Goal: Information Seeking & Learning: Learn about a topic

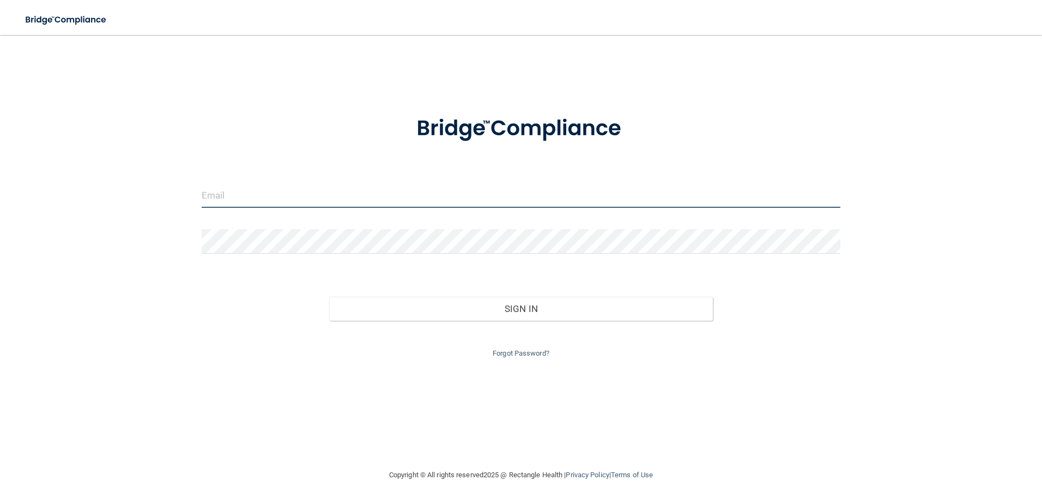
click at [268, 189] on input "email" at bounding box center [522, 195] width 640 height 25
click at [266, 195] on input "email" at bounding box center [522, 195] width 640 height 25
type input "[PERSON_NAME][EMAIL_ADDRESS][DOMAIN_NAME]"
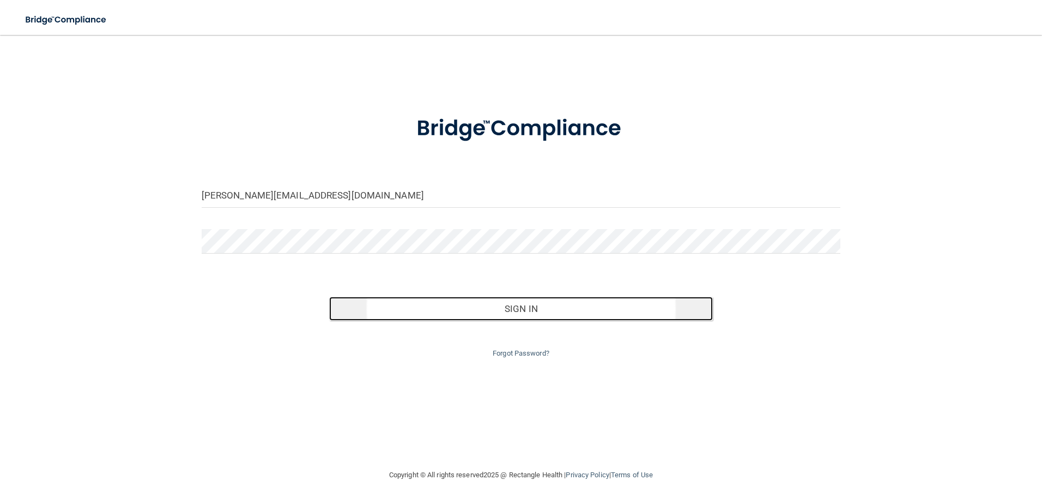
click at [395, 310] on button "Sign In" at bounding box center [521, 309] width 384 height 24
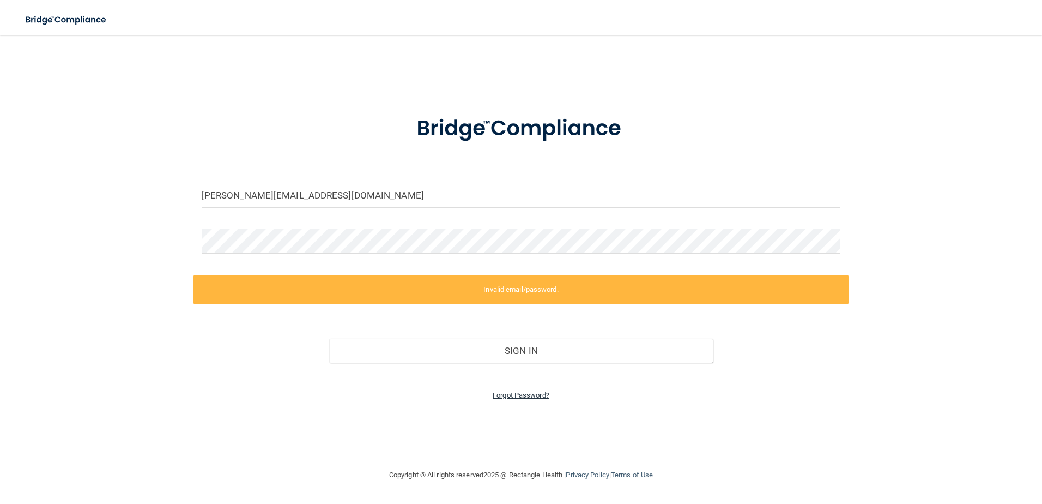
click at [510, 394] on link "Forgot Password?" at bounding box center [521, 395] width 57 height 8
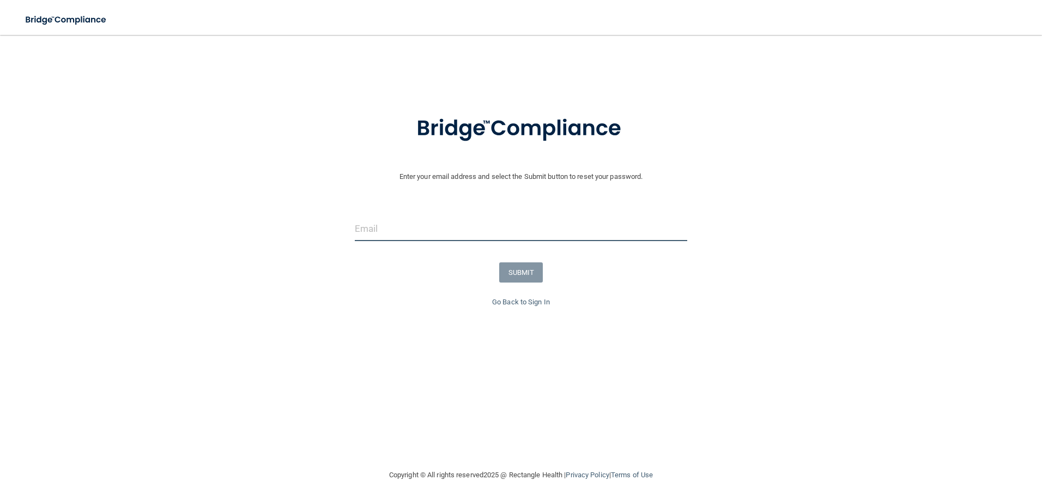
click at [355, 228] on input "email" at bounding box center [521, 228] width 333 height 25
type input "[PERSON_NAME][EMAIL_ADDRESS][DOMAIN_NAME]"
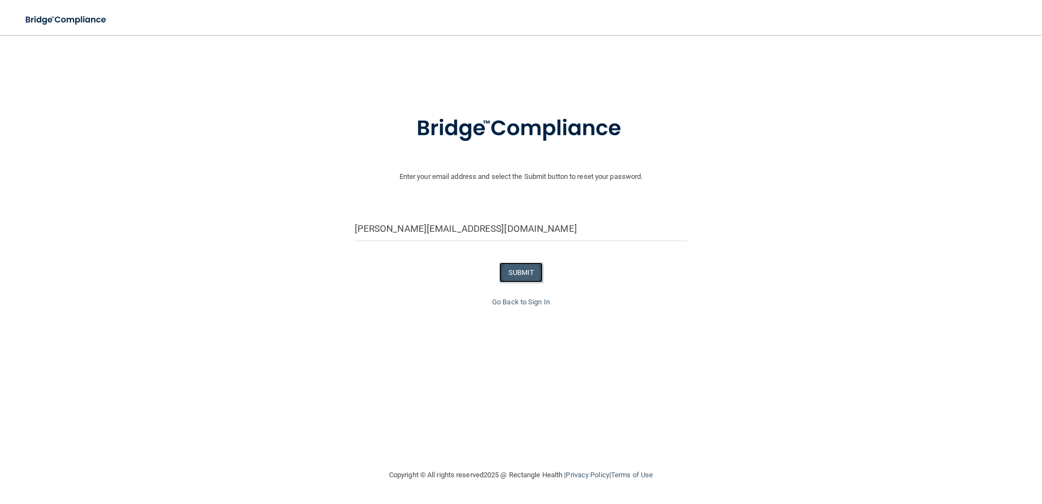
click at [519, 271] on button "SUBMIT" at bounding box center [521, 272] width 44 height 20
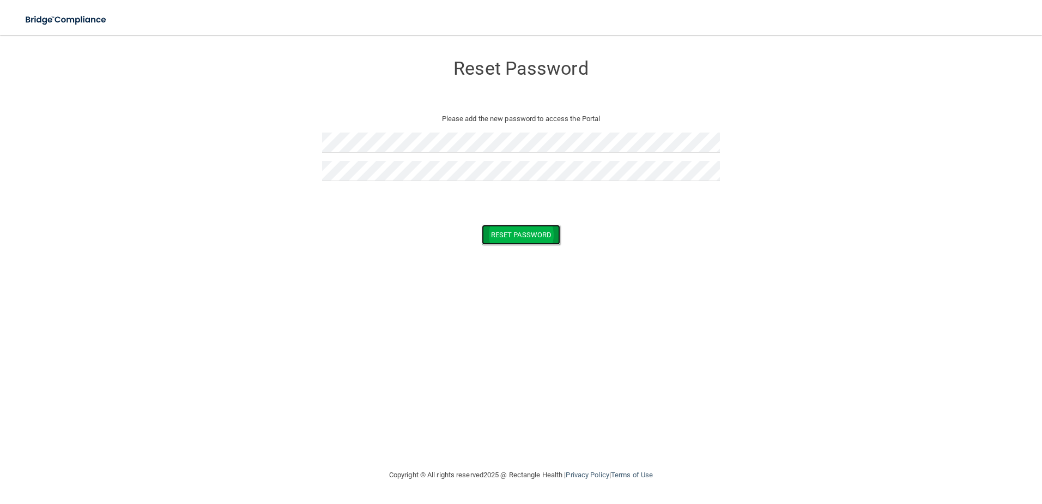
click at [530, 234] on button "Reset Password" at bounding box center [521, 235] width 79 height 20
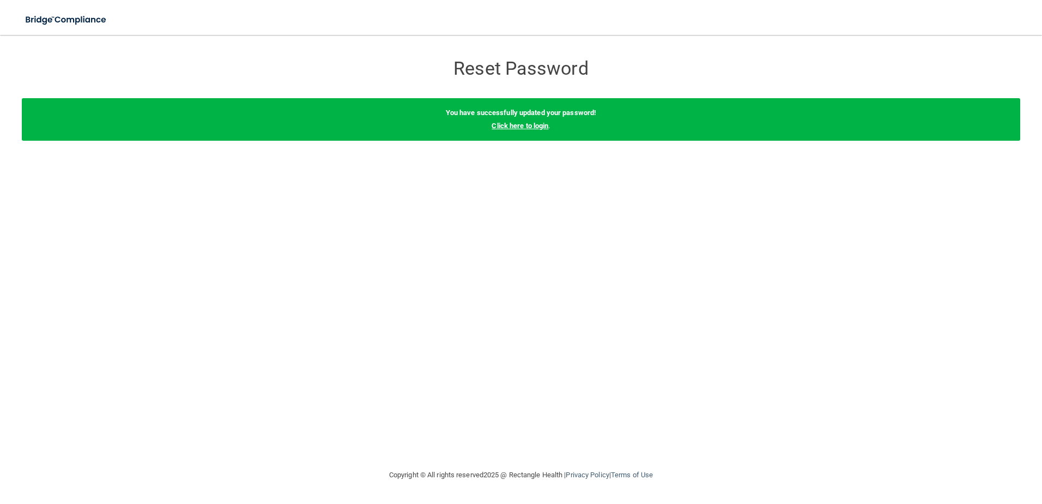
click at [530, 124] on link "Click here to login" at bounding box center [520, 126] width 57 height 8
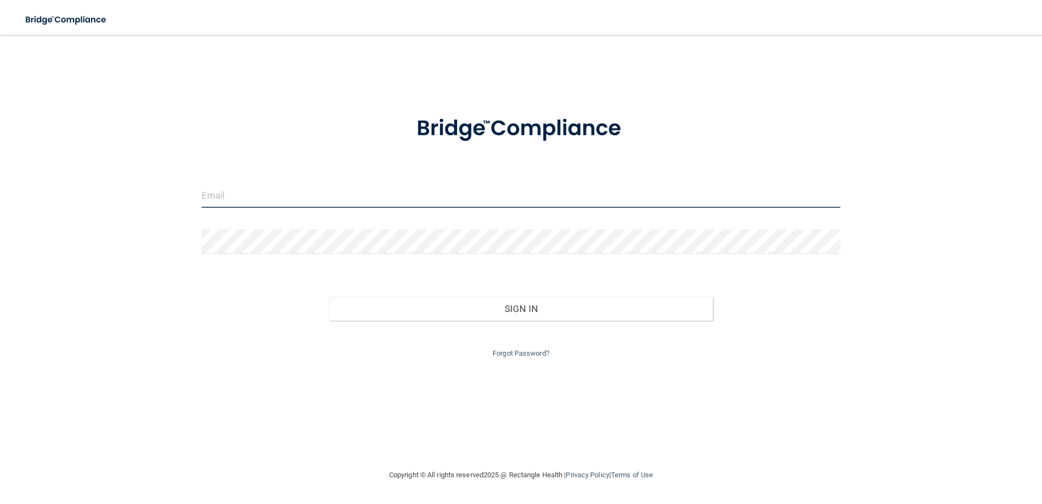
click at [228, 198] on input "email" at bounding box center [522, 195] width 640 height 25
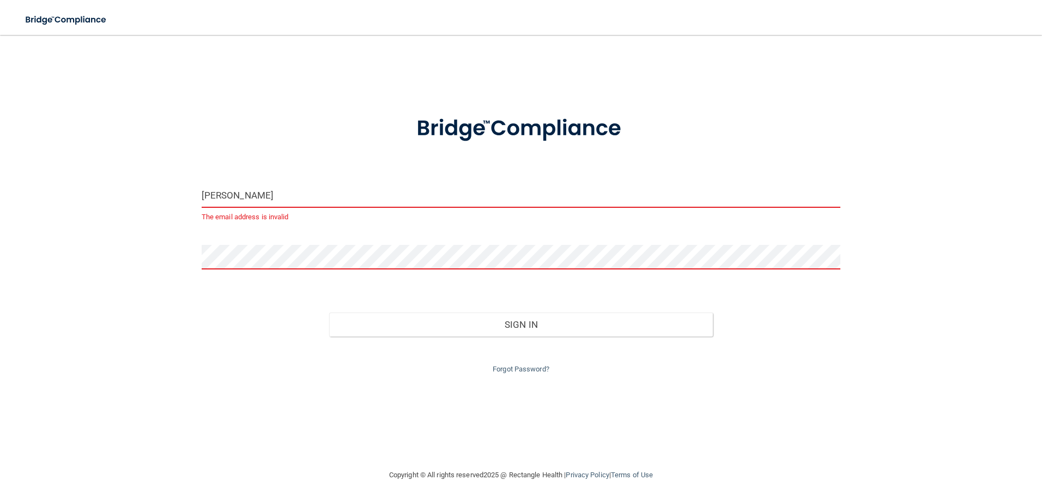
click at [244, 195] on input "alvarado" at bounding box center [522, 195] width 640 height 25
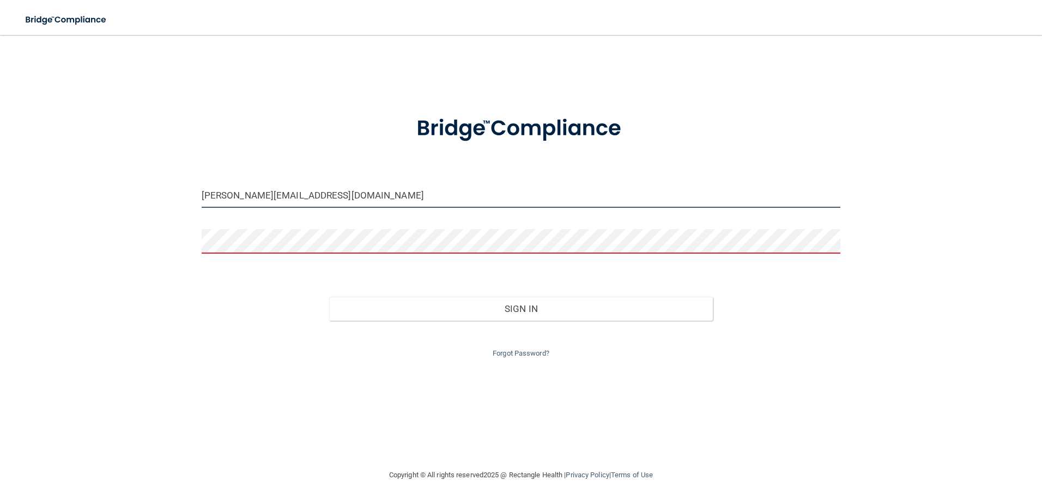
type input "[PERSON_NAME][EMAIL_ADDRESS][DOMAIN_NAME]"
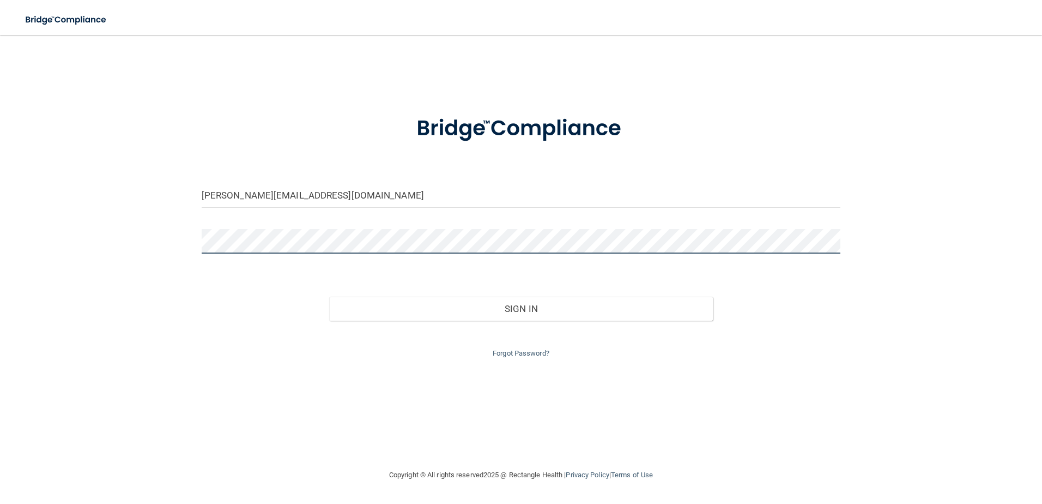
click at [329, 297] on button "Sign In" at bounding box center [521, 309] width 384 height 24
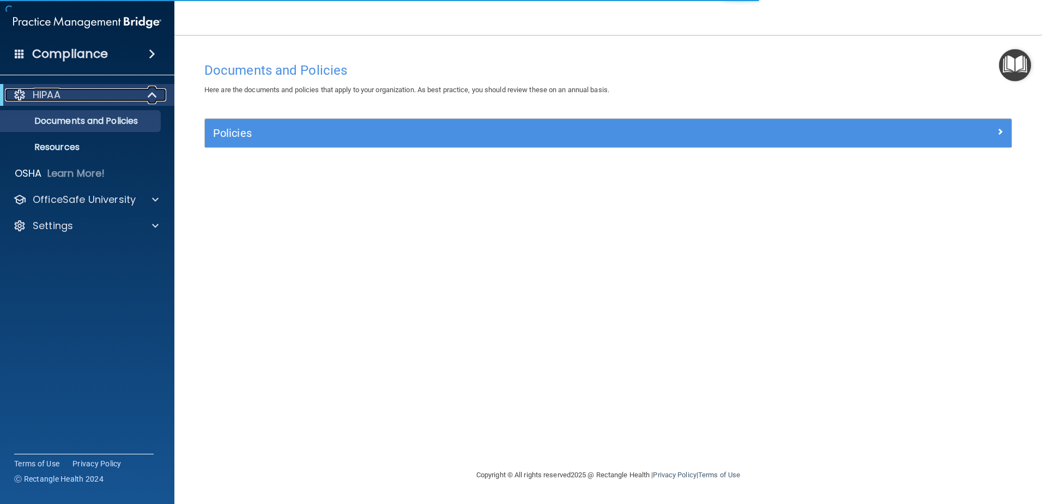
click at [125, 88] on div "HIPAA" at bounding box center [72, 94] width 135 height 13
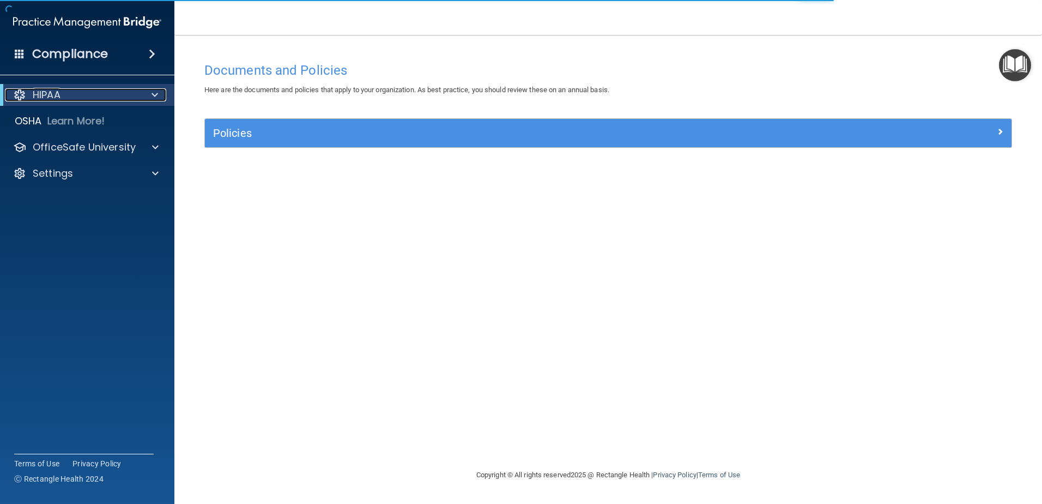
click at [125, 88] on div "HIPAA" at bounding box center [72, 94] width 135 height 13
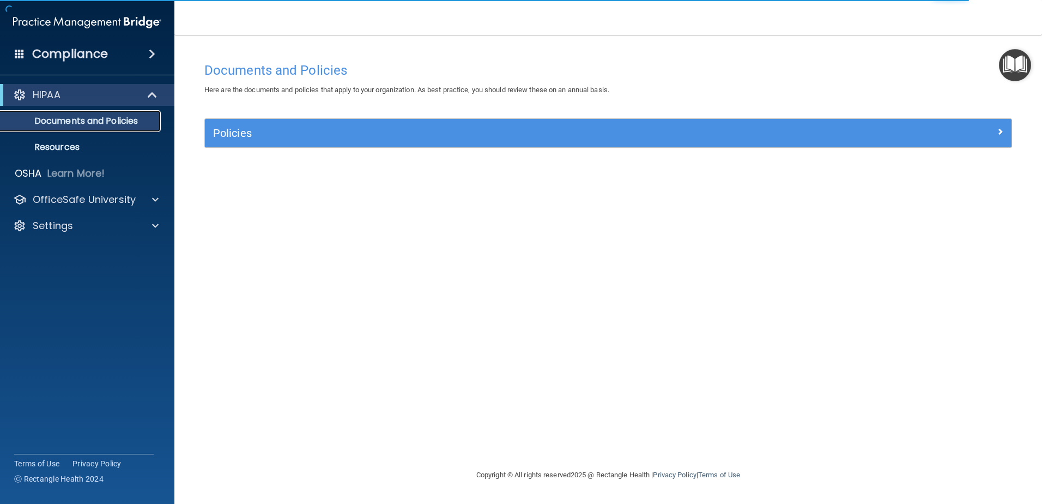
click at [58, 117] on p "Documents and Policies" at bounding box center [81, 121] width 149 height 11
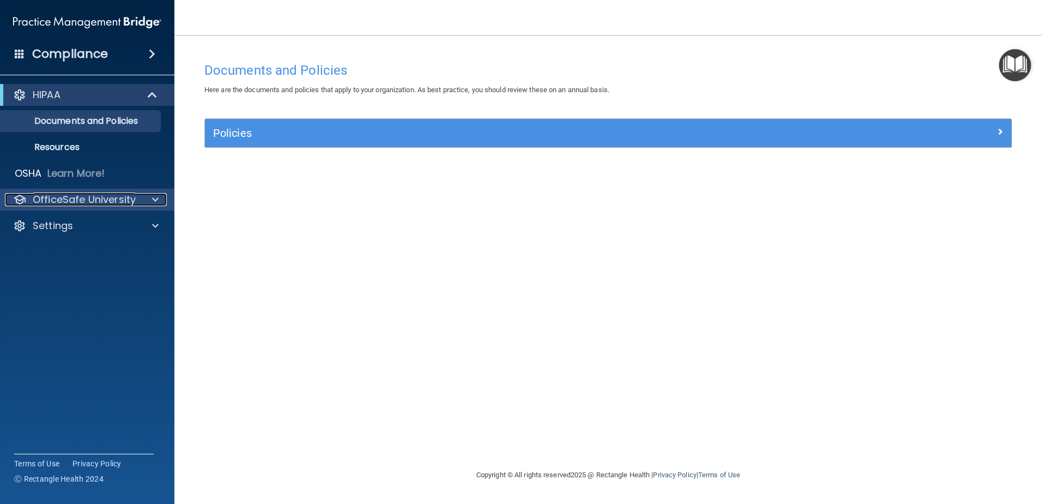
click at [64, 202] on p "OfficeSafe University" at bounding box center [84, 199] width 103 height 13
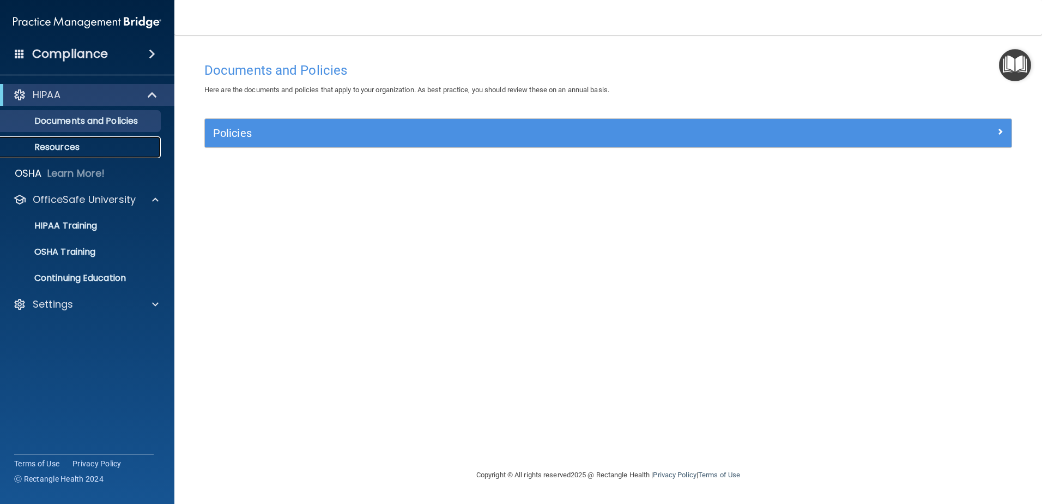
click at [64, 152] on p "Resources" at bounding box center [81, 147] width 149 height 11
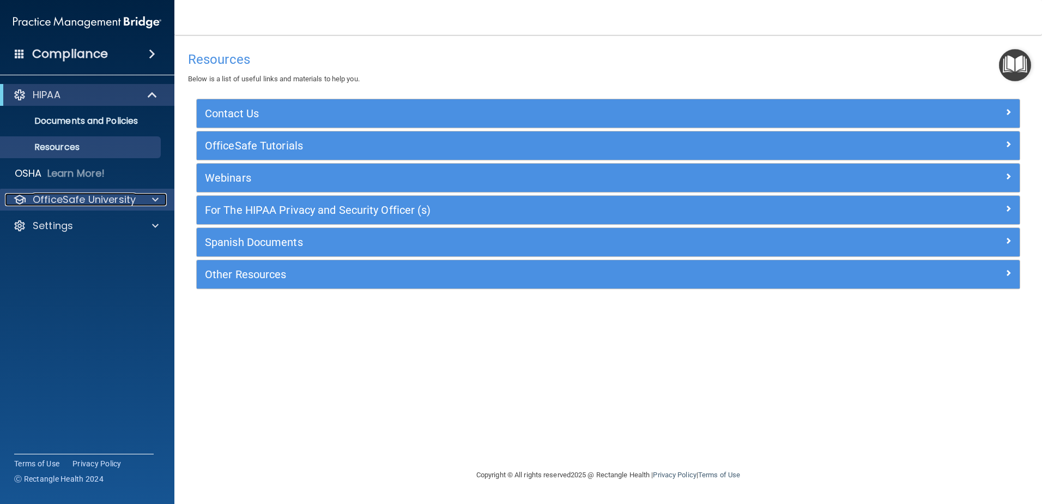
click at [103, 197] on p "OfficeSafe University" at bounding box center [84, 199] width 103 height 13
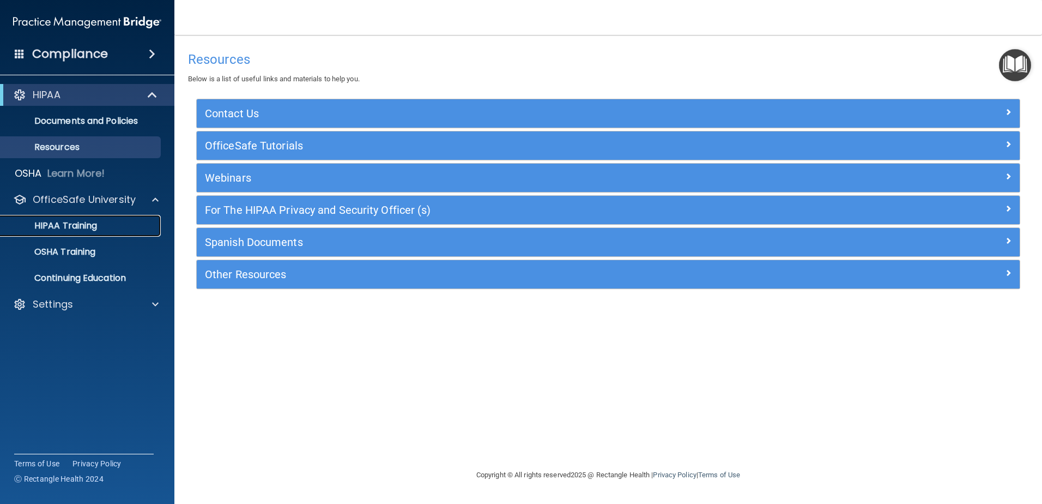
click at [80, 222] on p "HIPAA Training" at bounding box center [52, 225] width 90 height 11
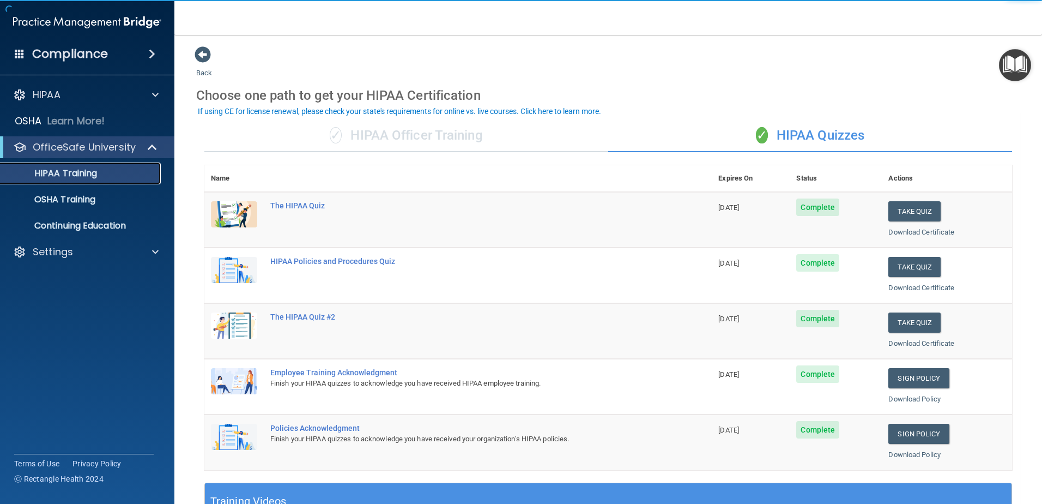
scroll to position [55, 0]
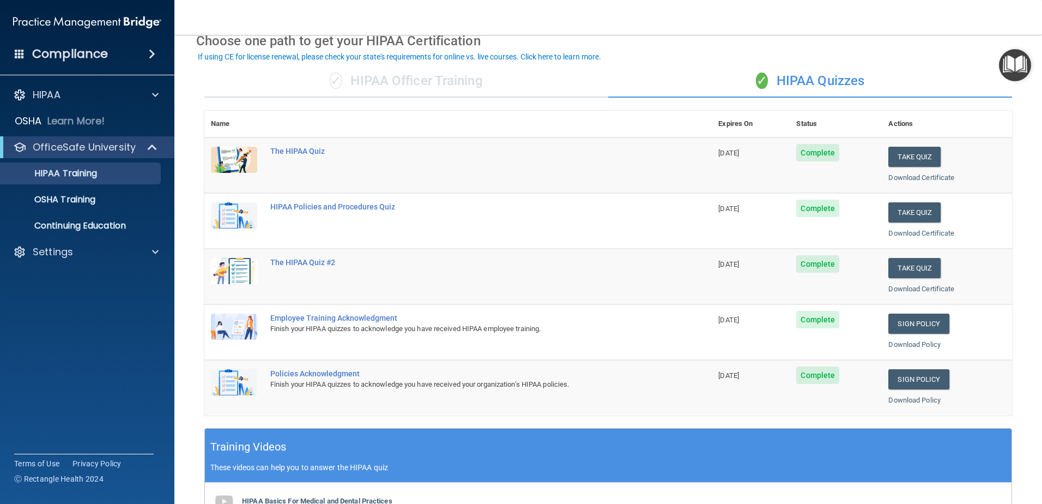
click at [803, 150] on span "Complete" at bounding box center [818, 152] width 43 height 17
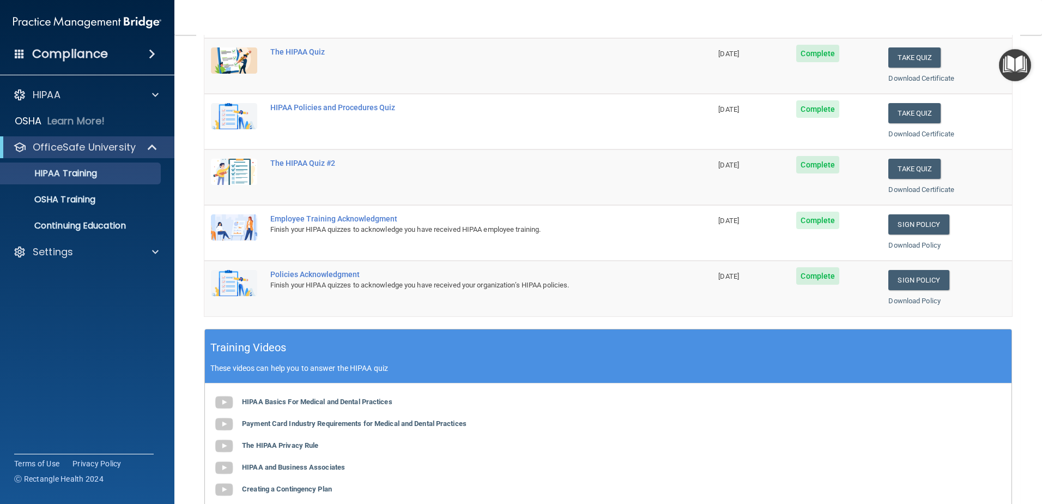
scroll to position [99, 0]
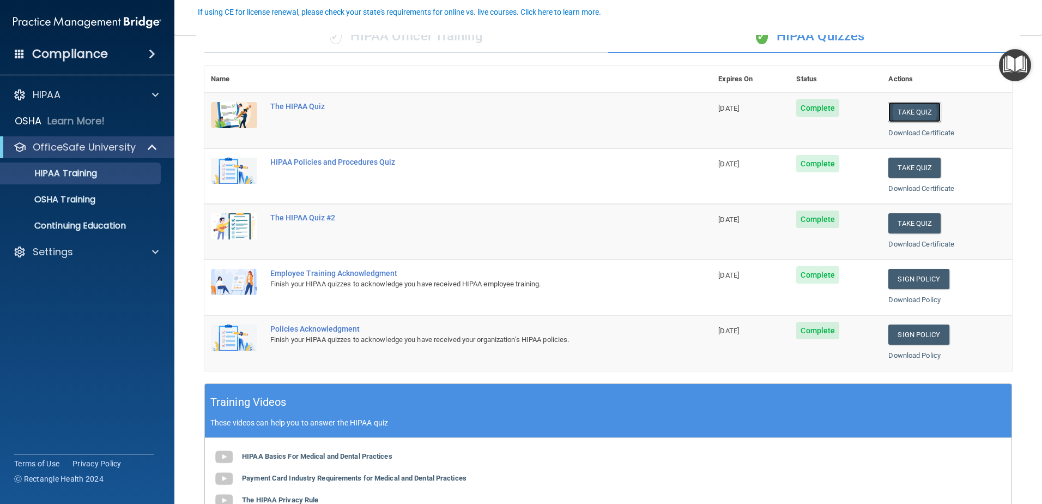
click at [905, 112] on button "Take Quiz" at bounding box center [915, 112] width 52 height 20
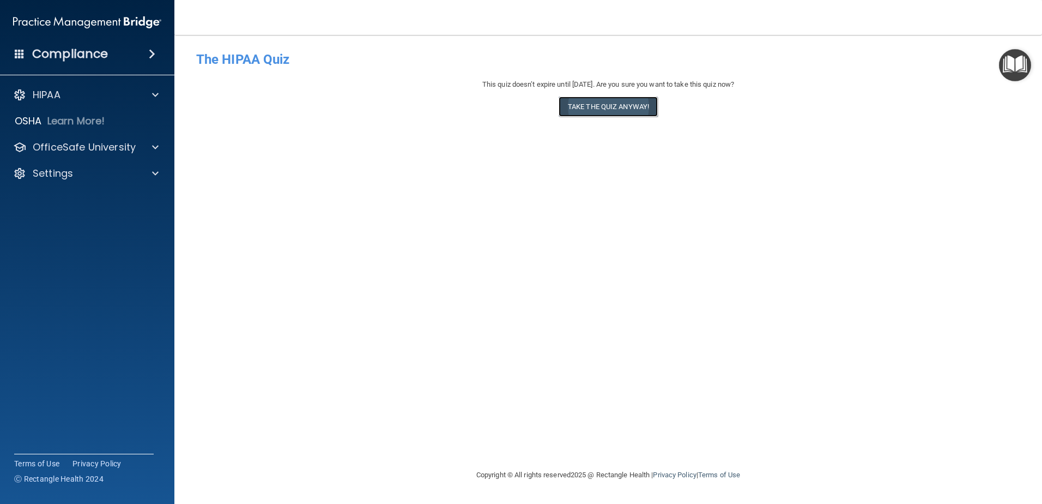
click at [608, 110] on button "Take the quiz anyway!" at bounding box center [608, 107] width 99 height 20
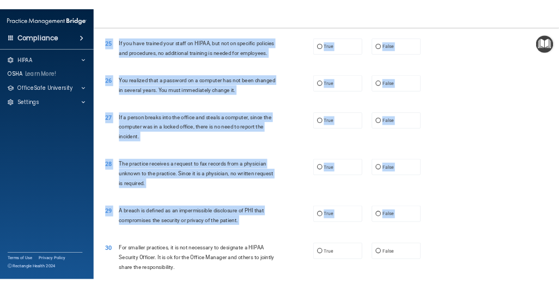
scroll to position [2095, 0]
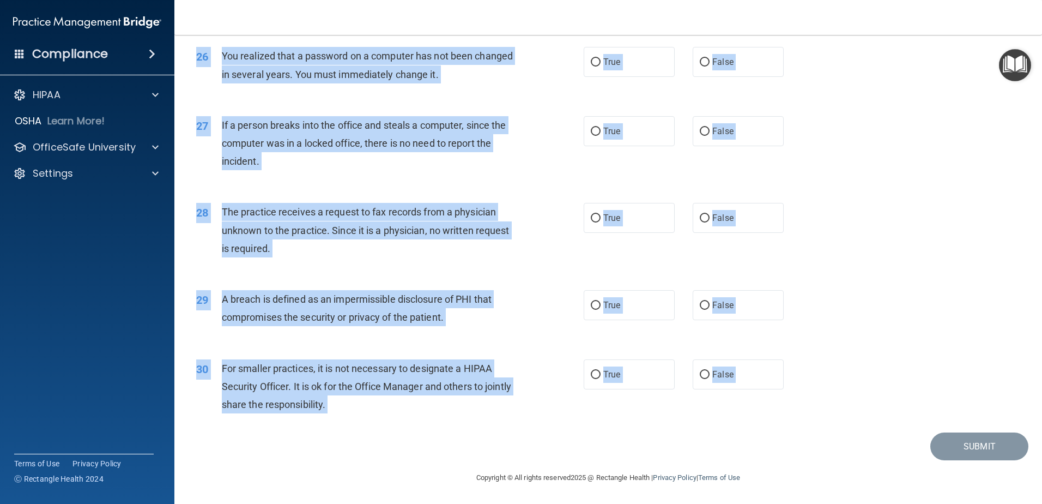
drag, startPoint x: 198, startPoint y: 59, endPoint x: 716, endPoint y: 452, distance: 649.8
copy main "The HIPAA Quiz This quiz doesn’t expire until 09/30/2025. Are you sure you want…"
click at [843, 121] on div "27 If a person breaks into the office and steals a computer, since the computer…" at bounding box center [608, 146] width 841 height 87
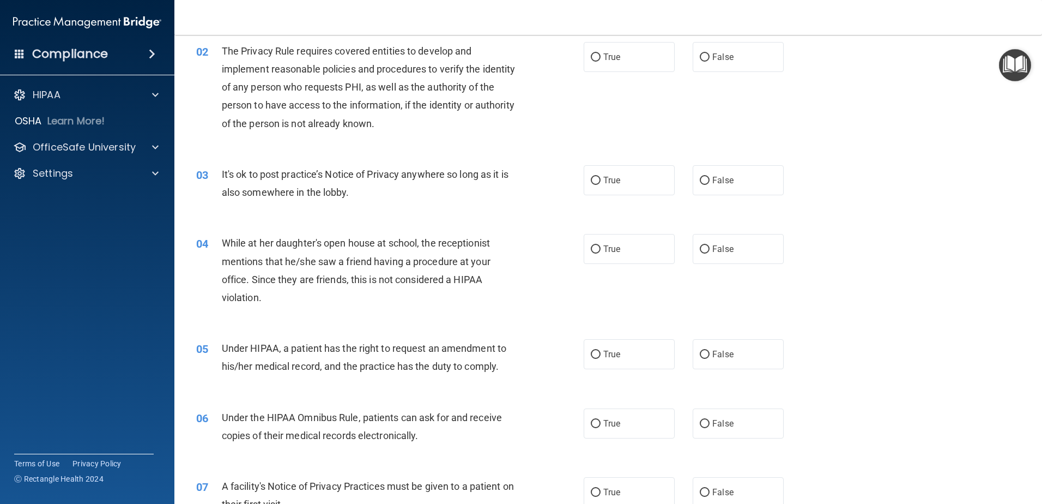
scroll to position [0, 0]
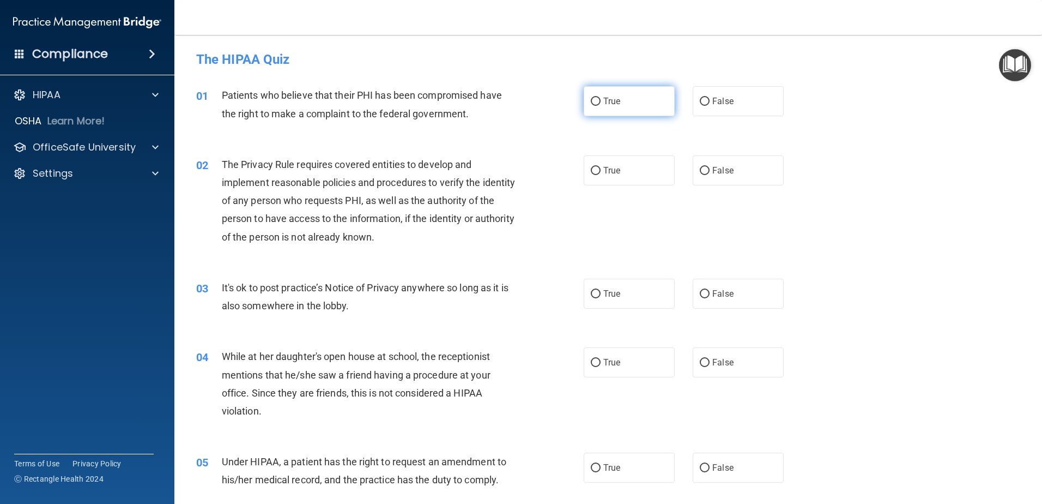
click at [595, 101] on input "True" at bounding box center [596, 102] width 10 height 8
radio input "true"
click at [591, 171] on input "True" at bounding box center [596, 171] width 10 height 8
radio input "true"
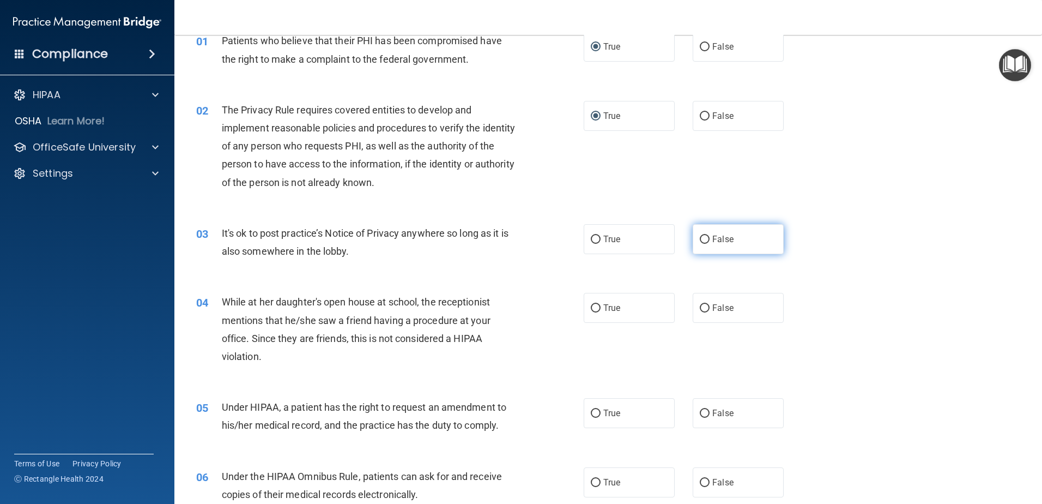
click at [701, 239] on input "False" at bounding box center [705, 240] width 10 height 8
radio input "true"
click at [694, 305] on label "False" at bounding box center [738, 308] width 91 height 30
click at [700, 305] on input "False" at bounding box center [705, 308] width 10 height 8
radio input "true"
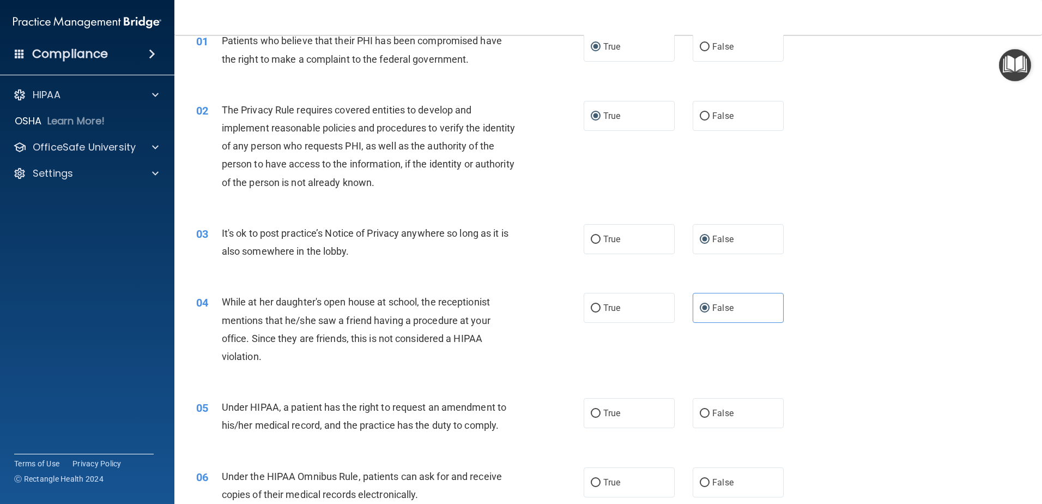
scroll to position [164, 0]
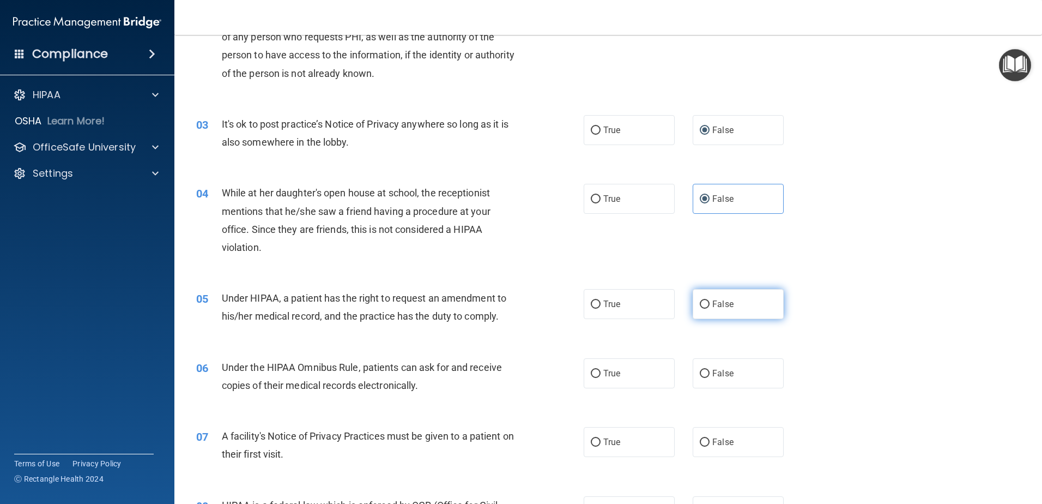
click at [753, 308] on label "False" at bounding box center [738, 304] width 91 height 30
click at [710, 308] on input "False" at bounding box center [705, 304] width 10 height 8
radio input "true"
click at [594, 377] on input "True" at bounding box center [596, 374] width 10 height 8
radio input "true"
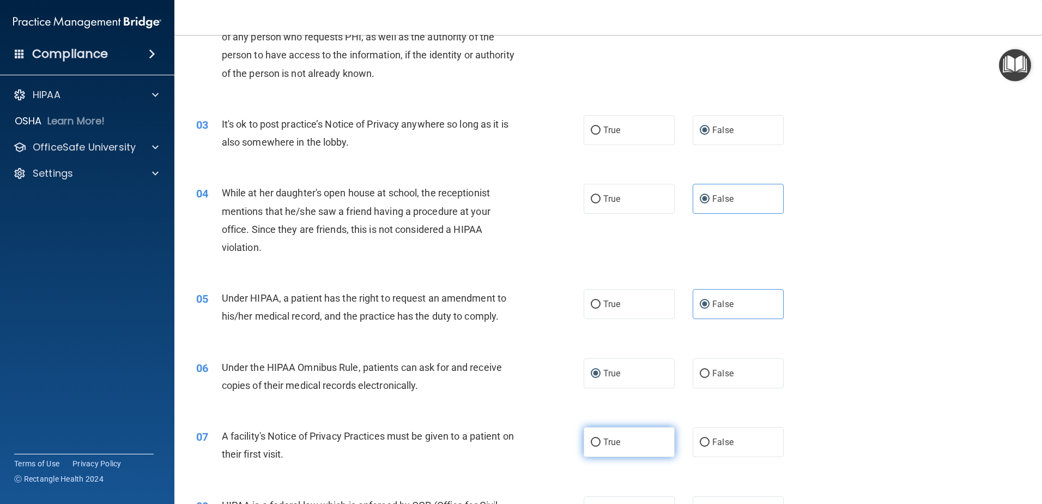
click at [604, 437] on span "True" at bounding box center [612, 442] width 17 height 10
click at [600, 438] on input "True" at bounding box center [596, 442] width 10 height 8
radio input "true"
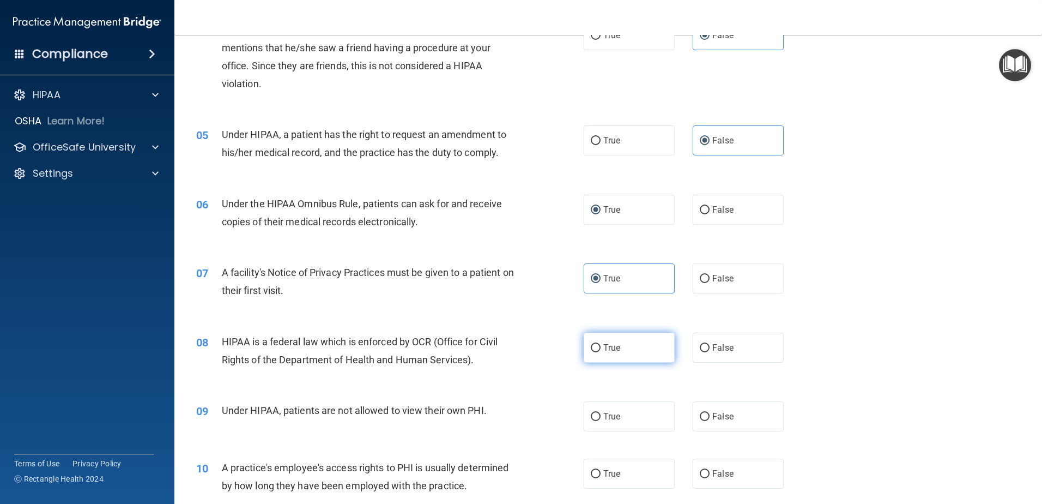
click at [606, 350] on span "True" at bounding box center [612, 347] width 17 height 10
click at [601, 350] on input "True" at bounding box center [596, 348] width 10 height 8
radio input "true"
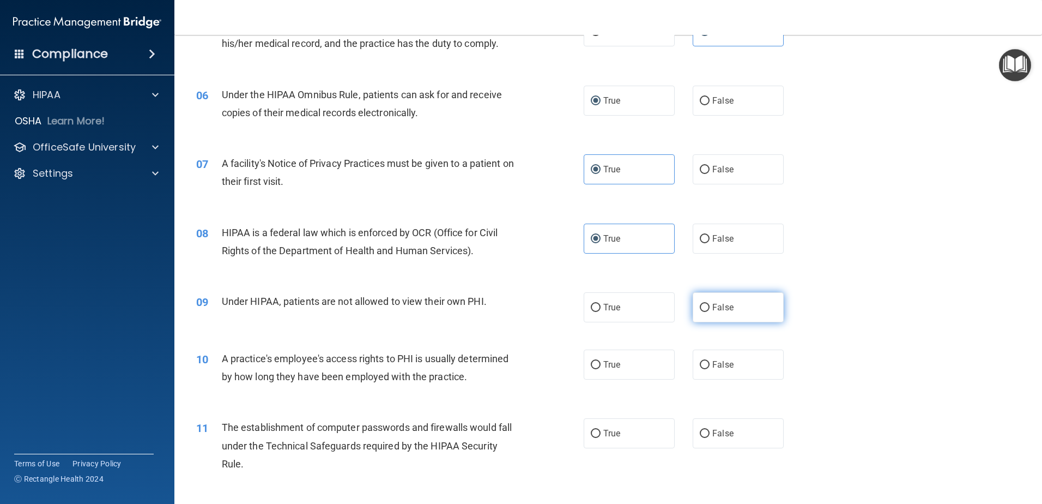
click at [725, 306] on span "False" at bounding box center [723, 307] width 21 height 10
click at [710, 306] on input "False" at bounding box center [705, 308] width 10 height 8
radio input "true"
click at [723, 363] on span "False" at bounding box center [723, 364] width 21 height 10
click at [710, 363] on input "False" at bounding box center [705, 365] width 10 height 8
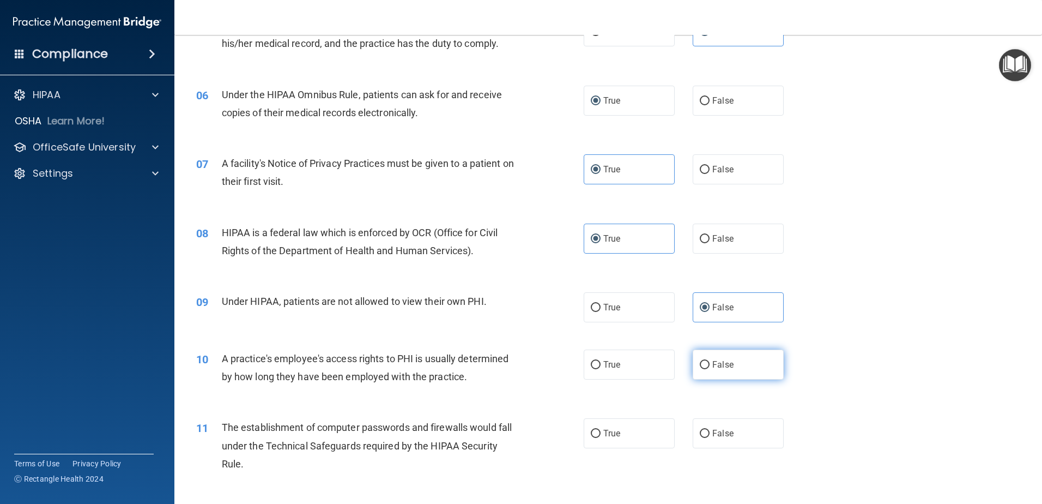
radio input "true"
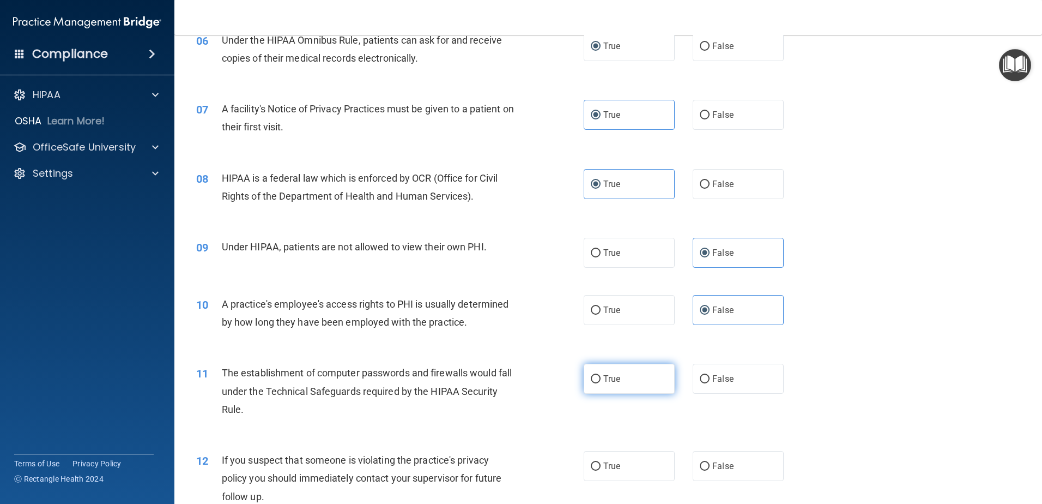
click at [632, 375] on label "True" at bounding box center [629, 379] width 91 height 30
click at [601, 375] on input "True" at bounding box center [596, 379] width 10 height 8
radio input "true"
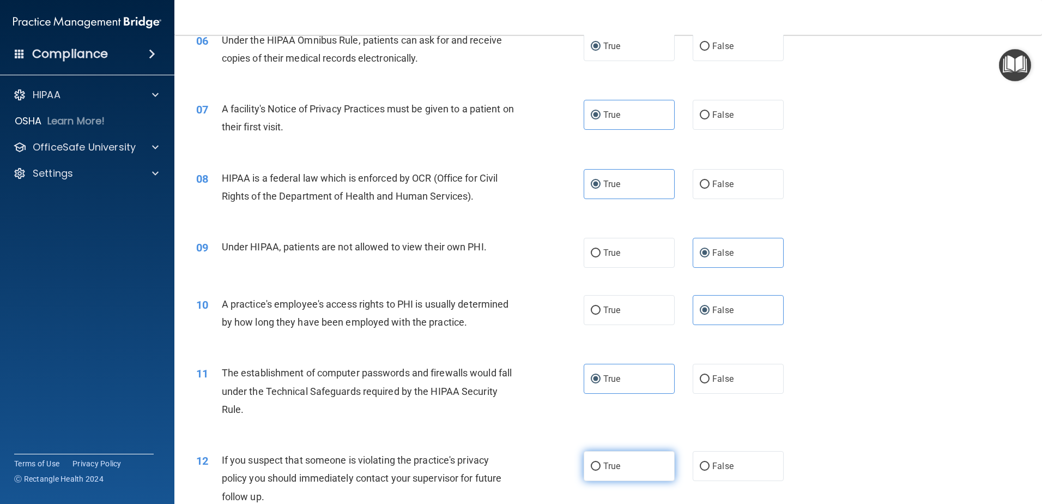
click at [640, 462] on label "True" at bounding box center [629, 466] width 91 height 30
click at [601, 462] on input "True" at bounding box center [596, 466] width 10 height 8
radio input "true"
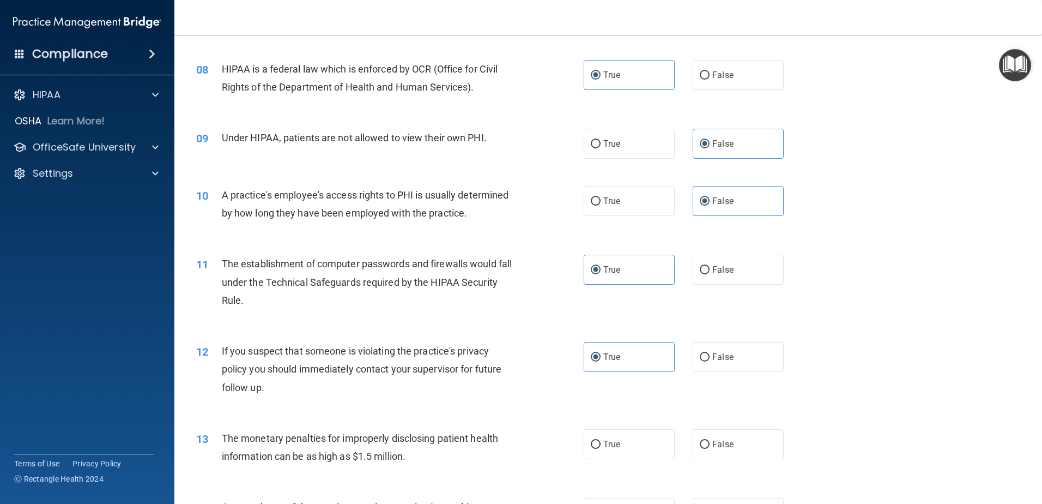
scroll to position [654, 0]
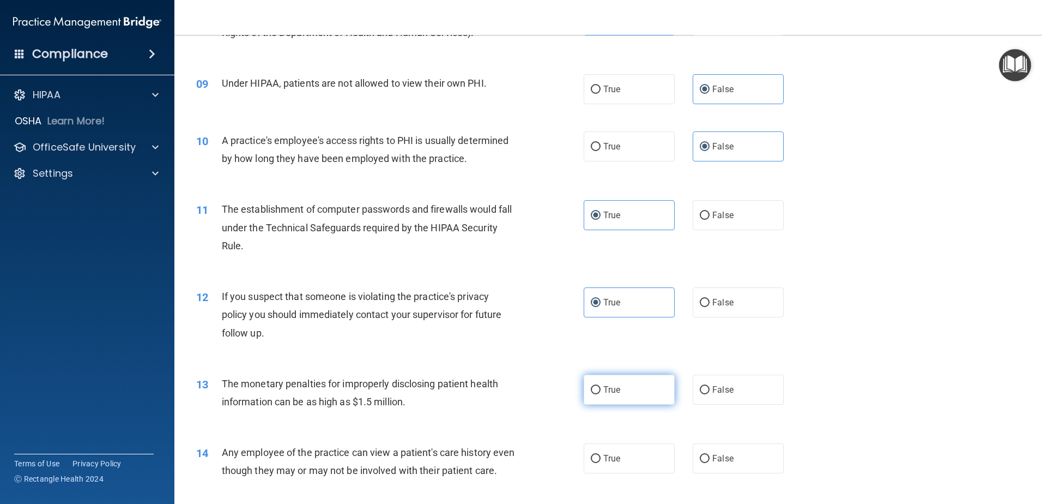
click at [611, 391] on span "True" at bounding box center [612, 389] width 17 height 10
click at [601, 391] on input "True" at bounding box center [596, 390] width 10 height 8
radio input "true"
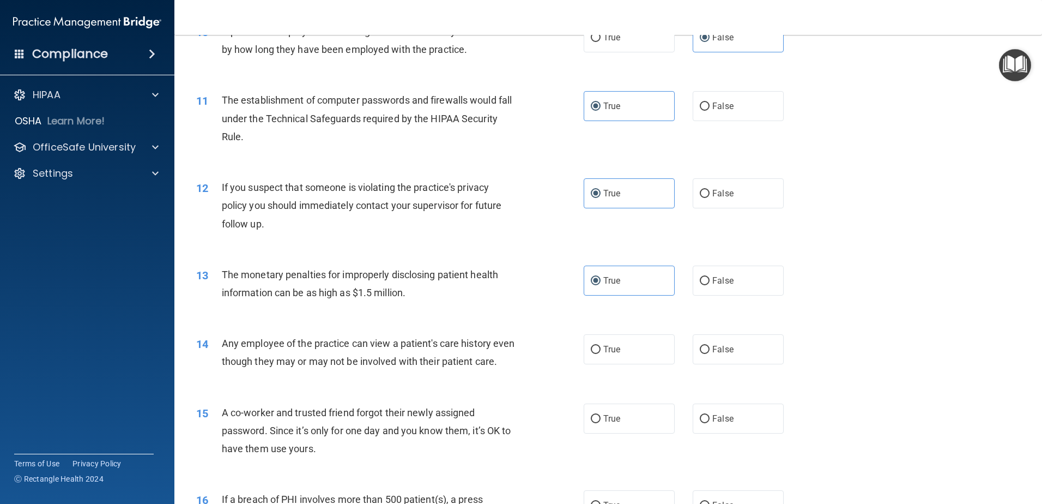
scroll to position [927, 0]
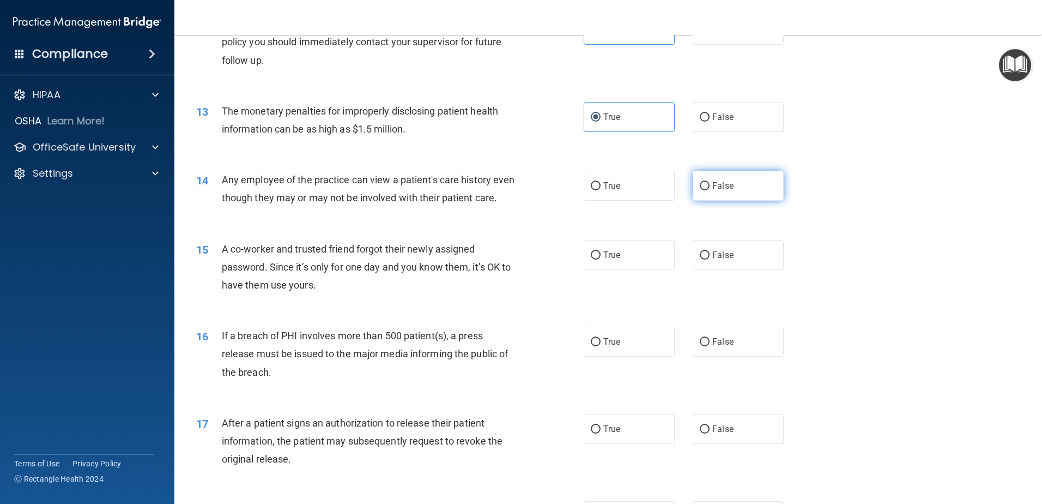
click at [713, 190] on span "False" at bounding box center [723, 185] width 21 height 10
click at [708, 190] on input "False" at bounding box center [705, 186] width 10 height 8
radio input "true"
click at [713, 260] on span "False" at bounding box center [723, 255] width 21 height 10
click at [710, 260] on input "False" at bounding box center [705, 255] width 10 height 8
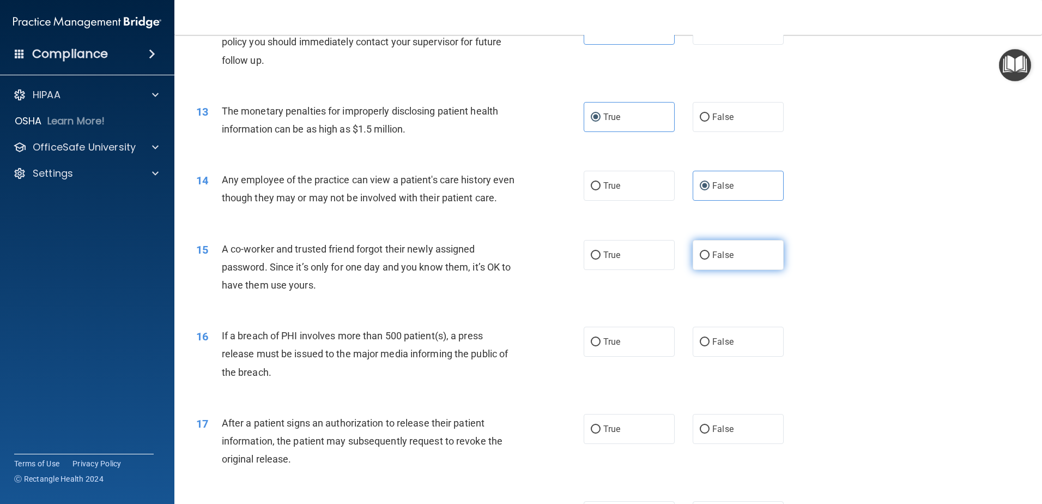
radio input "true"
click at [629, 357] on label "True" at bounding box center [629, 342] width 91 height 30
click at [601, 346] on input "True" at bounding box center [596, 342] width 10 height 8
radio input "true"
click at [629, 438] on label "True" at bounding box center [629, 429] width 91 height 30
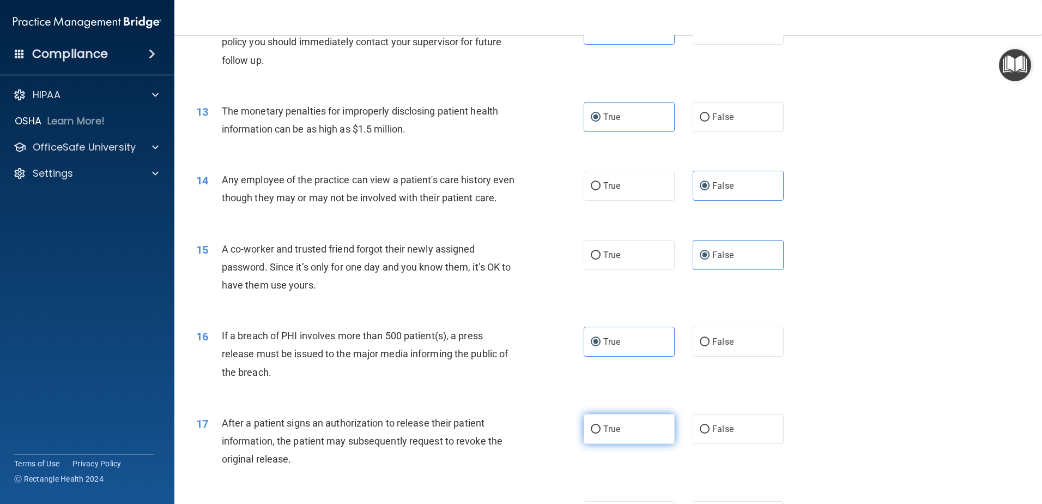
click at [601, 433] on input "True" at bounding box center [596, 429] width 10 height 8
radio input "true"
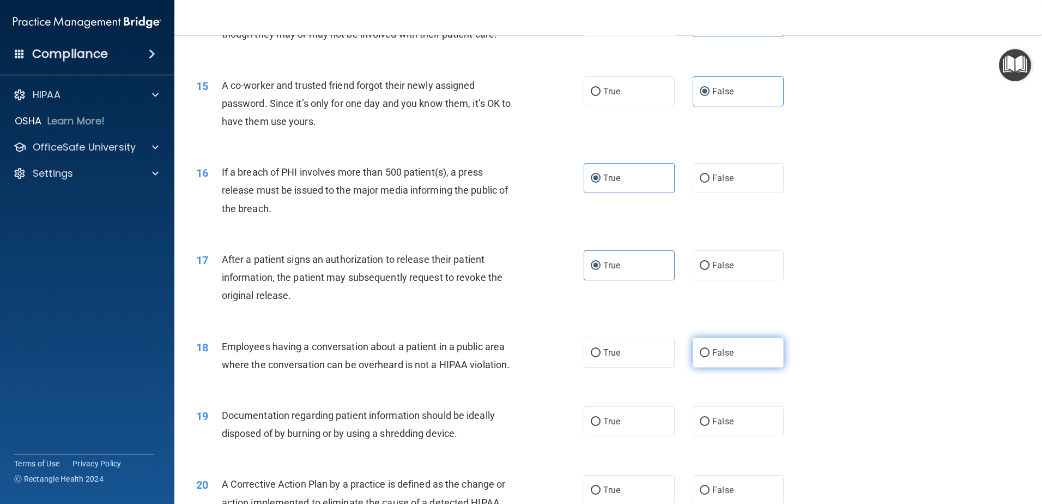
click at [734, 367] on label "False" at bounding box center [738, 352] width 91 height 30
click at [710, 357] on input "False" at bounding box center [705, 353] width 10 height 8
radio input "true"
click at [604, 426] on span "True" at bounding box center [612, 421] width 17 height 10
click at [600, 426] on input "True" at bounding box center [596, 422] width 10 height 8
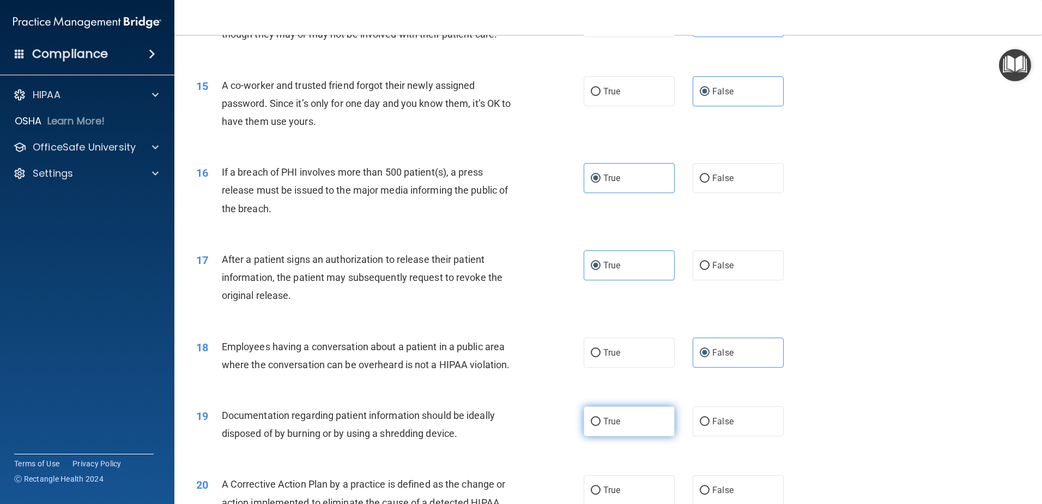
radio input "true"
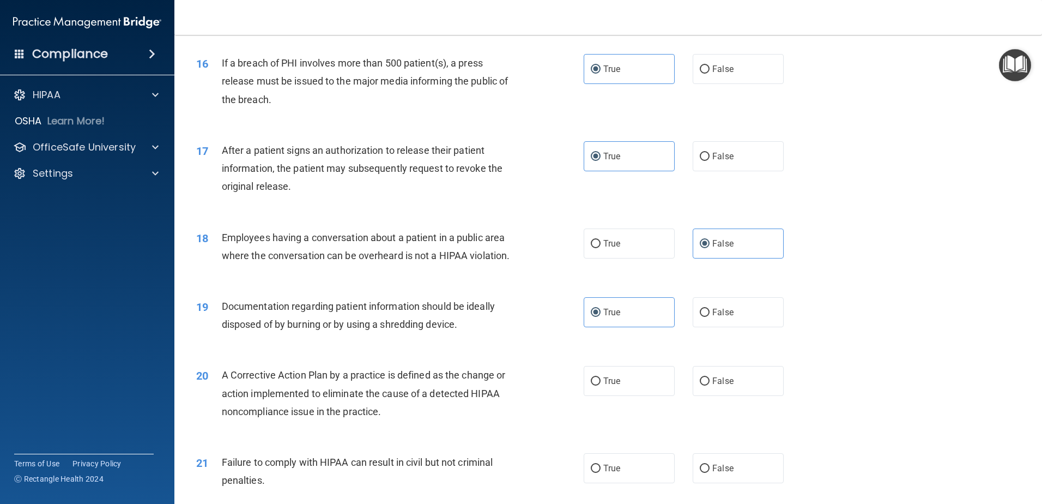
scroll to position [1363, 0]
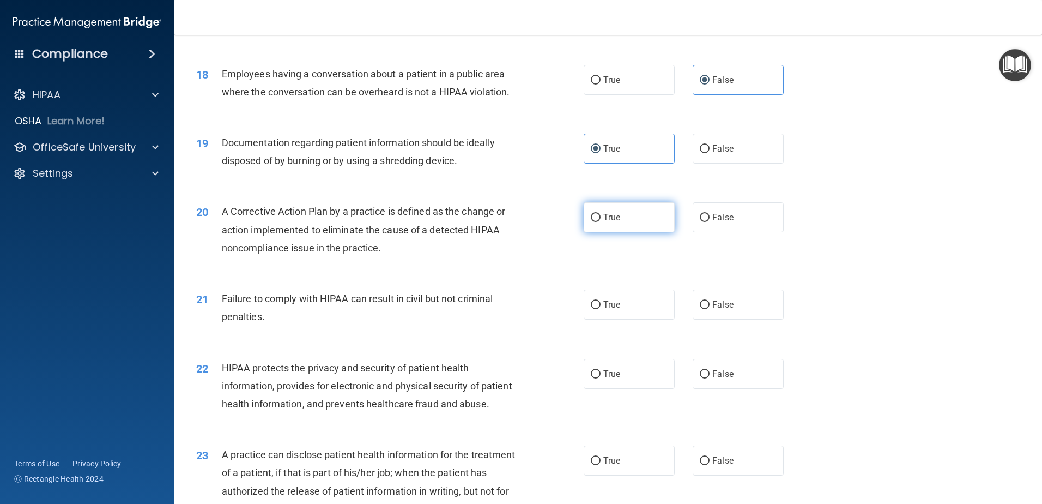
click at [604, 222] on span "True" at bounding box center [612, 217] width 17 height 10
click at [601, 222] on input "True" at bounding box center [596, 218] width 10 height 8
radio input "true"
click at [723, 310] on span "False" at bounding box center [723, 304] width 21 height 10
click at [710, 309] on input "False" at bounding box center [705, 305] width 10 height 8
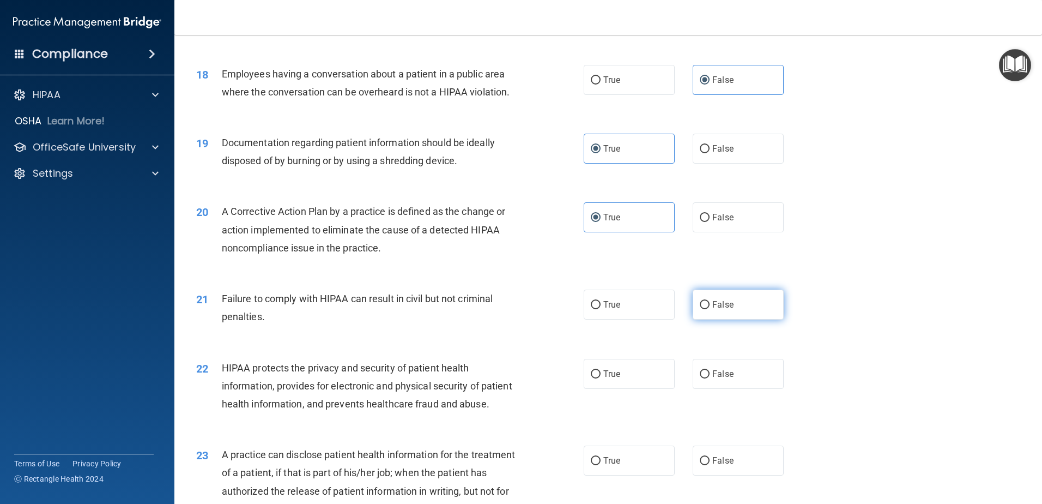
radio input "true"
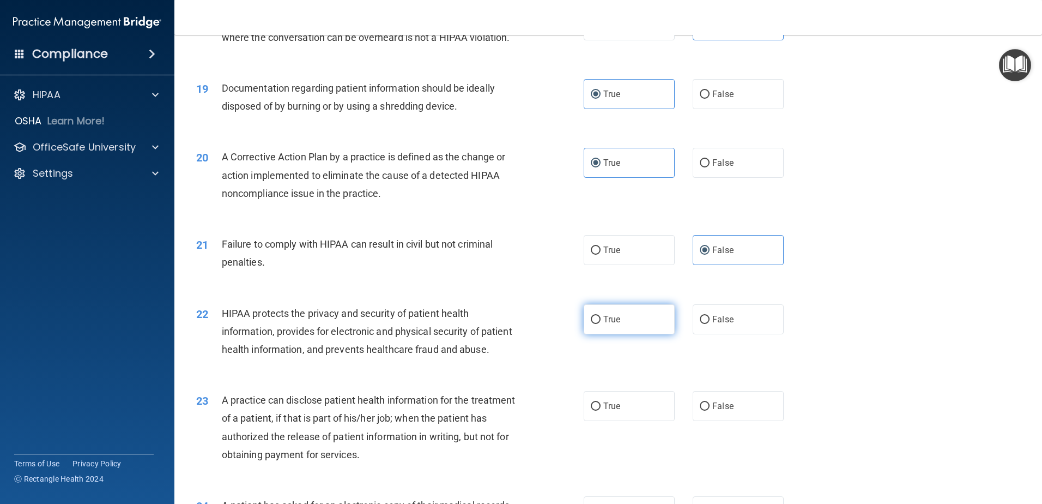
click at [614, 324] on span "True" at bounding box center [612, 319] width 17 height 10
click at [601, 324] on input "True" at bounding box center [596, 320] width 10 height 8
radio input "true"
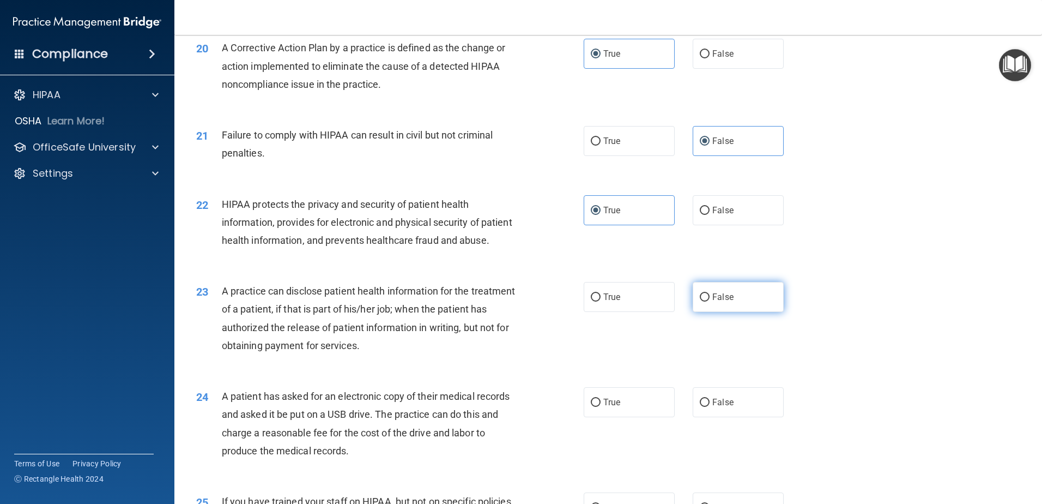
click at [746, 312] on label "False" at bounding box center [738, 297] width 91 height 30
click at [710, 302] on input "False" at bounding box center [705, 297] width 10 height 8
radio input "true"
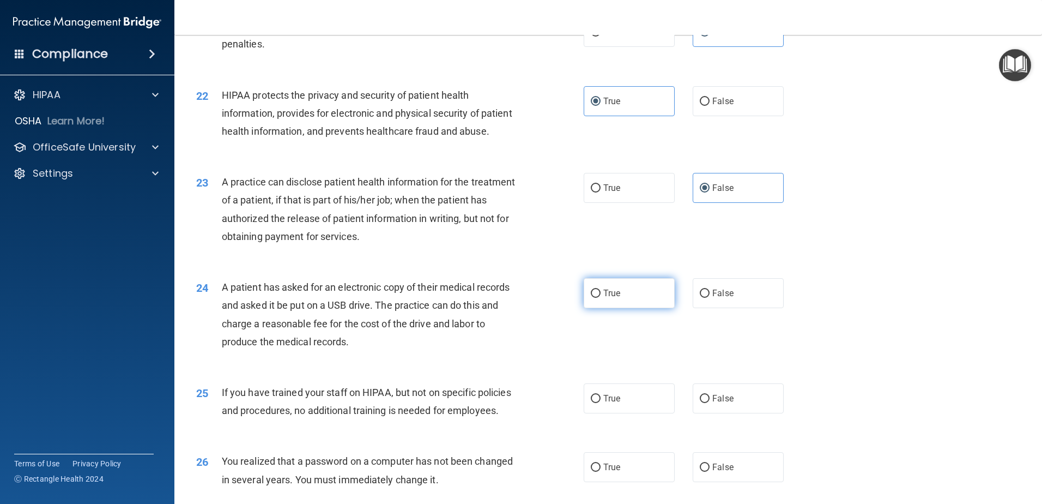
click at [610, 298] on span "True" at bounding box center [612, 293] width 17 height 10
click at [601, 298] on input "True" at bounding box center [596, 294] width 10 height 8
radio input "true"
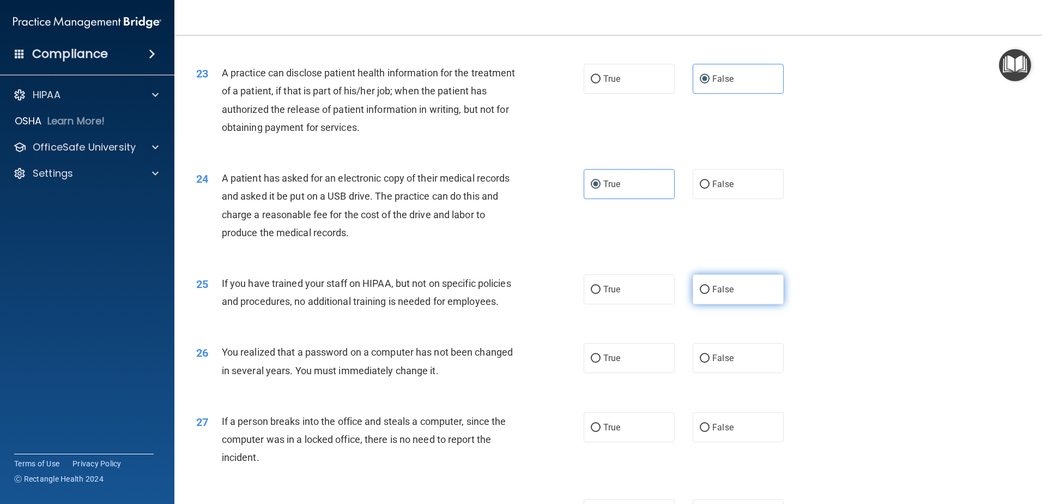
click at [729, 304] on label "False" at bounding box center [738, 289] width 91 height 30
click at [710, 294] on input "False" at bounding box center [705, 290] width 10 height 8
radio input "true"
click at [608, 363] on span "True" at bounding box center [612, 358] width 17 height 10
click at [601, 363] on input "True" at bounding box center [596, 358] width 10 height 8
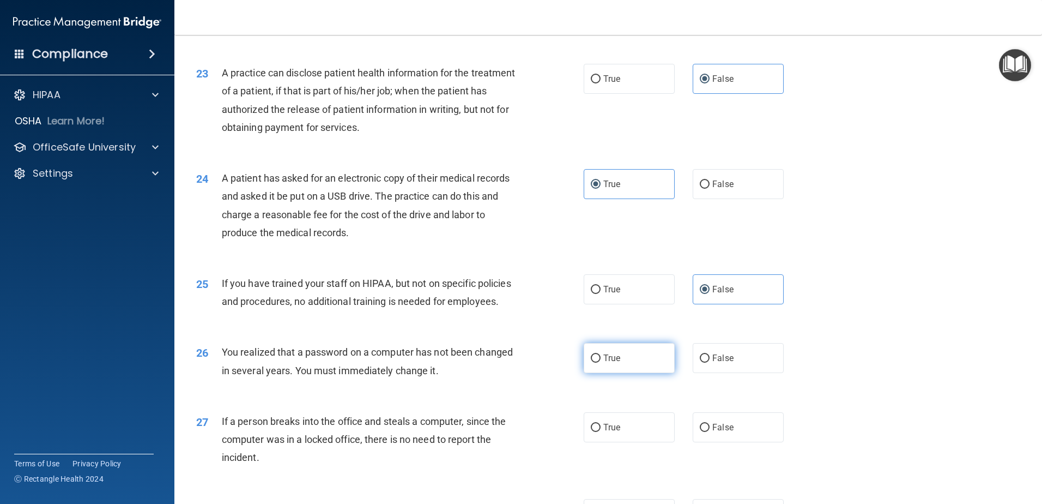
radio input "true"
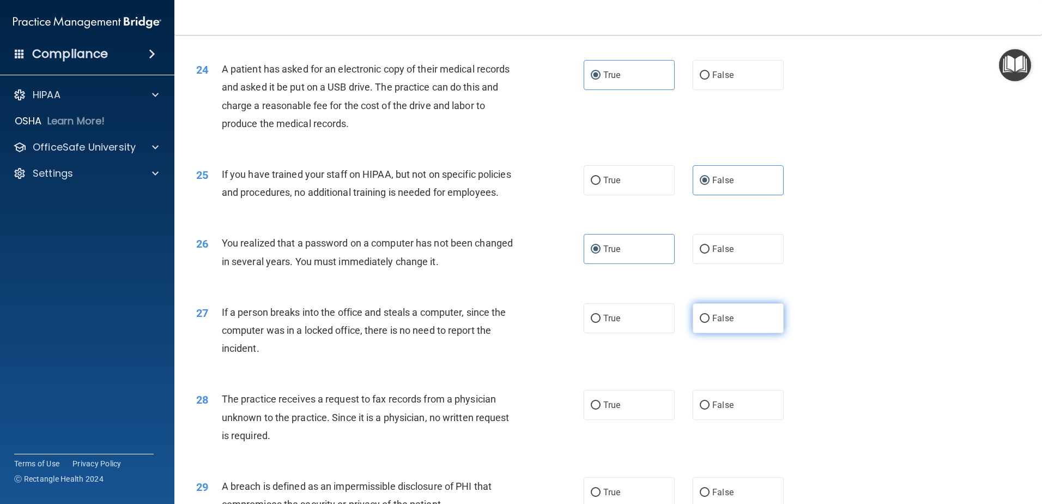
click at [725, 323] on span "False" at bounding box center [723, 318] width 21 height 10
click at [710, 323] on input "False" at bounding box center [705, 319] width 10 height 8
radio input "true"
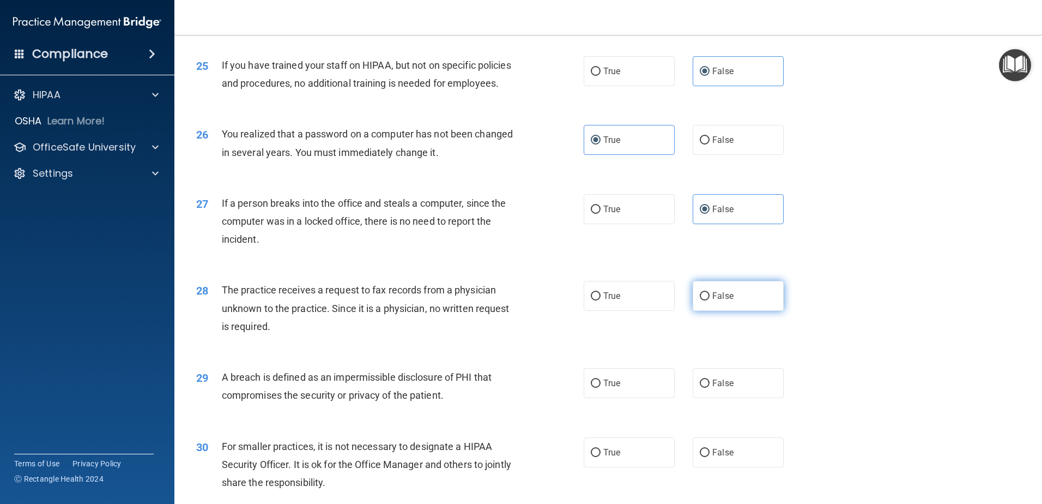
click at [744, 311] on label "False" at bounding box center [738, 296] width 91 height 30
click at [710, 300] on input "False" at bounding box center [705, 296] width 10 height 8
radio input "true"
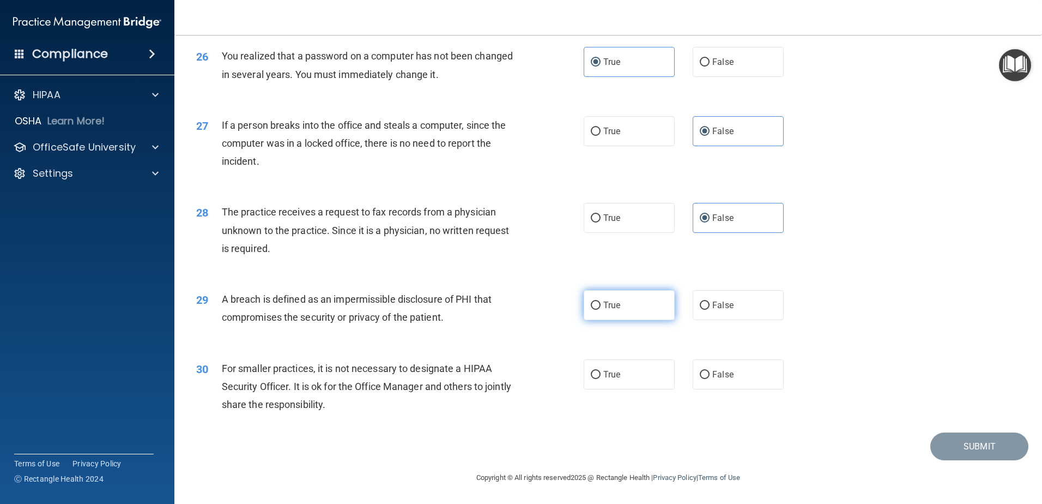
click at [621, 320] on label "True" at bounding box center [629, 305] width 91 height 30
click at [601, 310] on input "True" at bounding box center [596, 306] width 10 height 8
radio input "true"
click at [753, 389] on label "False" at bounding box center [738, 374] width 91 height 30
click at [710, 379] on input "False" at bounding box center [705, 375] width 10 height 8
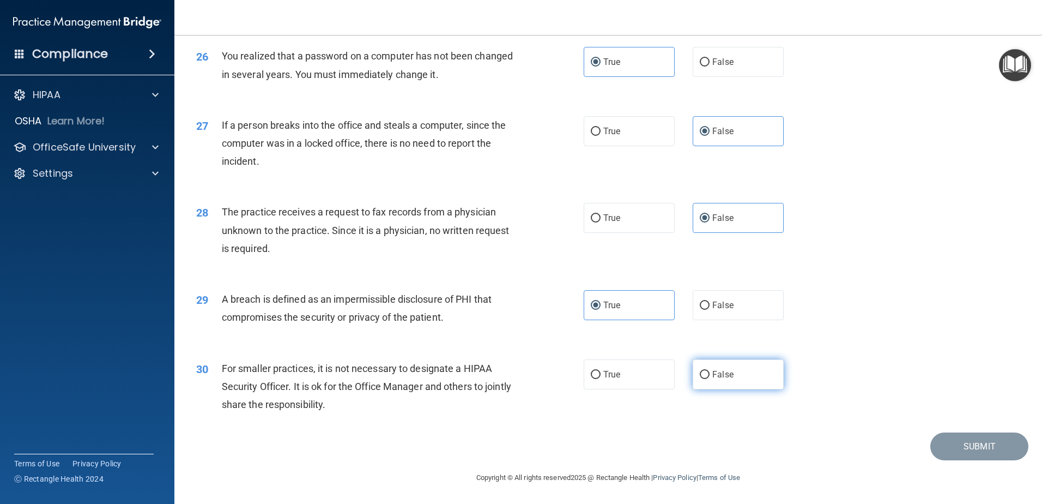
radio input "true"
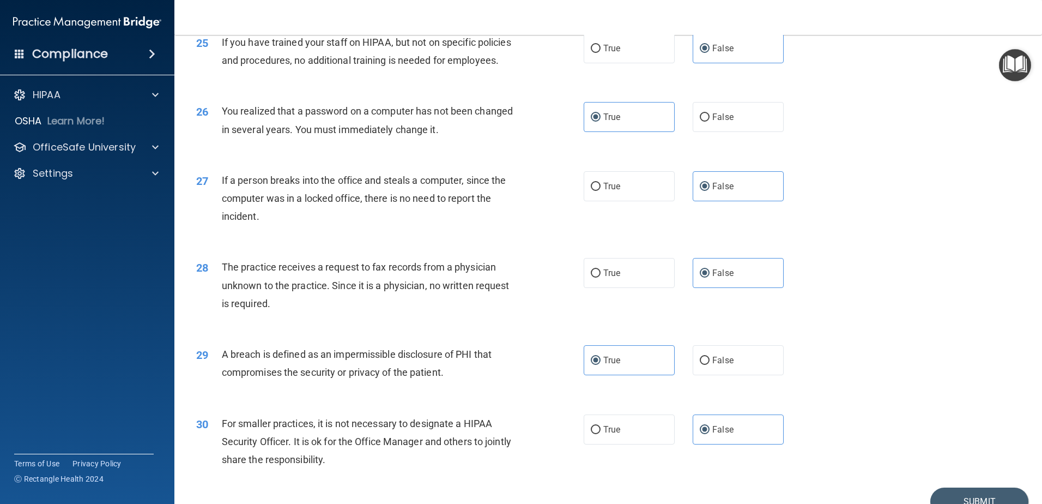
scroll to position [2095, 0]
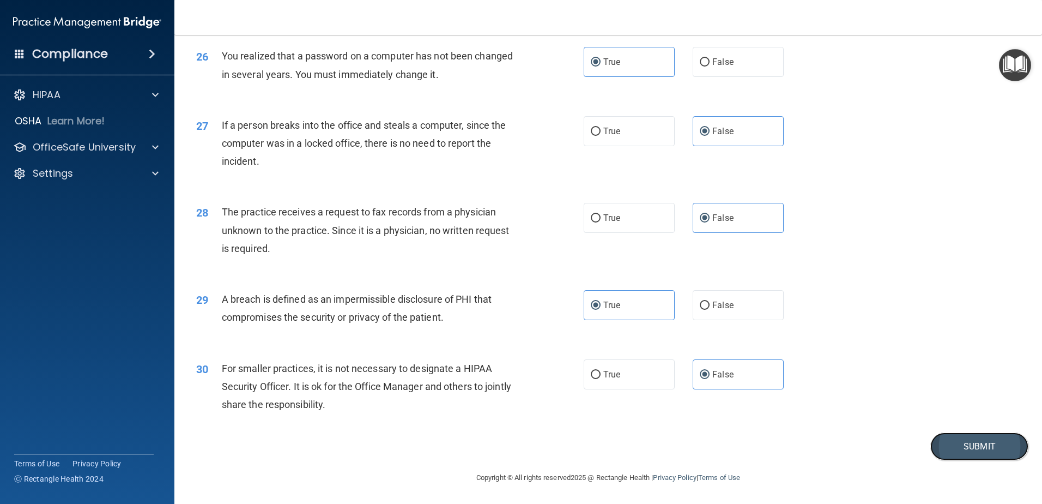
click at [953, 443] on button "Submit" at bounding box center [980, 446] width 98 height 28
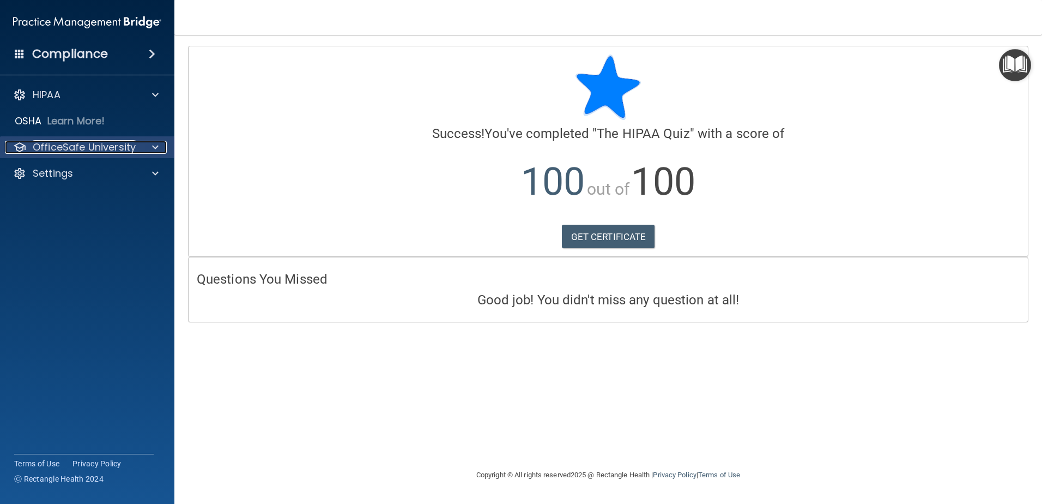
click at [95, 144] on p "OfficeSafe University" at bounding box center [84, 147] width 103 height 13
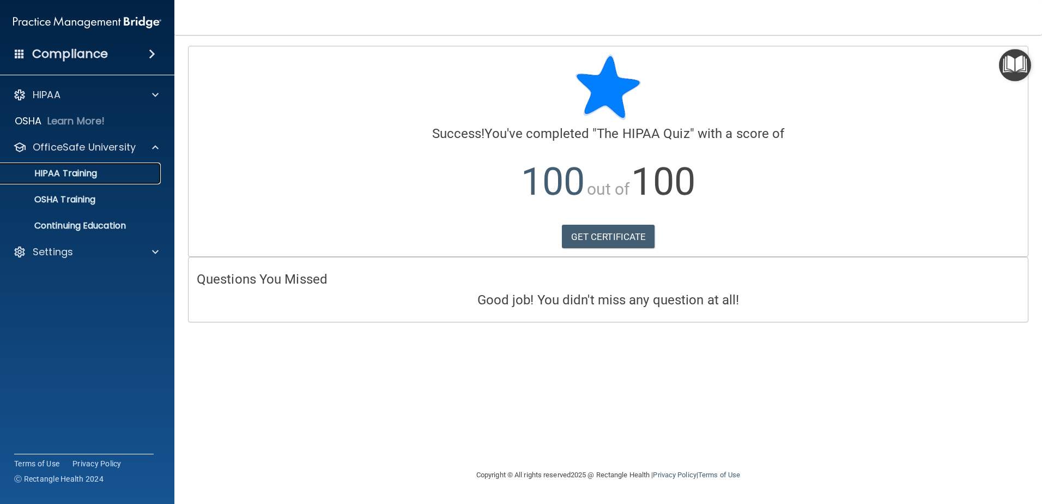
click at [97, 174] on p "HIPAA Training" at bounding box center [52, 173] width 90 height 11
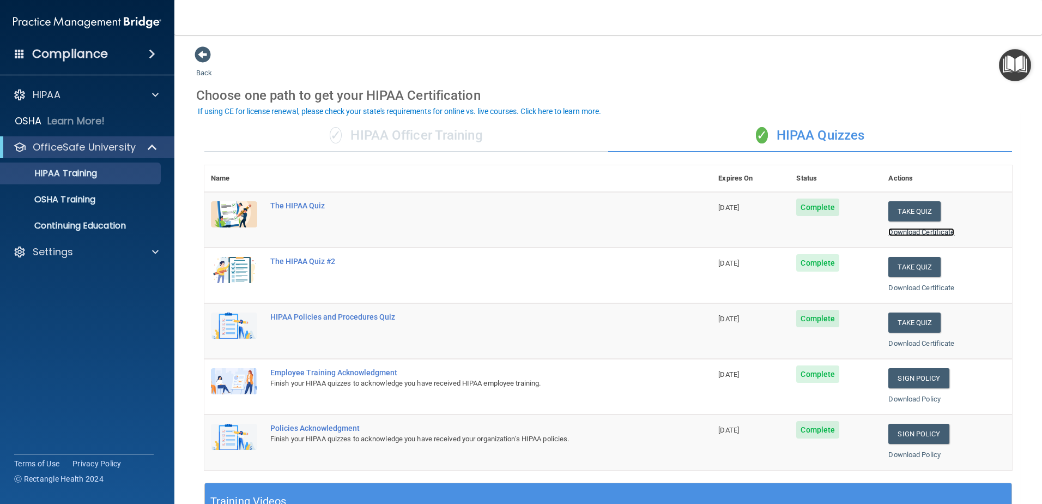
click at [894, 235] on link "Download Certificate" at bounding box center [922, 232] width 66 height 8
click at [896, 291] on link "Download Certificate" at bounding box center [922, 288] width 66 height 8
click at [913, 267] on button "Take Quiz" at bounding box center [915, 267] width 52 height 20
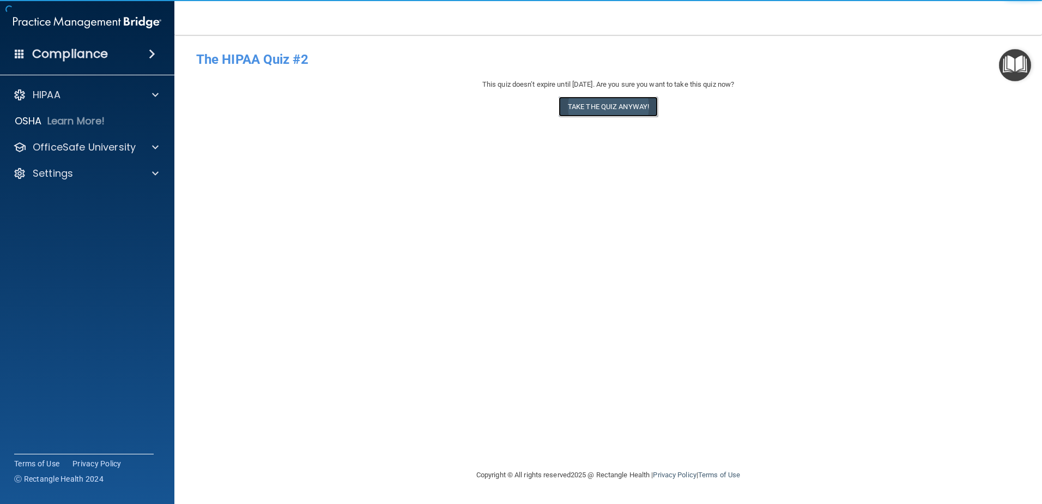
click at [616, 108] on button "Take the quiz anyway!" at bounding box center [608, 107] width 99 height 20
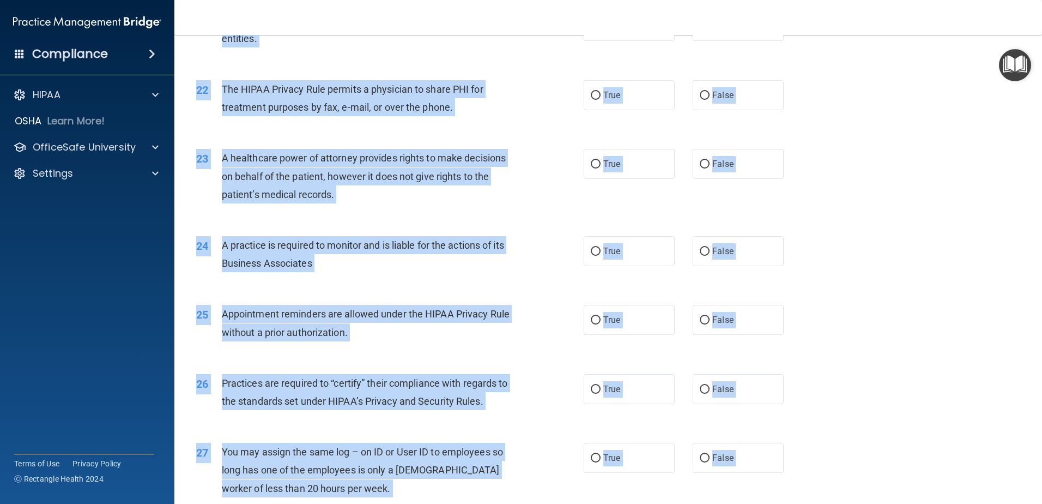
scroll to position [2034, 0]
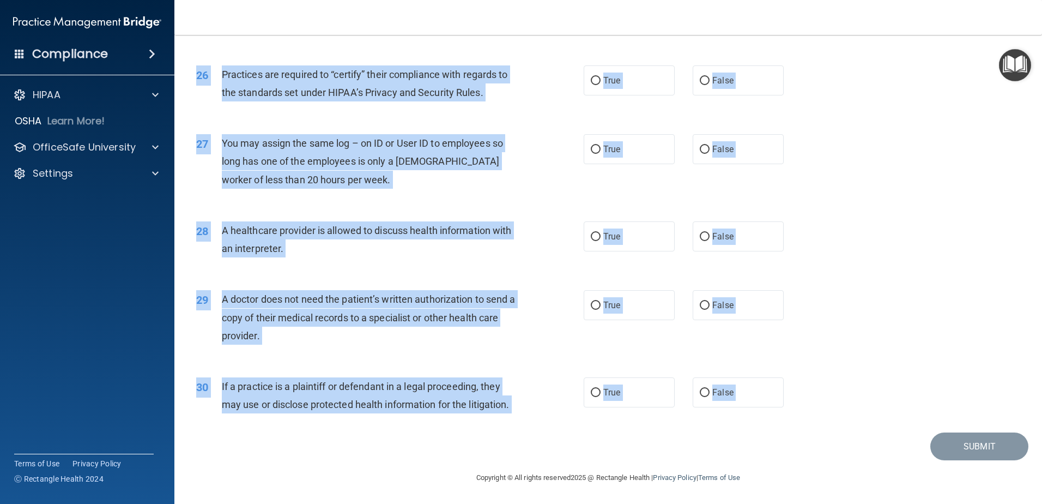
drag, startPoint x: 201, startPoint y: 70, endPoint x: 789, endPoint y: 438, distance: 693.9
copy main "he HIPAA Quiz #2 This quiz doesn’t expire until 09/30/2025. Are you sure you wa…"
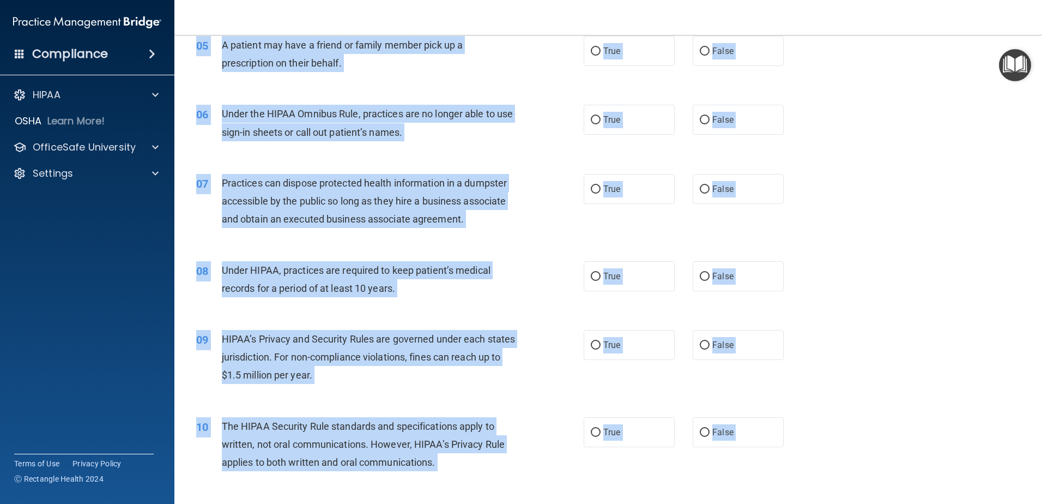
click at [884, 147] on div "06 Under the HIPAA Omnibus Rule, practices are no longer able to use sign-in sh…" at bounding box center [608, 125] width 841 height 69
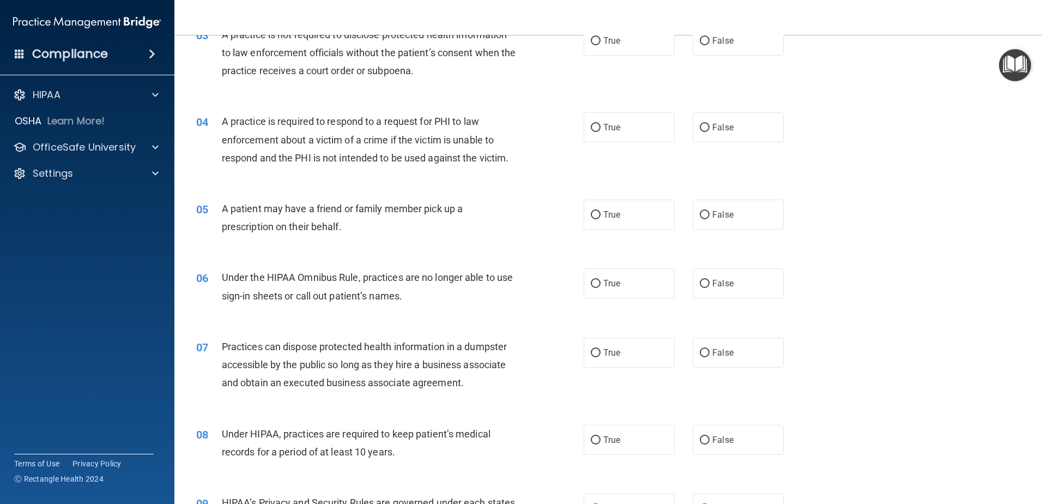
scroll to position [0, 0]
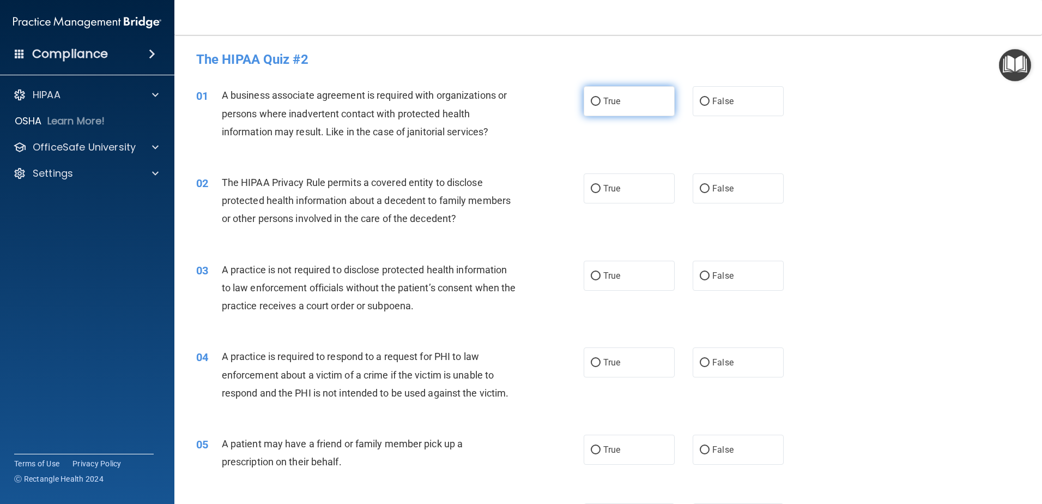
click at [595, 104] on input "True" at bounding box center [596, 102] width 10 height 8
radio input "true"
click at [590, 179] on label "True" at bounding box center [629, 188] width 91 height 30
click at [591, 185] on input "True" at bounding box center [596, 189] width 10 height 8
radio input "true"
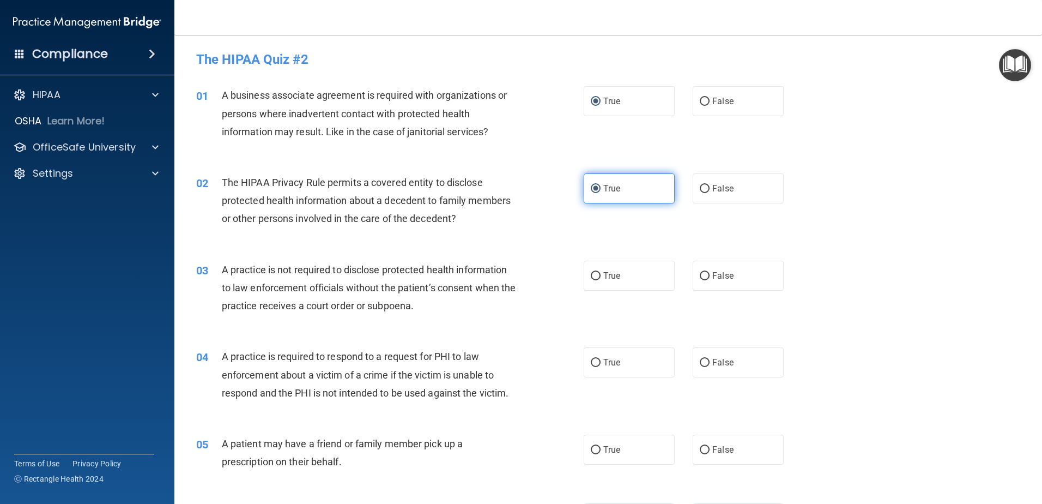
click at [592, 185] on input "True" at bounding box center [596, 189] width 10 height 8
click at [716, 275] on span "False" at bounding box center [723, 275] width 21 height 10
click at [710, 275] on input "False" at bounding box center [705, 276] width 10 height 8
radio input "true"
click at [626, 370] on label "True" at bounding box center [629, 362] width 91 height 30
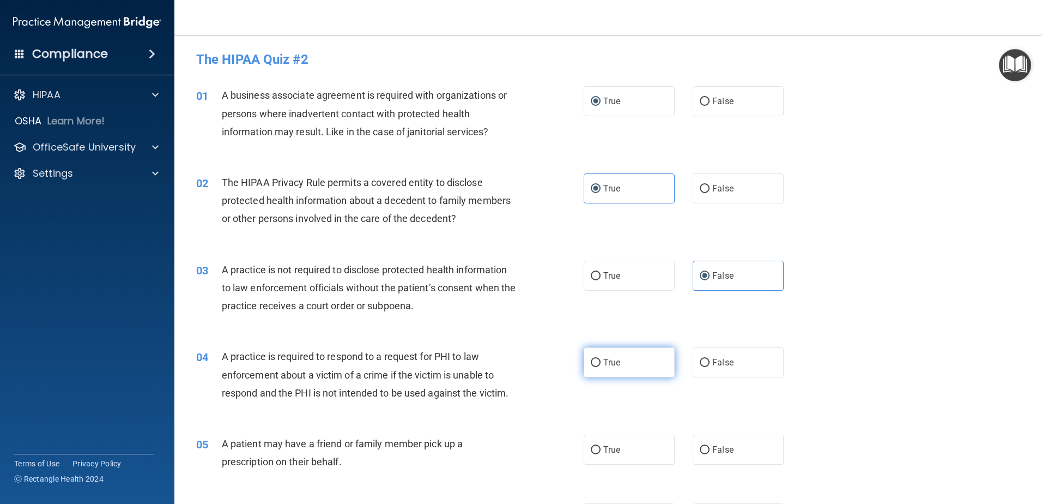
click at [601, 367] on input "True" at bounding box center [596, 363] width 10 height 8
radio input "true"
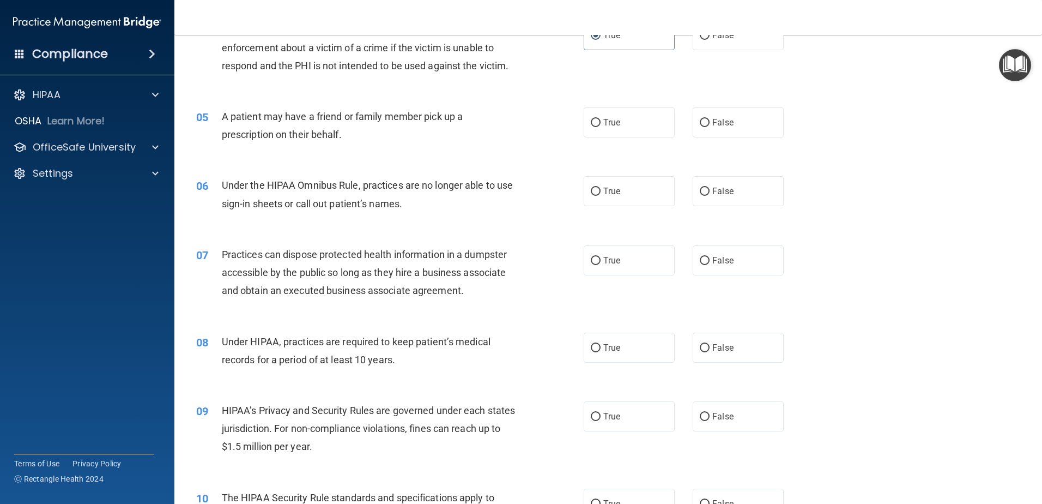
scroll to position [382, 0]
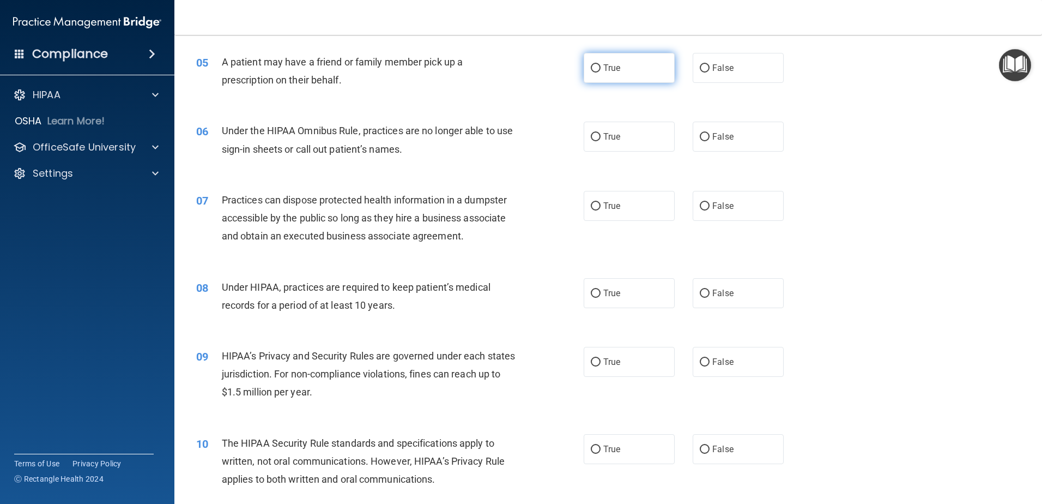
click at [636, 74] on label "True" at bounding box center [629, 68] width 91 height 30
click at [601, 73] on input "True" at bounding box center [596, 68] width 10 height 8
radio input "true"
click at [730, 134] on label "False" at bounding box center [738, 137] width 91 height 30
click at [710, 134] on input "False" at bounding box center [705, 137] width 10 height 8
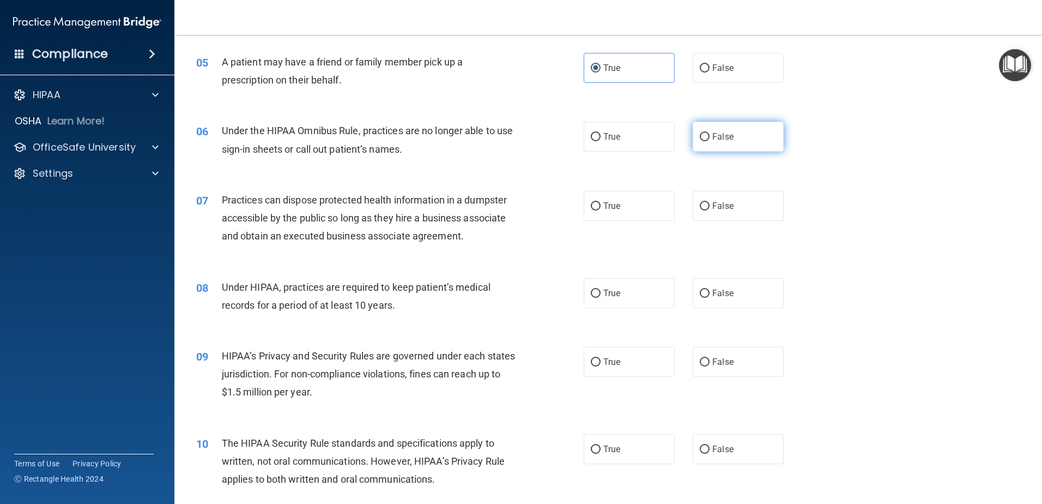
radio input "true"
click at [723, 209] on span "False" at bounding box center [723, 206] width 21 height 10
click at [710, 209] on input "False" at bounding box center [705, 206] width 10 height 8
radio input "true"
click at [759, 294] on label "False" at bounding box center [738, 293] width 91 height 30
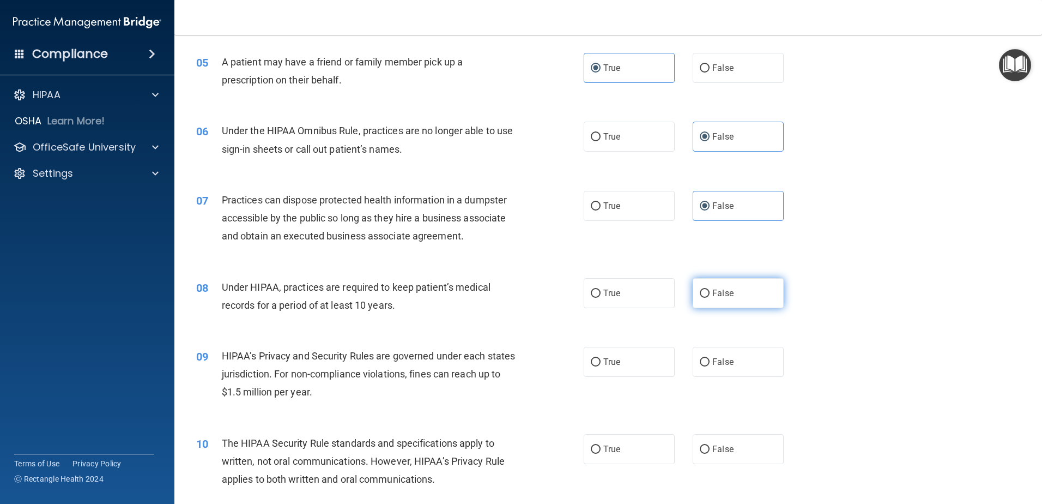
click at [710, 294] on input "False" at bounding box center [705, 294] width 10 height 8
radio input "true"
click at [715, 357] on span "False" at bounding box center [723, 362] width 21 height 10
click at [710, 358] on input "False" at bounding box center [705, 362] width 10 height 8
radio input "true"
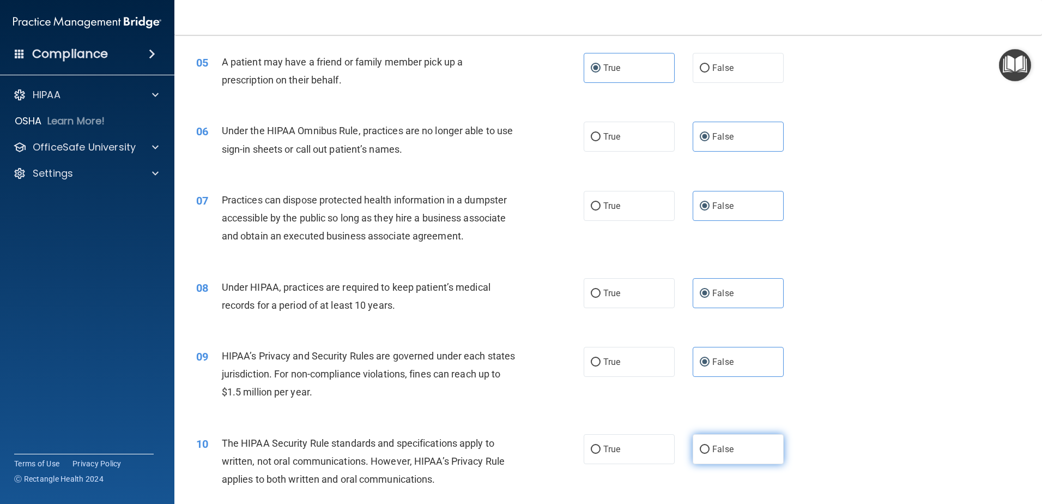
click at [750, 447] on label "False" at bounding box center [738, 449] width 91 height 30
click at [710, 447] on input "False" at bounding box center [705, 449] width 10 height 8
radio input "true"
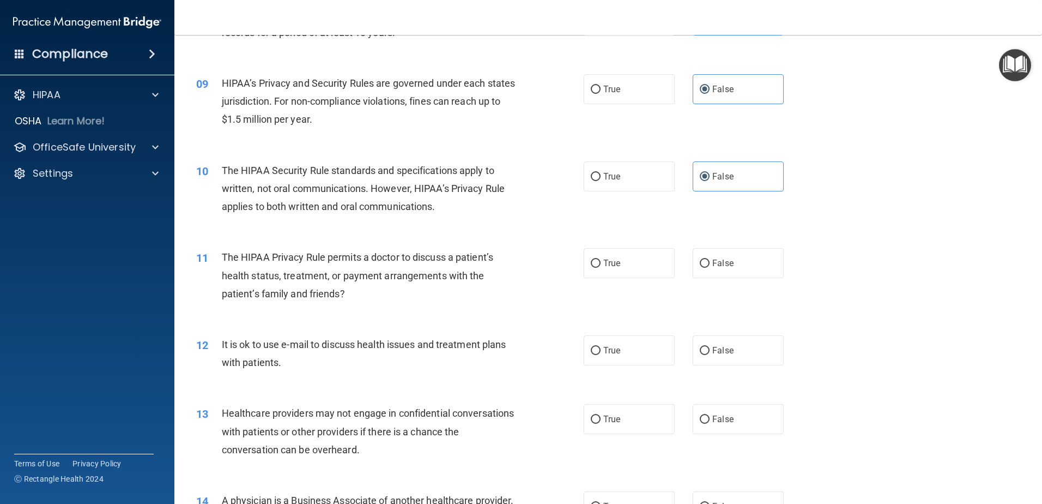
scroll to position [763, 0]
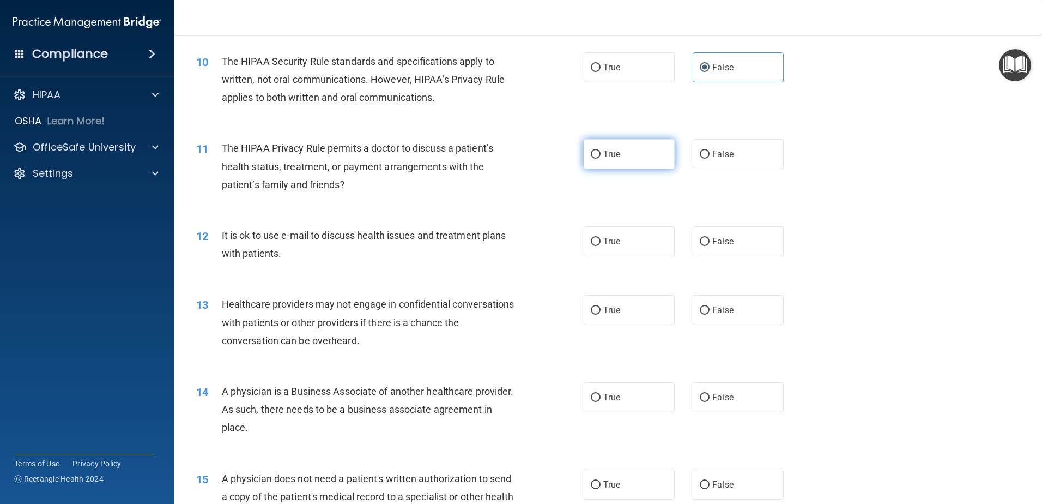
click at [623, 149] on label "True" at bounding box center [629, 154] width 91 height 30
click at [601, 150] on input "True" at bounding box center [596, 154] width 10 height 8
radio input "true"
click at [612, 243] on span "True" at bounding box center [612, 241] width 17 height 10
click at [601, 243] on input "True" at bounding box center [596, 242] width 10 height 8
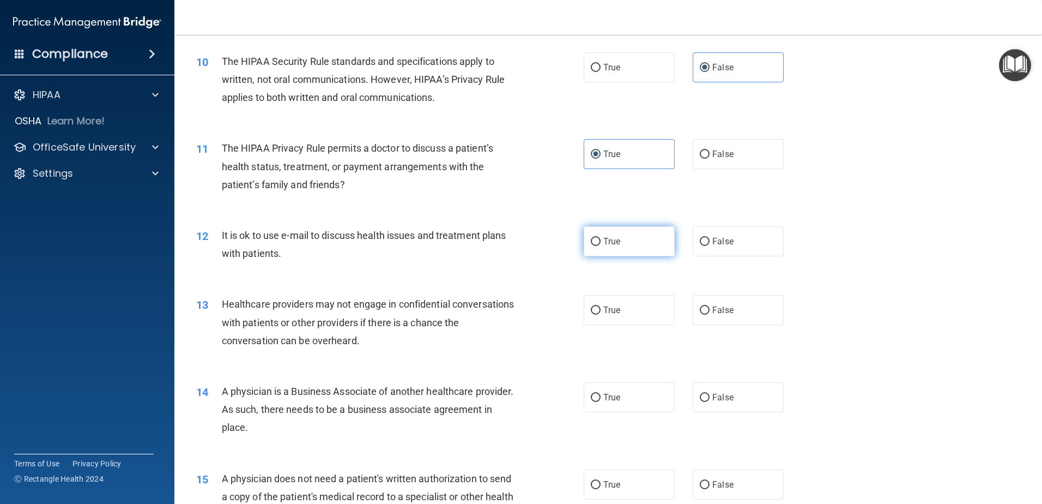
radio input "true"
click at [746, 303] on label "False" at bounding box center [738, 310] width 91 height 30
click at [710, 306] on input "False" at bounding box center [705, 310] width 10 height 8
radio input "true"
click at [741, 392] on label "False" at bounding box center [738, 397] width 91 height 30
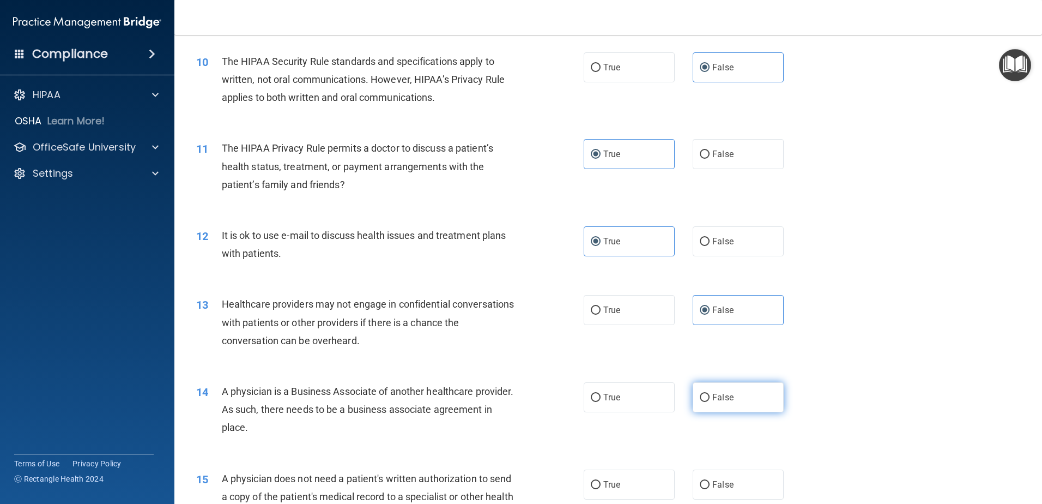
click at [710, 394] on input "False" at bounding box center [705, 398] width 10 height 8
radio input "true"
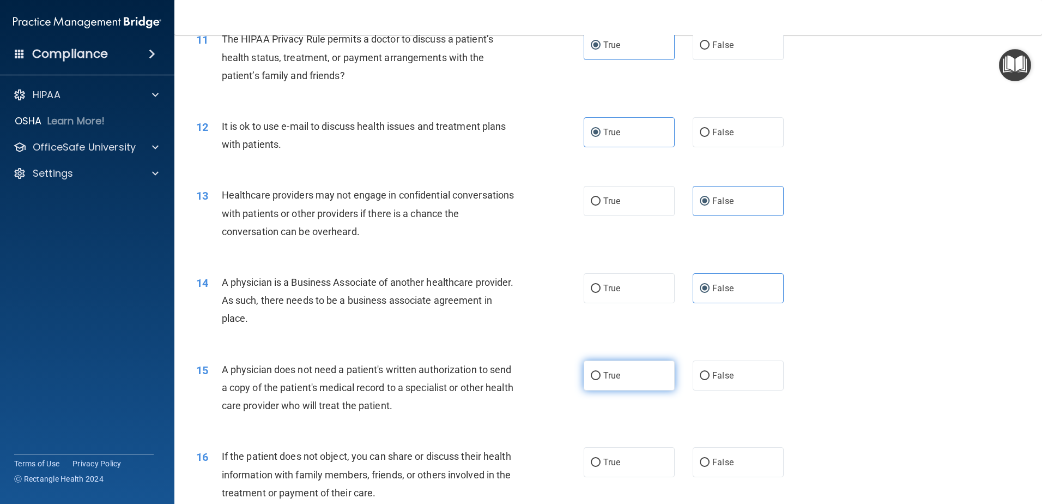
click at [607, 385] on label "True" at bounding box center [629, 375] width 91 height 30
click at [601, 380] on input "True" at bounding box center [596, 376] width 10 height 8
radio input "true"
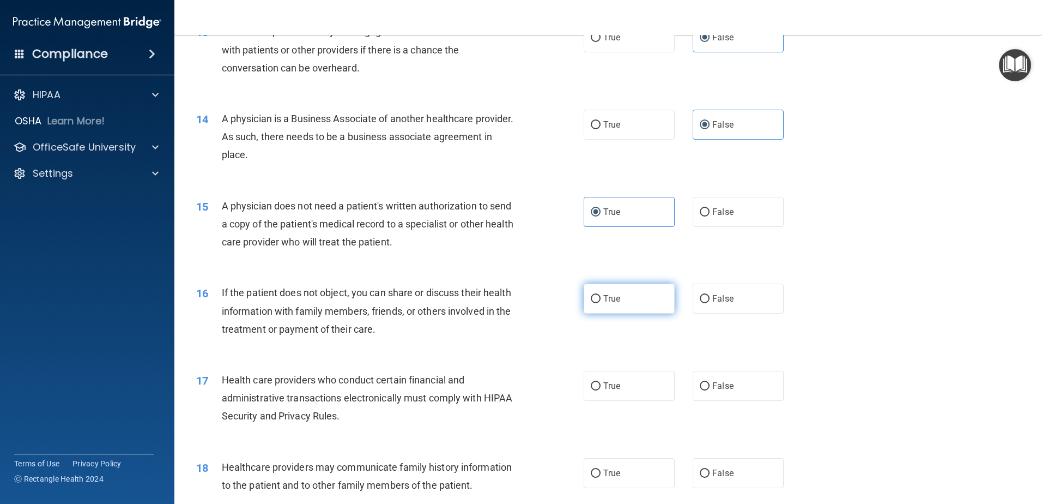
click at [632, 304] on label "True" at bounding box center [629, 299] width 91 height 30
click at [601, 303] on input "True" at bounding box center [596, 299] width 10 height 8
radio input "true"
click at [613, 391] on label "True" at bounding box center [629, 386] width 91 height 30
click at [601, 390] on input "True" at bounding box center [596, 386] width 10 height 8
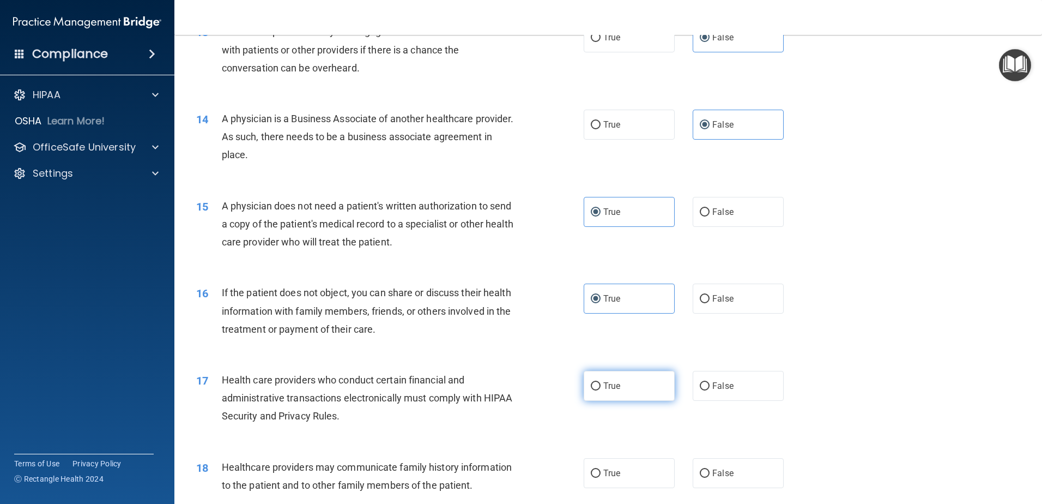
radio input "true"
click at [604, 469] on span "True" at bounding box center [612, 473] width 17 height 10
click at [601, 469] on input "True" at bounding box center [596, 473] width 10 height 8
radio input "true"
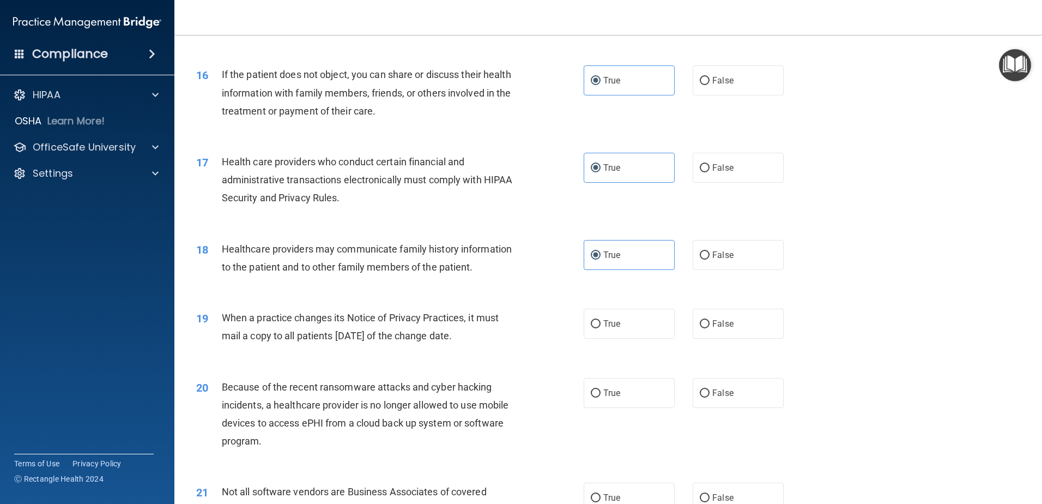
scroll to position [1309, 0]
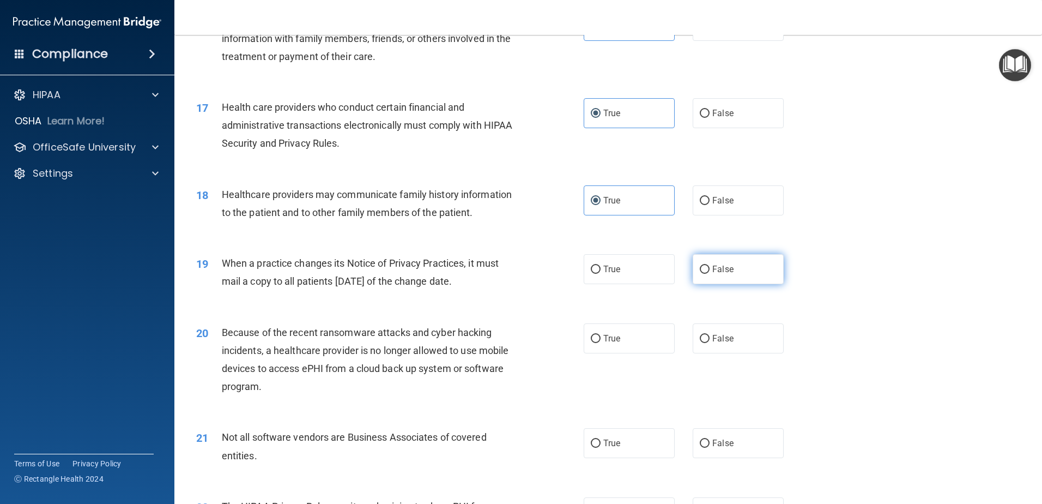
click at [734, 263] on label "False" at bounding box center [738, 269] width 91 height 30
click at [710, 266] on input "False" at bounding box center [705, 270] width 10 height 8
radio input "true"
click at [718, 340] on span "False" at bounding box center [723, 338] width 21 height 10
click at [710, 340] on input "False" at bounding box center [705, 339] width 10 height 8
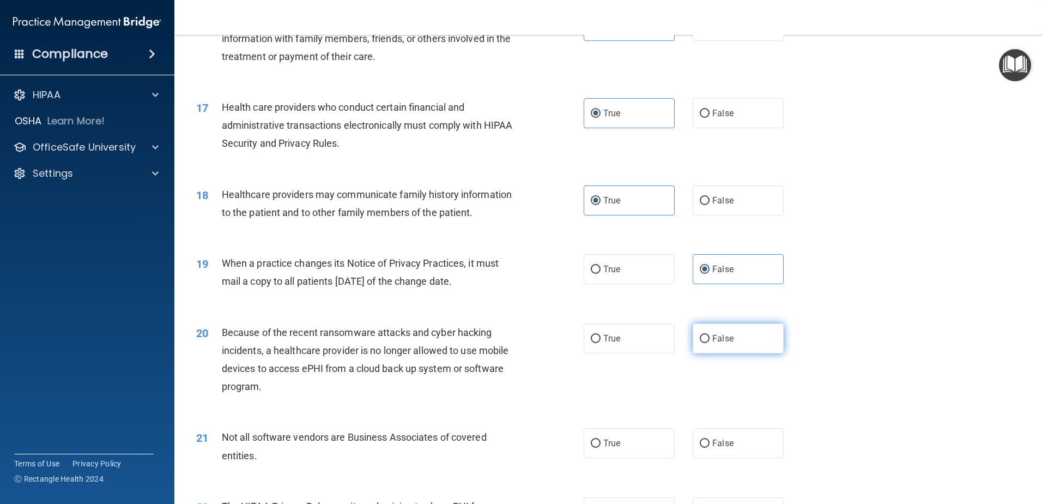
radio input "true"
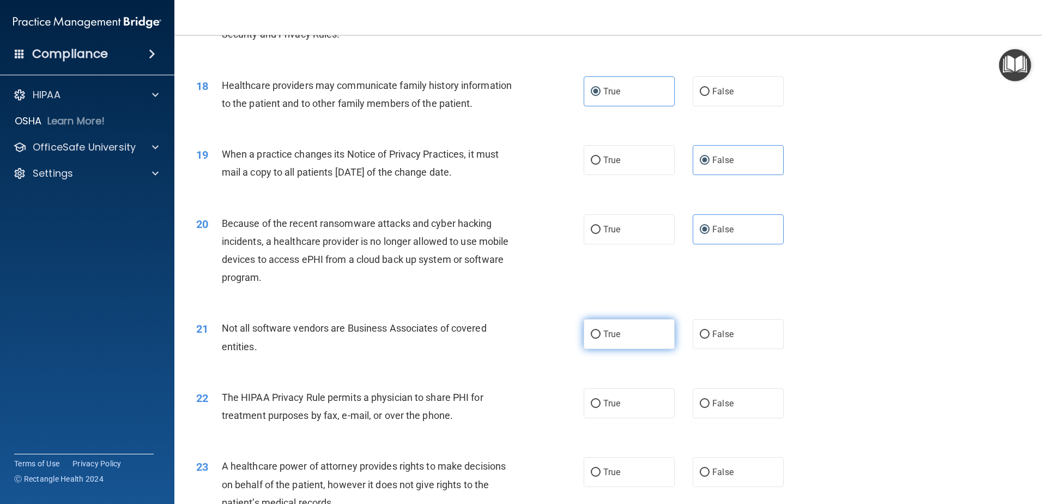
click at [610, 336] on span "True" at bounding box center [612, 334] width 17 height 10
click at [601, 336] on input "True" at bounding box center [596, 334] width 10 height 8
radio input "true"
click at [649, 407] on label "True" at bounding box center [629, 403] width 91 height 30
click at [601, 407] on input "True" at bounding box center [596, 404] width 10 height 8
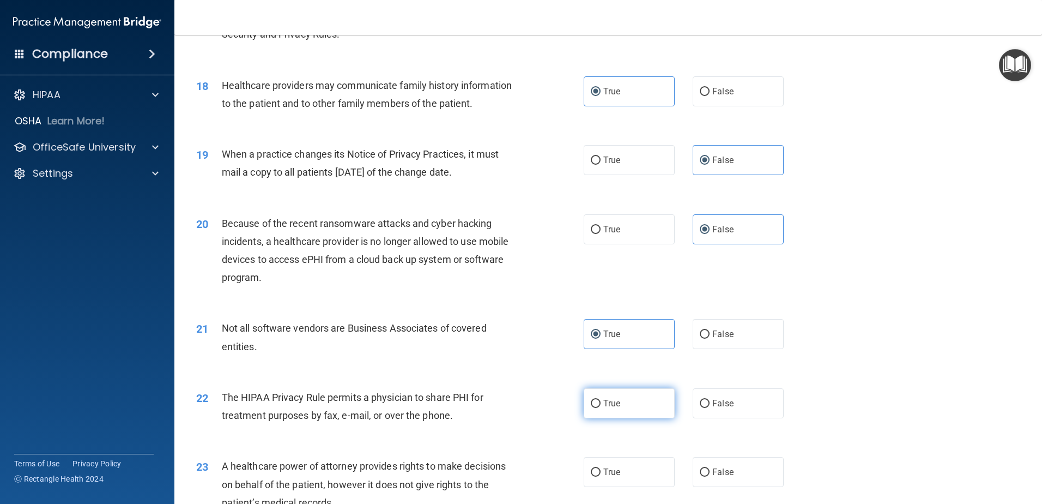
radio input "true"
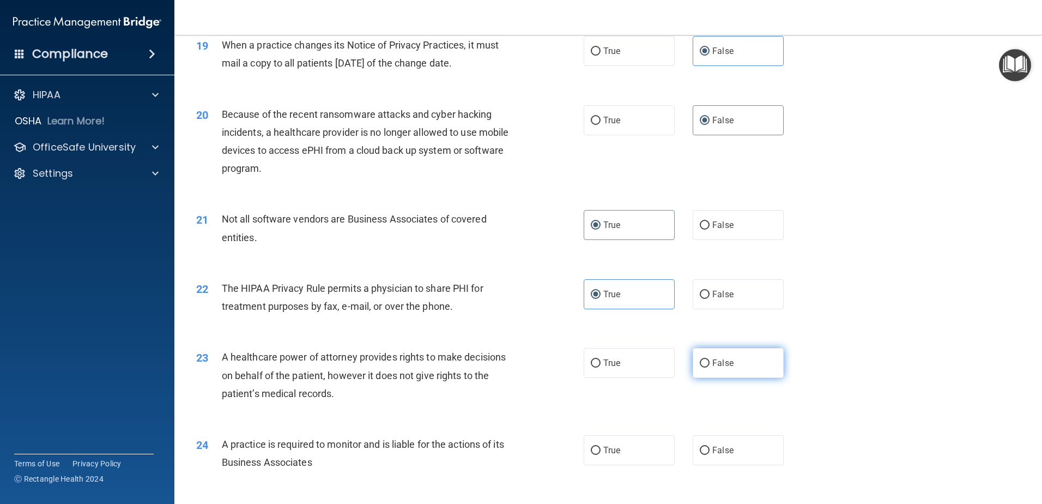
click at [714, 365] on span "False" at bounding box center [723, 363] width 21 height 10
click at [710, 365] on input "False" at bounding box center [705, 363] width 10 height 8
radio input "true"
click at [620, 454] on label "True" at bounding box center [629, 450] width 91 height 30
click at [601, 454] on input "True" at bounding box center [596, 451] width 10 height 8
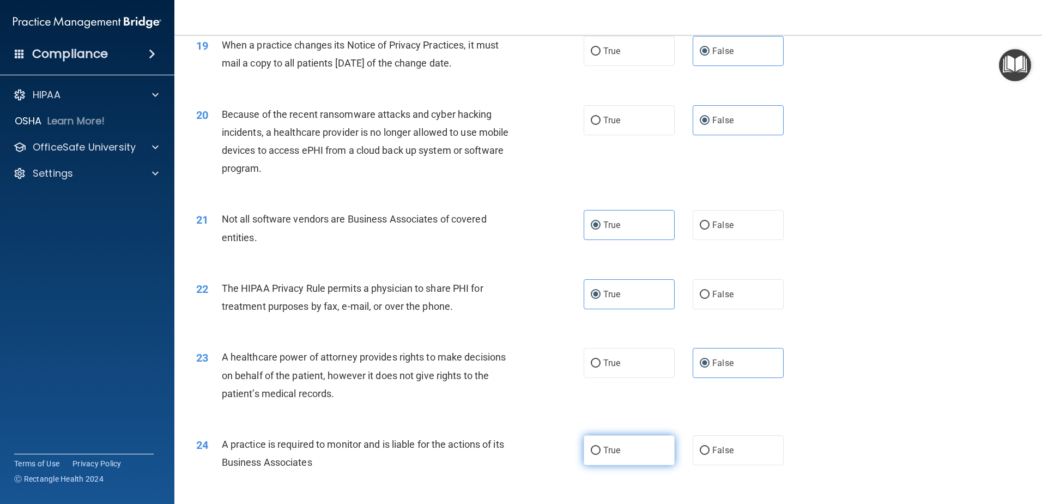
radio input "true"
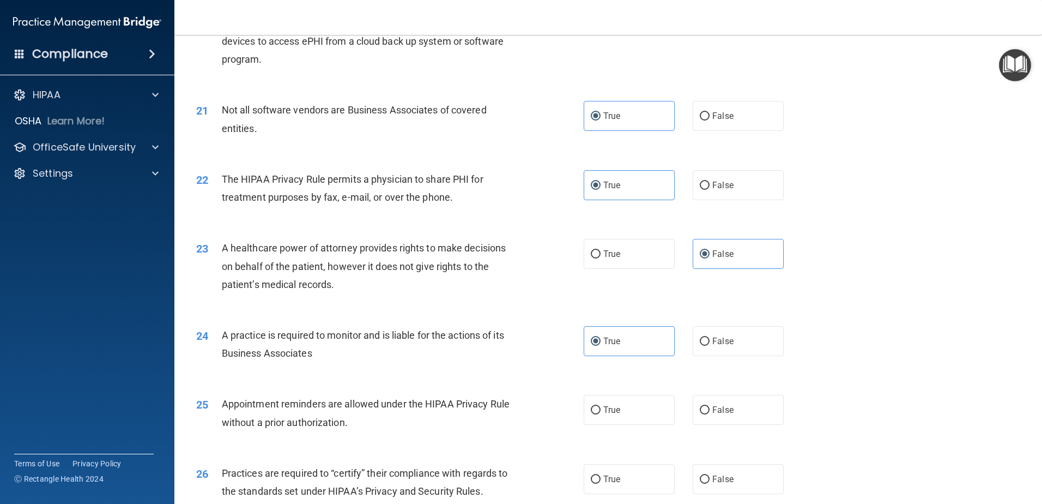
scroll to position [1745, 0]
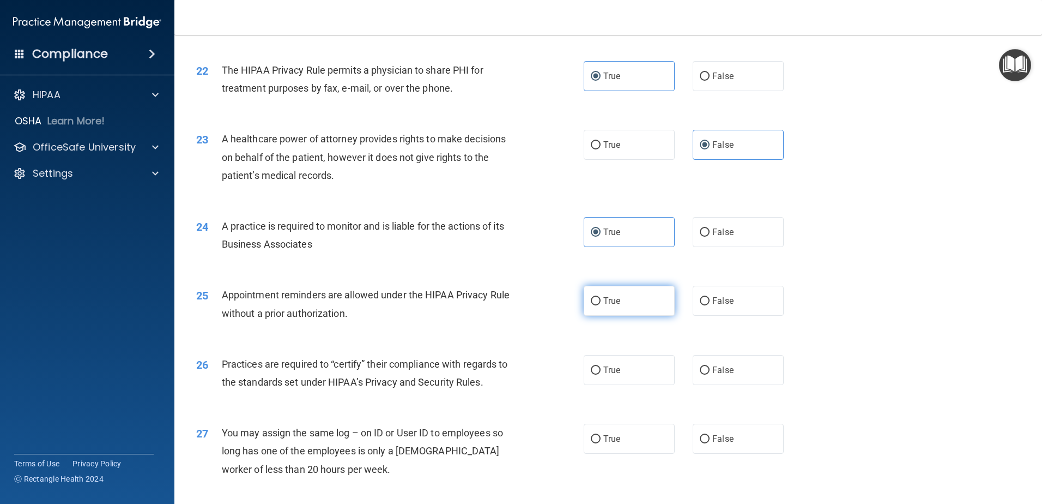
click at [613, 304] on span "True" at bounding box center [612, 301] width 17 height 10
click at [601, 304] on input "True" at bounding box center [596, 301] width 10 height 8
radio input "true"
click at [714, 372] on span "False" at bounding box center [723, 370] width 21 height 10
click at [710, 372] on input "False" at bounding box center [705, 370] width 10 height 8
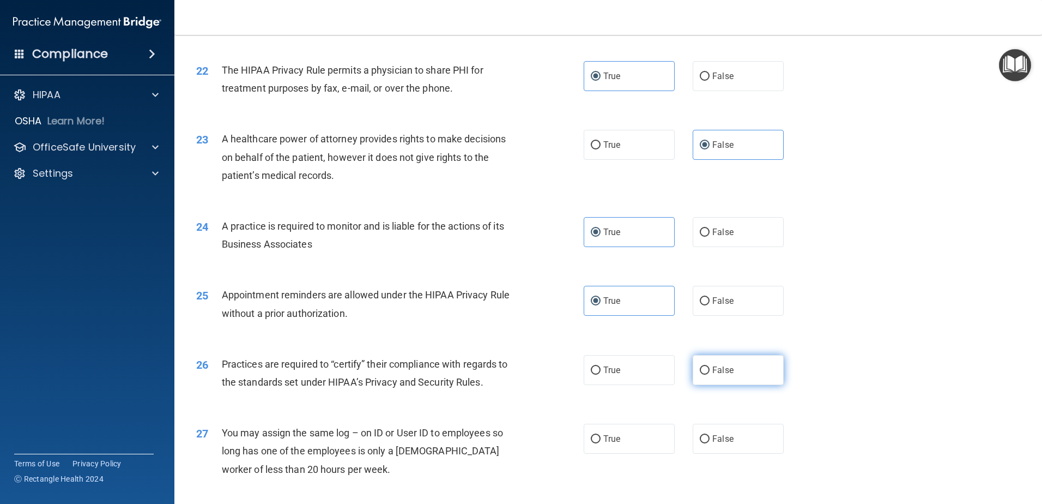
radio input "true"
click at [719, 431] on label "False" at bounding box center [738, 439] width 91 height 30
click at [710, 435] on input "False" at bounding box center [705, 439] width 10 height 8
radio input "true"
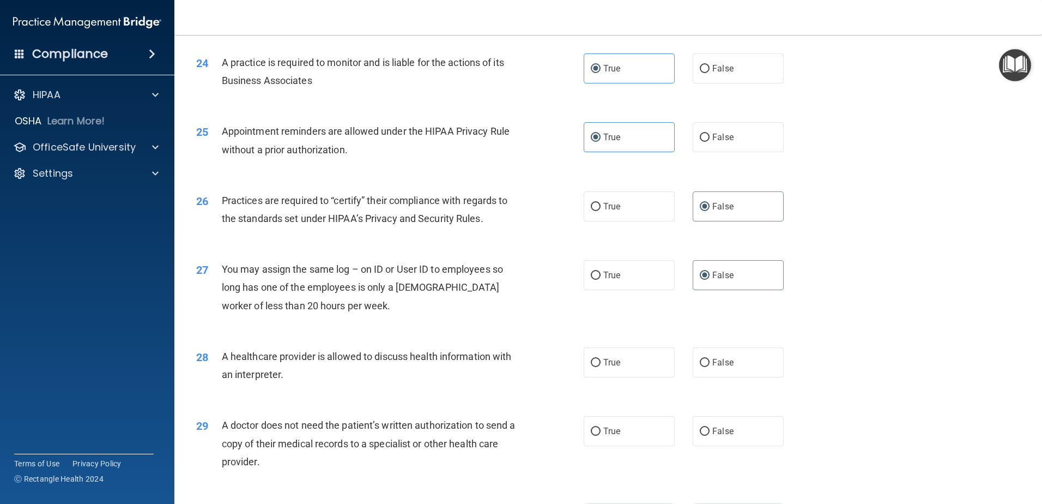
scroll to position [1963, 0]
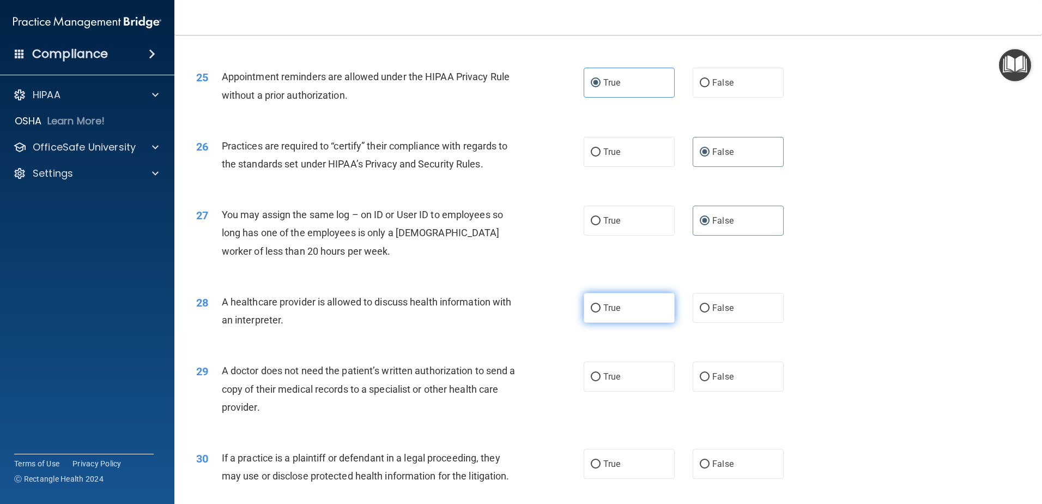
click at [624, 320] on label "True" at bounding box center [629, 308] width 91 height 30
click at [601, 312] on input "True" at bounding box center [596, 308] width 10 height 8
radio input "true"
click at [625, 367] on label "True" at bounding box center [629, 376] width 91 height 30
click at [601, 373] on input "True" at bounding box center [596, 377] width 10 height 8
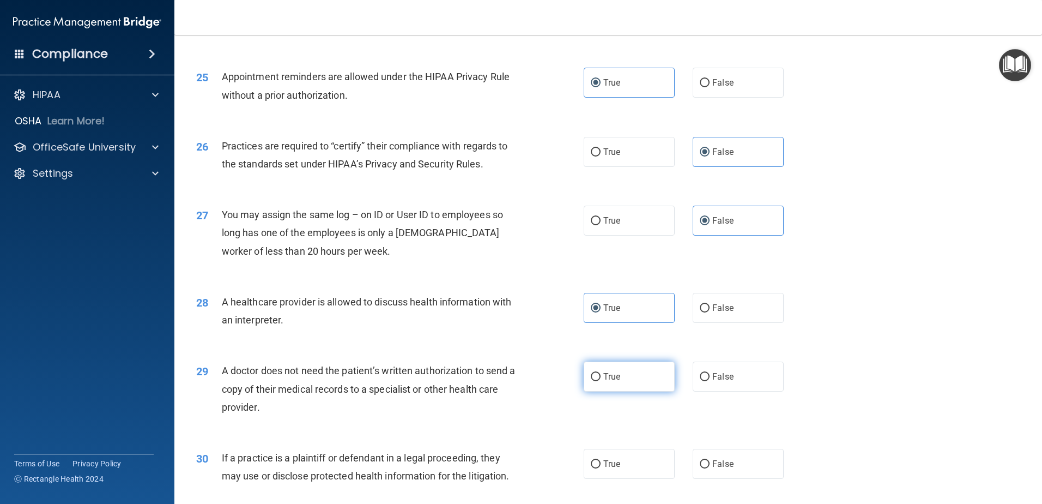
radio input "true"
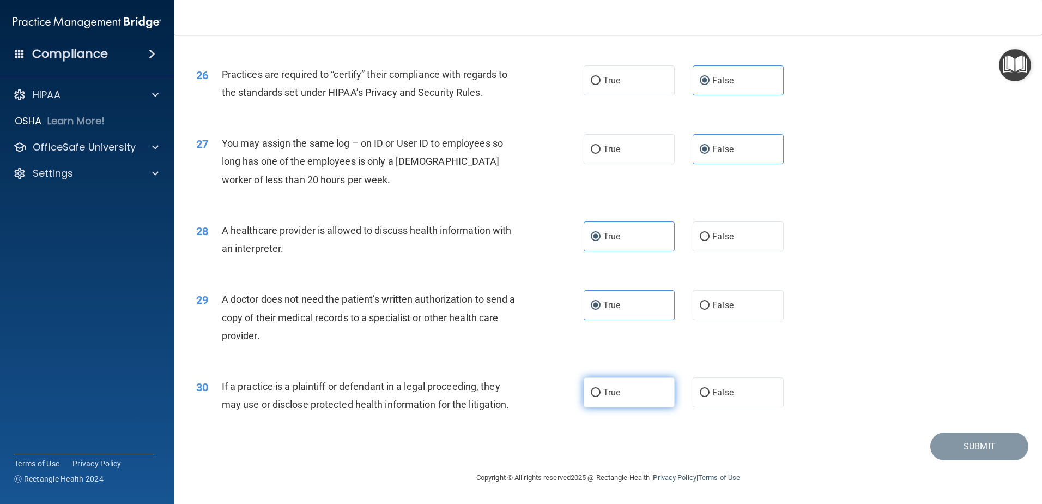
click at [610, 395] on span "True" at bounding box center [612, 392] width 17 height 10
click at [601, 395] on input "True" at bounding box center [596, 393] width 10 height 8
radio input "true"
click at [963, 447] on button "Submit" at bounding box center [980, 446] width 98 height 28
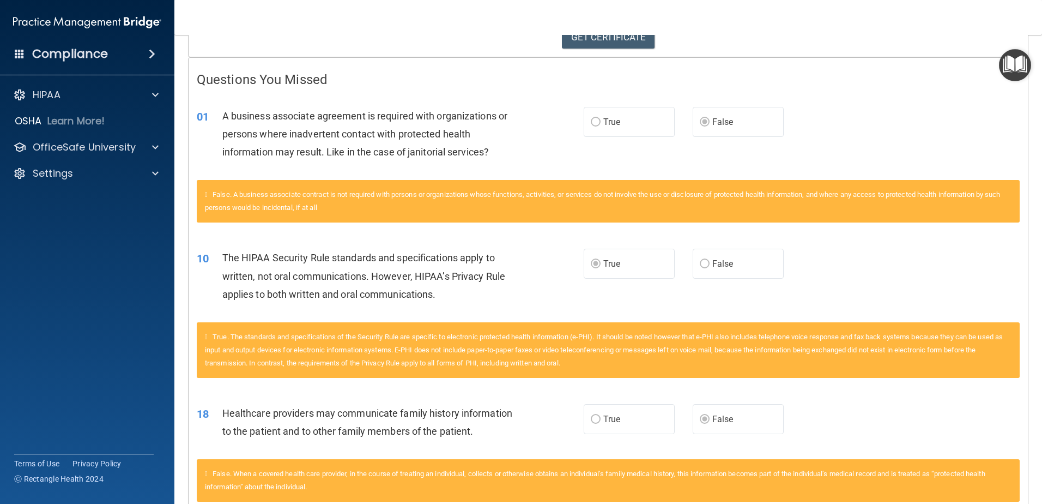
scroll to position [36, 0]
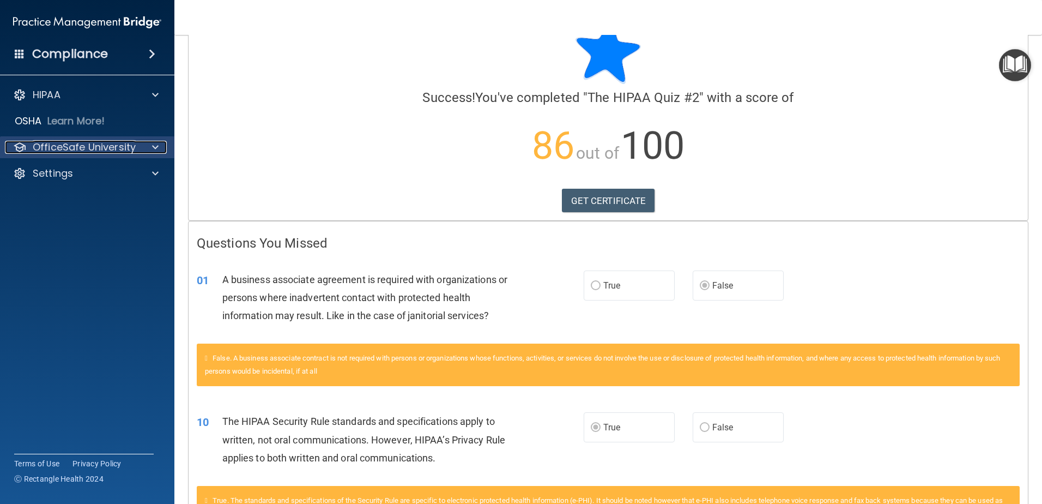
click at [94, 145] on p "OfficeSafe University" at bounding box center [84, 147] width 103 height 13
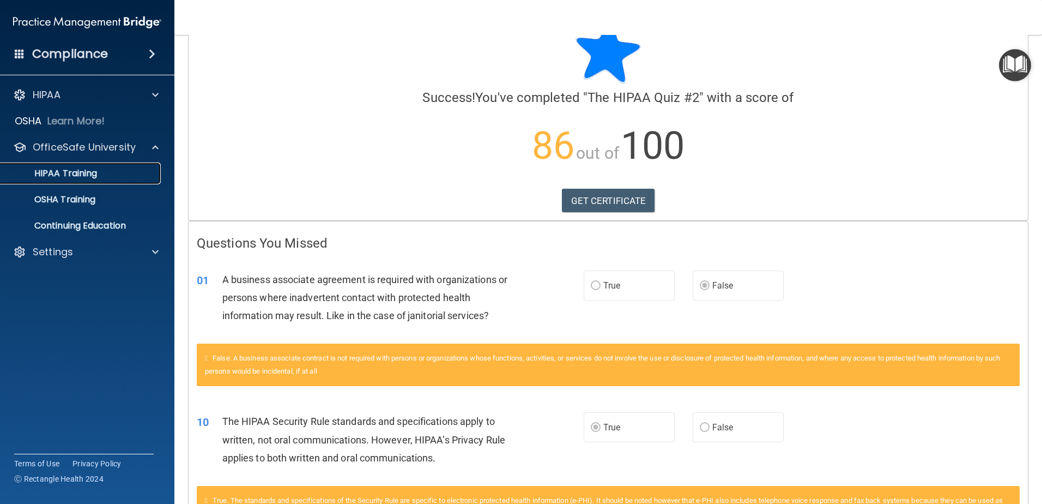
click at [94, 176] on p "HIPAA Training" at bounding box center [52, 173] width 90 height 11
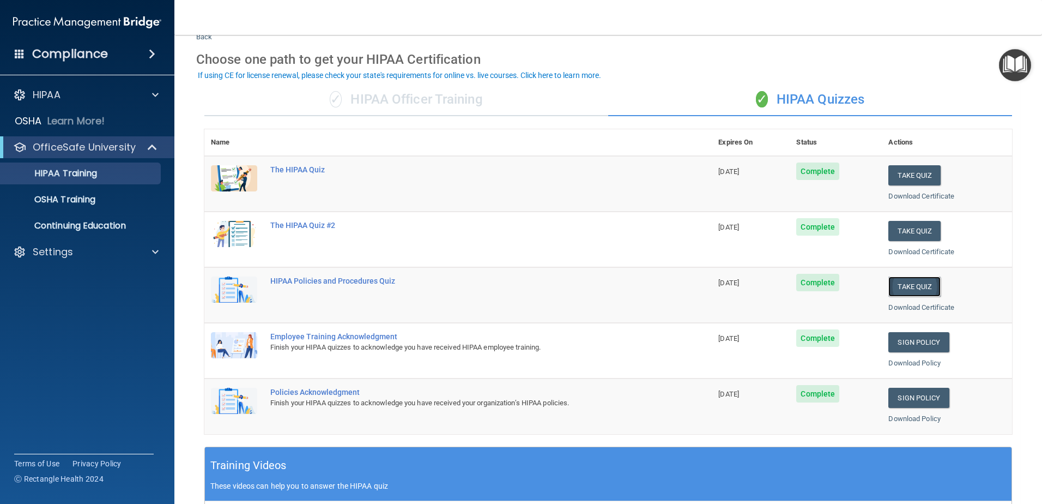
click at [918, 286] on button "Take Quiz" at bounding box center [915, 286] width 52 height 20
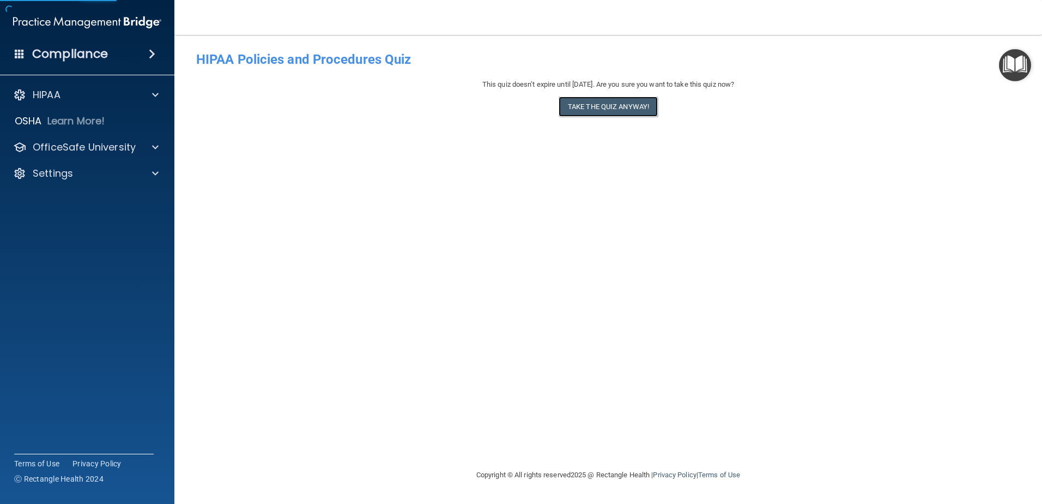
drag, startPoint x: 607, startPoint y: 108, endPoint x: 599, endPoint y: 111, distance: 9.1
click at [606, 111] on button "Take the quiz anyway!" at bounding box center [608, 107] width 99 height 20
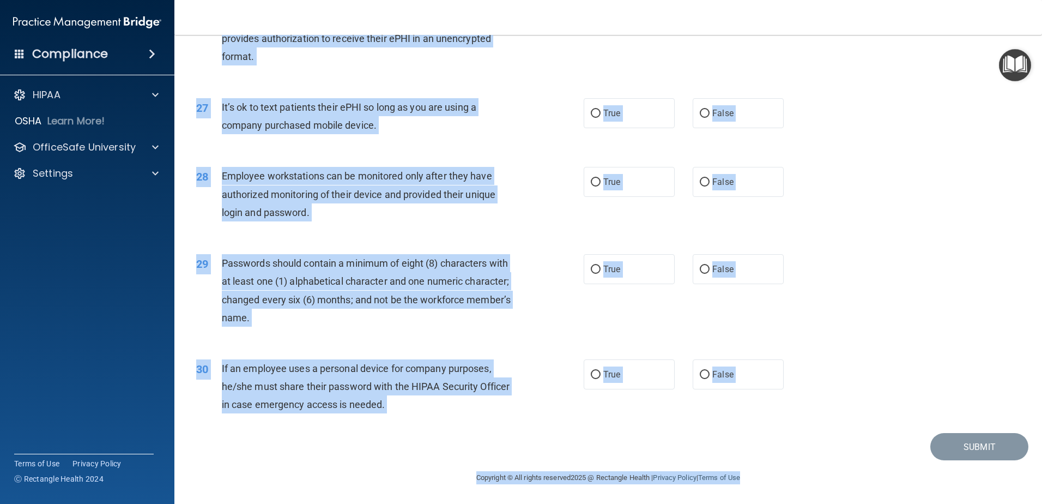
scroll to position [2233, 0]
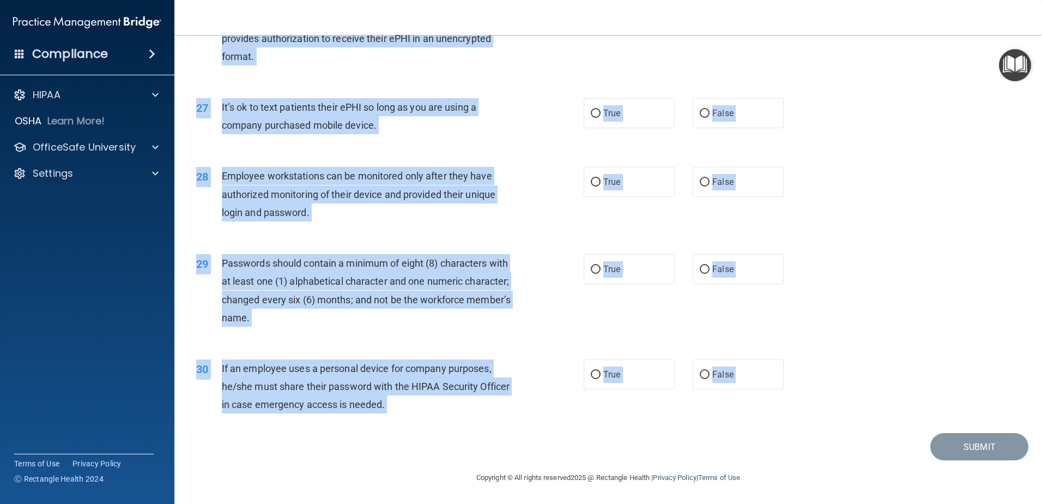
drag, startPoint x: 190, startPoint y: 73, endPoint x: 778, endPoint y: 445, distance: 696.1
drag, startPoint x: 778, startPoint y: 445, endPoint x: 728, endPoint y: 377, distance: 85.1
copy main "01 It is ok to share your password with a co-worker in case immediate access of…"
click at [891, 194] on div "28 Employee workstations can be monitored only after they have authorized monit…" at bounding box center [608, 196] width 841 height 87
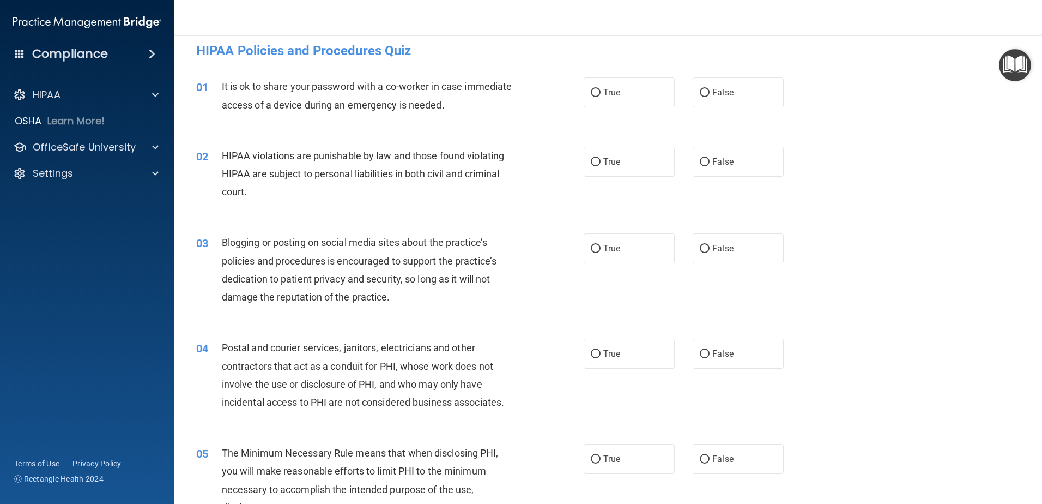
scroll to position [0, 0]
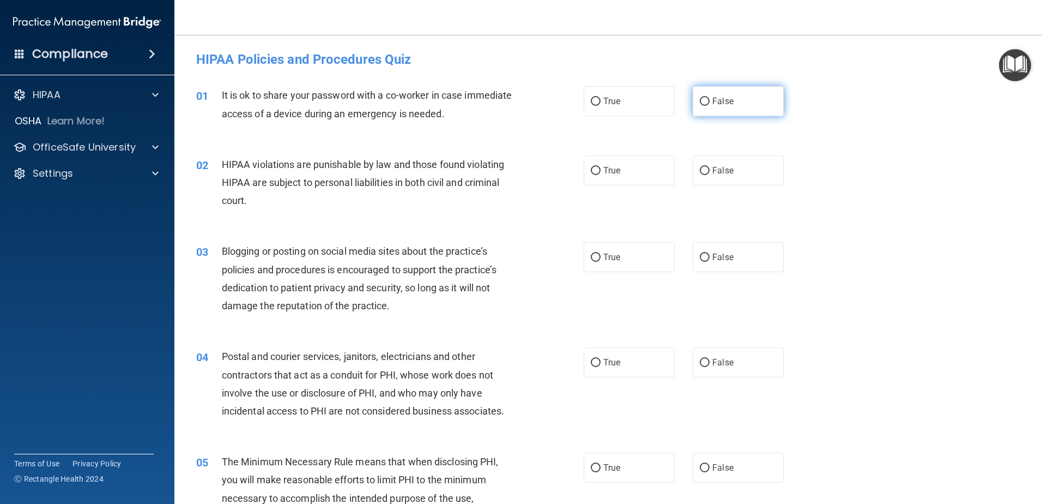
click at [700, 98] on input "False" at bounding box center [705, 102] width 10 height 8
radio input "true"
click at [604, 166] on span "True" at bounding box center [612, 170] width 17 height 10
click at [601, 167] on input "True" at bounding box center [596, 171] width 10 height 8
radio input "true"
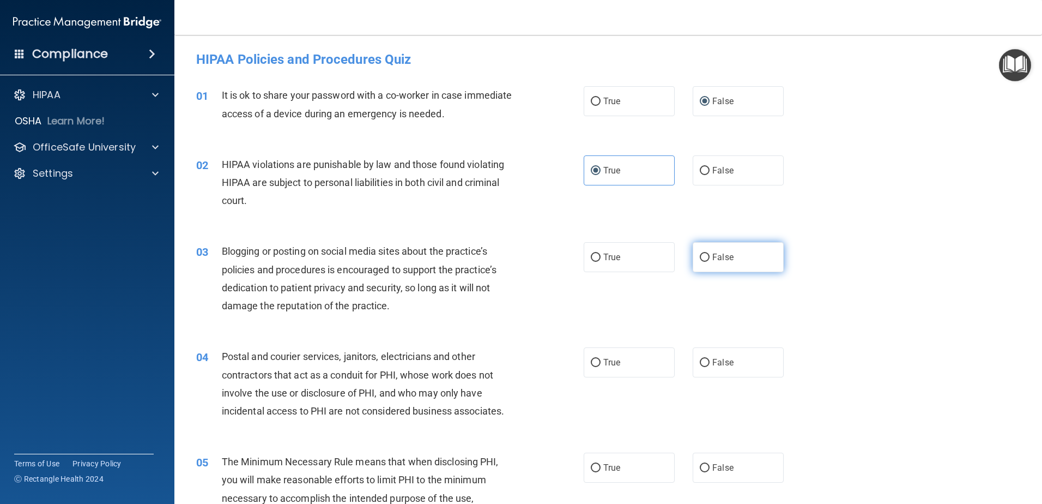
click at [717, 262] on label "False" at bounding box center [738, 257] width 91 height 30
click at [710, 262] on input "False" at bounding box center [705, 258] width 10 height 8
radio input "true"
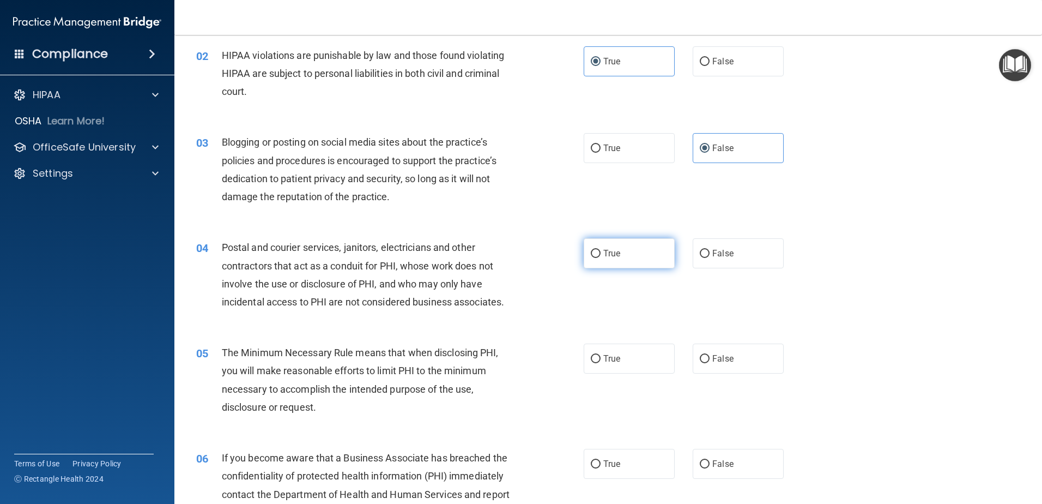
click at [613, 249] on span "True" at bounding box center [612, 253] width 17 height 10
click at [601, 250] on input "True" at bounding box center [596, 254] width 10 height 8
radio input "true"
click at [619, 353] on label "True" at bounding box center [629, 358] width 91 height 30
click at [601, 355] on input "True" at bounding box center [596, 359] width 10 height 8
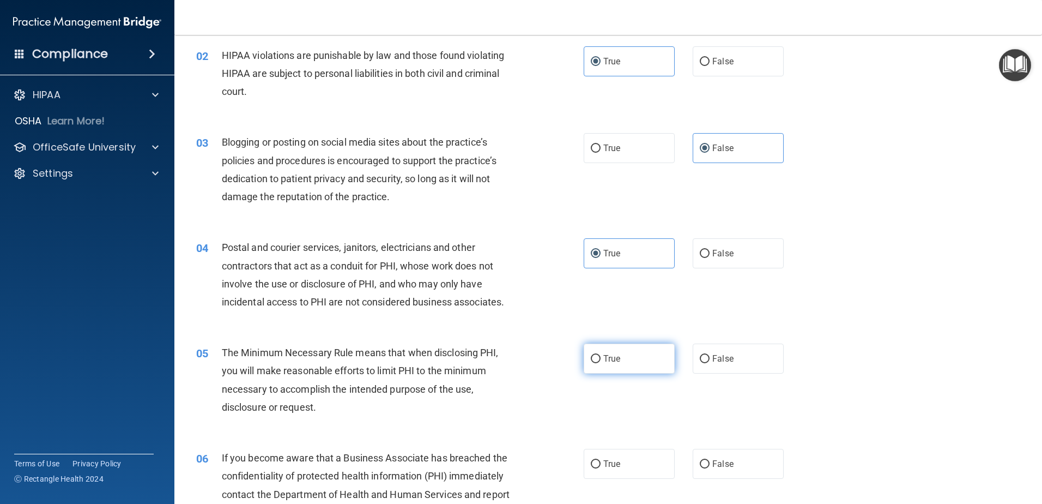
radio input "true"
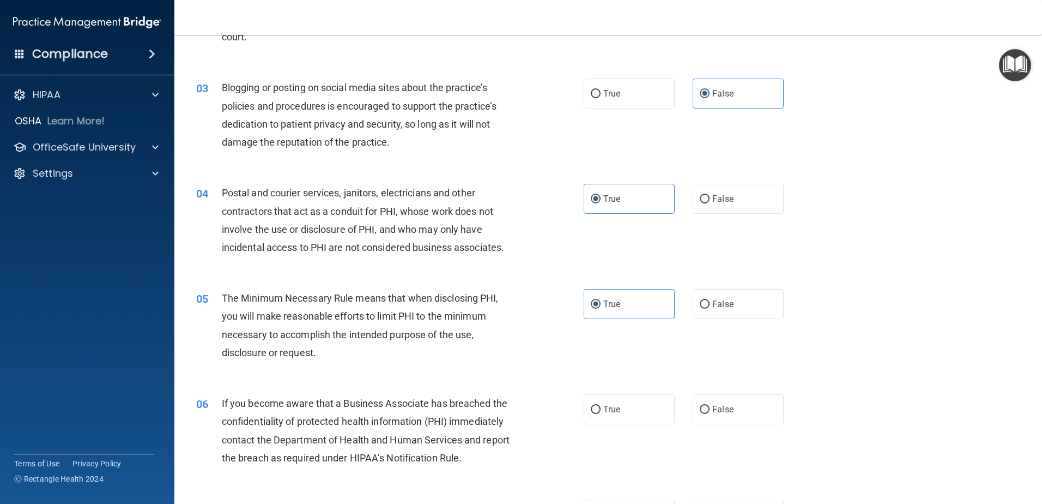
scroll to position [218, 0]
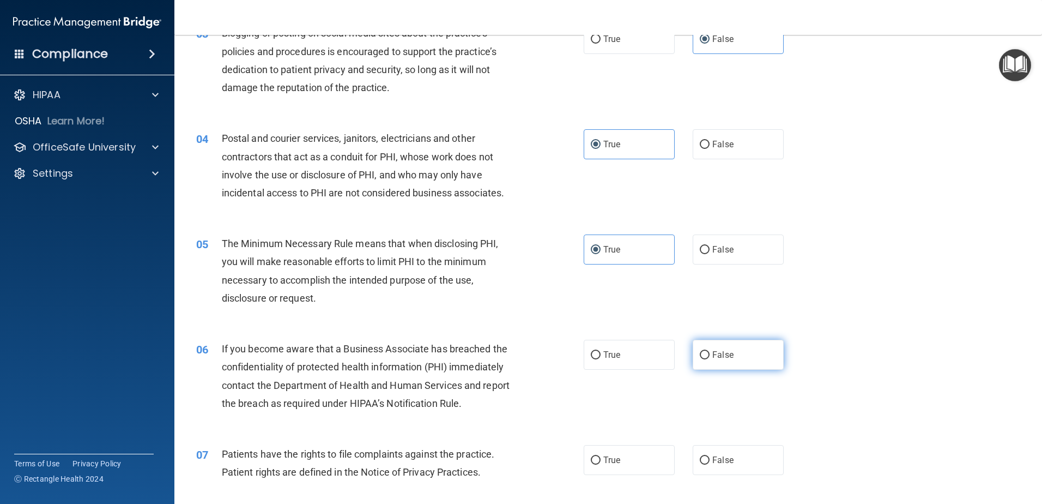
click at [737, 355] on label "False" at bounding box center [738, 355] width 91 height 30
click at [710, 355] on input "False" at bounding box center [705, 355] width 10 height 8
radio input "true"
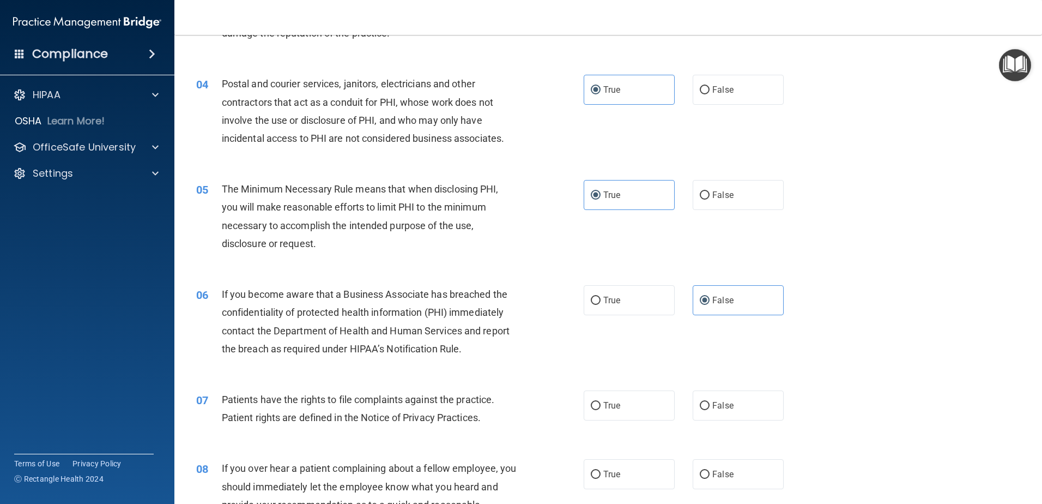
scroll to position [382, 0]
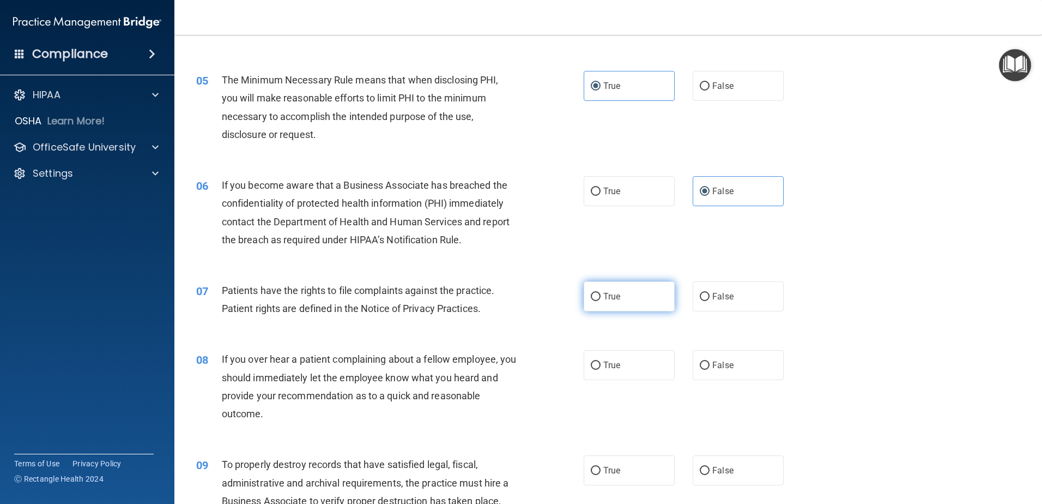
click at [624, 294] on label "True" at bounding box center [629, 296] width 91 height 30
click at [601, 294] on input "True" at bounding box center [596, 297] width 10 height 8
radio input "true"
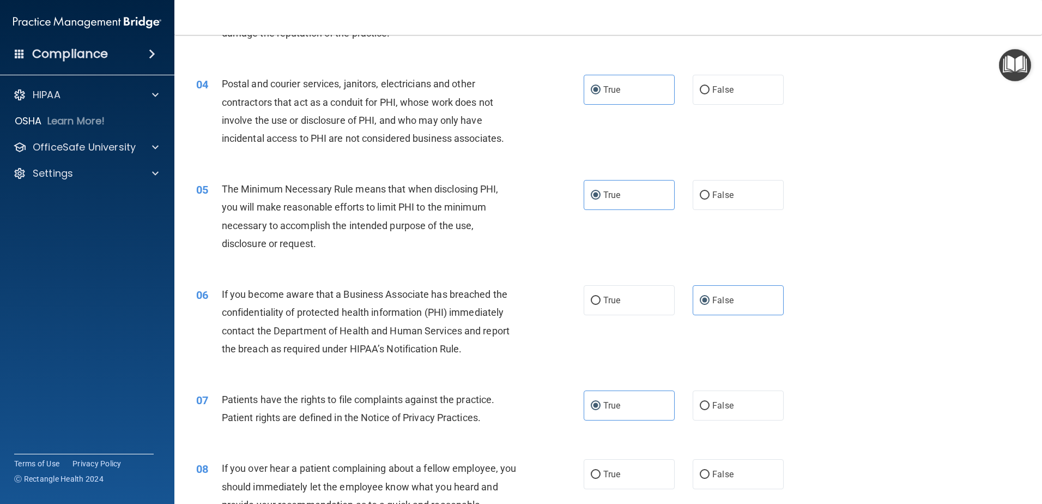
scroll to position [327, 0]
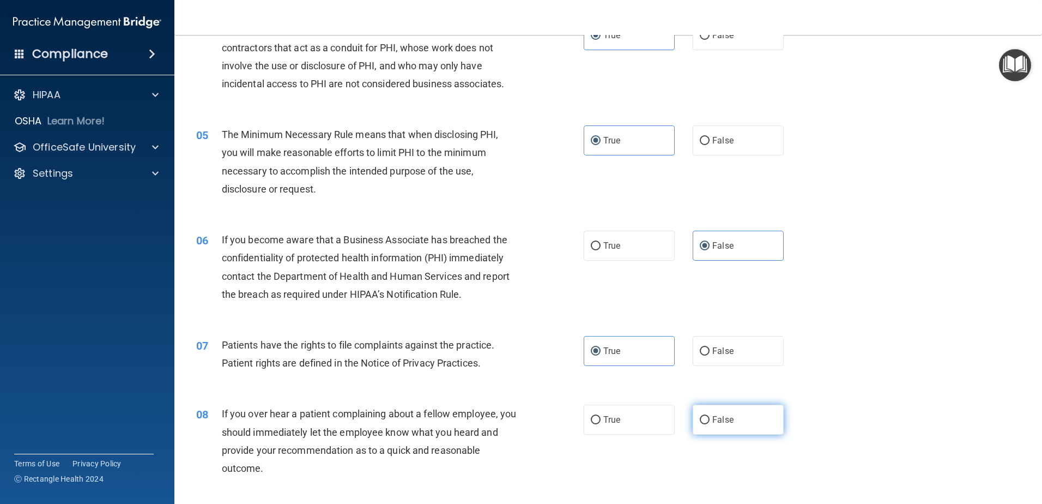
click at [740, 413] on label "False" at bounding box center [738, 420] width 91 height 30
click at [710, 416] on input "False" at bounding box center [705, 420] width 10 height 8
radio input "true"
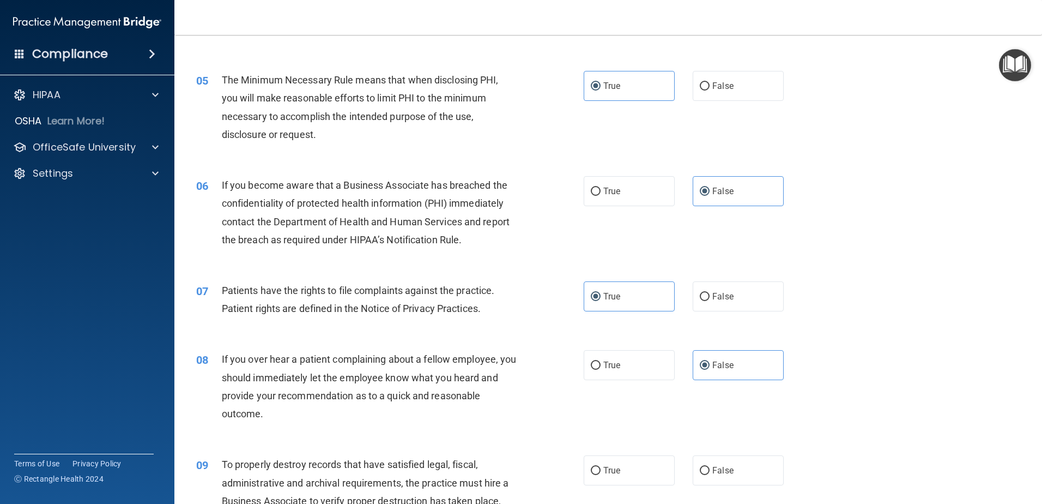
scroll to position [436, 0]
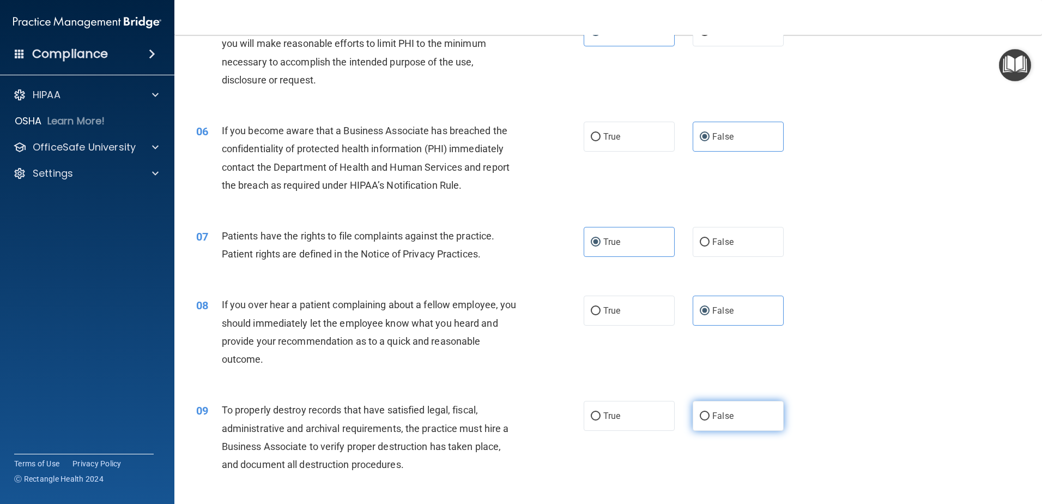
click at [743, 419] on label "False" at bounding box center [738, 416] width 91 height 30
click at [710, 419] on input "False" at bounding box center [705, 416] width 10 height 8
radio input "true"
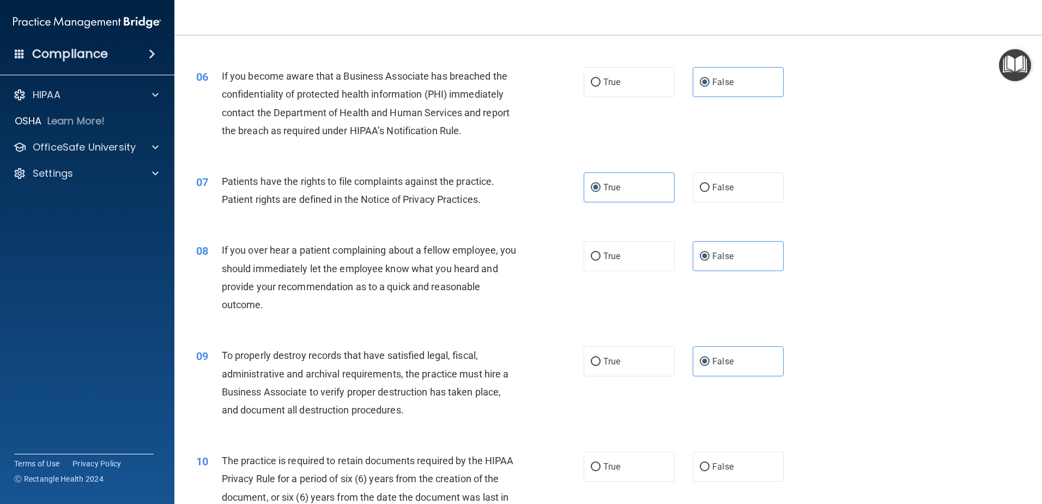
scroll to position [600, 0]
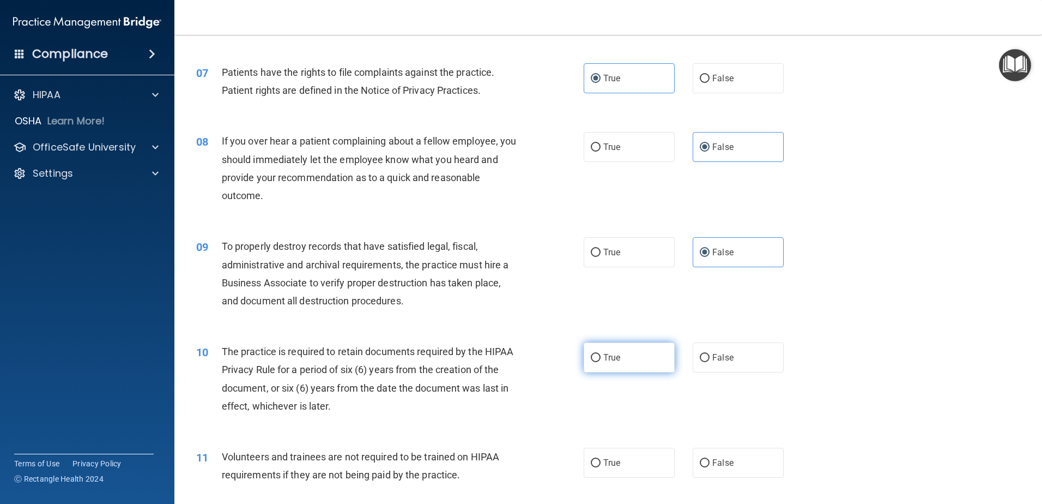
click at [606, 365] on label "True" at bounding box center [629, 357] width 91 height 30
click at [601, 362] on input "True" at bounding box center [596, 358] width 10 height 8
radio input "true"
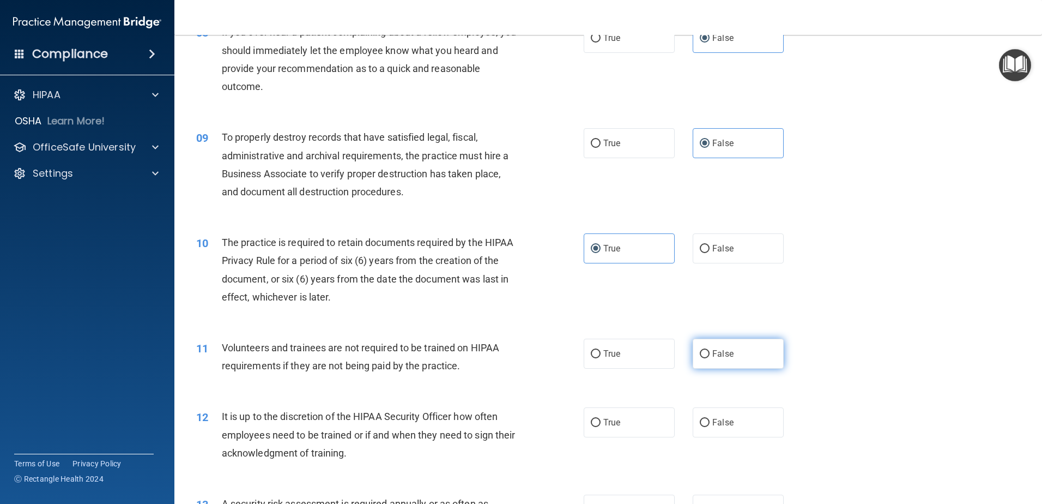
click at [718, 361] on label "False" at bounding box center [738, 354] width 91 height 30
click at [710, 358] on input "False" at bounding box center [705, 354] width 10 height 8
radio input "true"
click at [725, 421] on span "False" at bounding box center [723, 422] width 21 height 10
click at [710, 421] on input "False" at bounding box center [705, 423] width 10 height 8
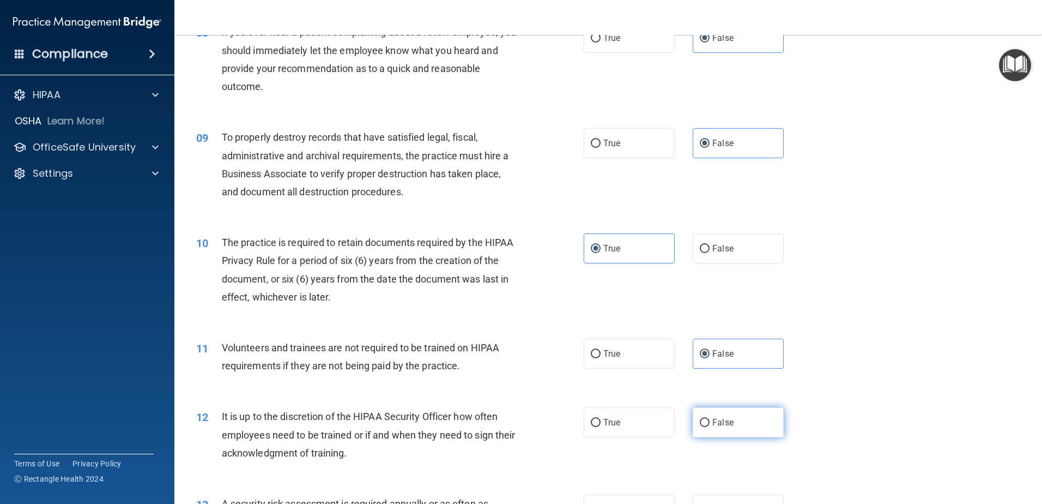
radio input "true"
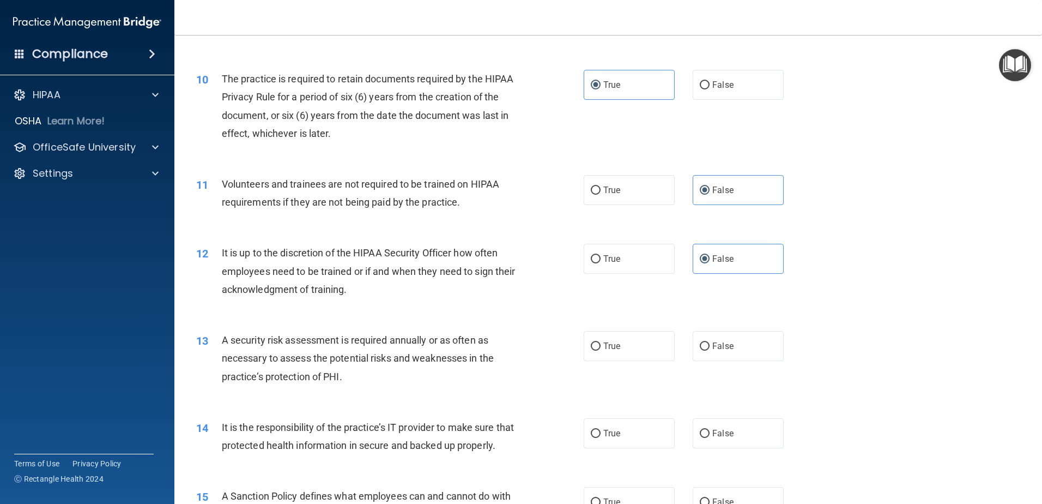
scroll to position [981, 0]
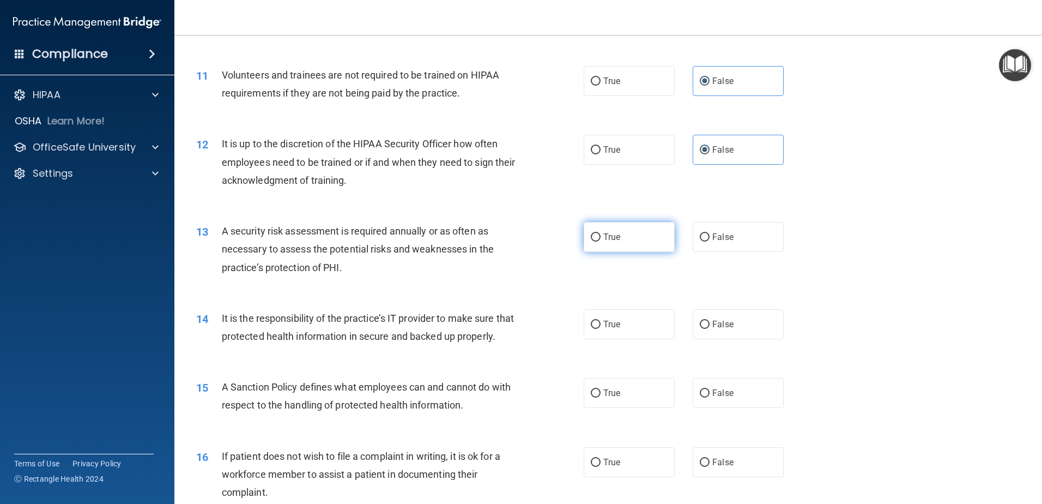
click at [638, 240] on label "True" at bounding box center [629, 237] width 91 height 30
click at [601, 240] on input "True" at bounding box center [596, 237] width 10 height 8
radio input "true"
click at [722, 324] on span "False" at bounding box center [723, 324] width 21 height 10
click at [710, 324] on input "False" at bounding box center [705, 325] width 10 height 8
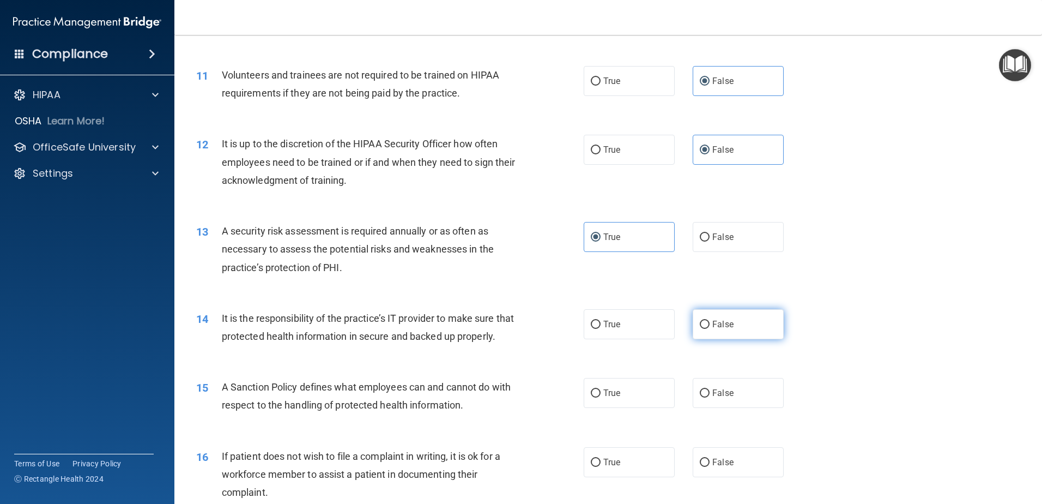
radio input "true"
click at [611, 408] on label "True" at bounding box center [629, 393] width 91 height 30
click at [601, 397] on input "True" at bounding box center [596, 393] width 10 height 8
radio input "true"
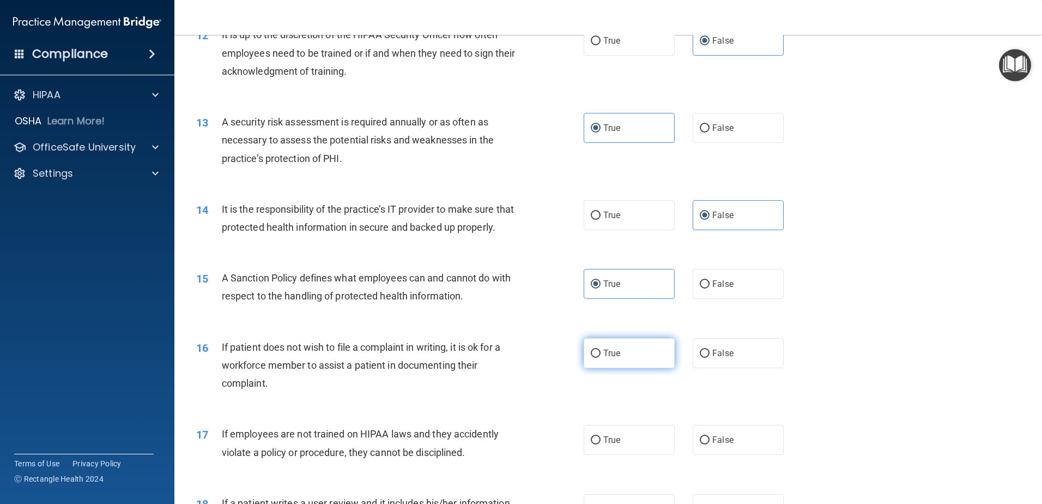
click at [632, 368] on label "True" at bounding box center [629, 353] width 91 height 30
click at [601, 358] on input "True" at bounding box center [596, 353] width 10 height 8
radio input "true"
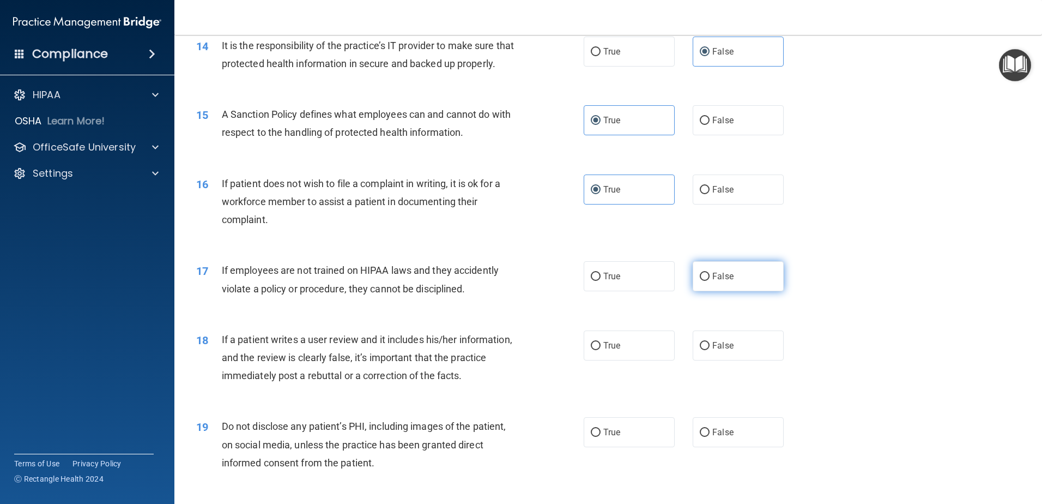
click at [755, 291] on label "False" at bounding box center [738, 276] width 91 height 30
click at [710, 281] on input "False" at bounding box center [705, 277] width 10 height 8
radio input "true"
click at [737, 356] on label "False" at bounding box center [738, 345] width 91 height 30
click at [710, 350] on input "False" at bounding box center [705, 346] width 10 height 8
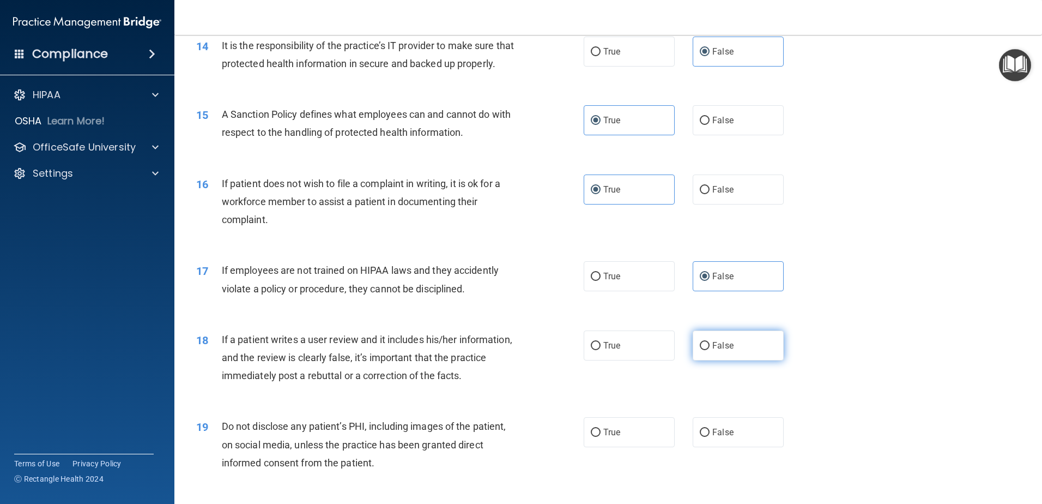
radio input "true"
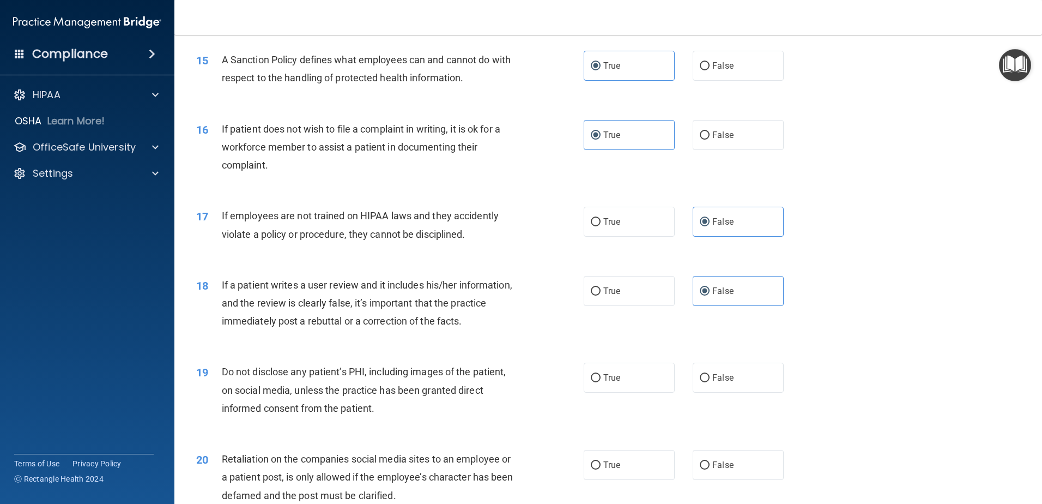
scroll to position [1418, 0]
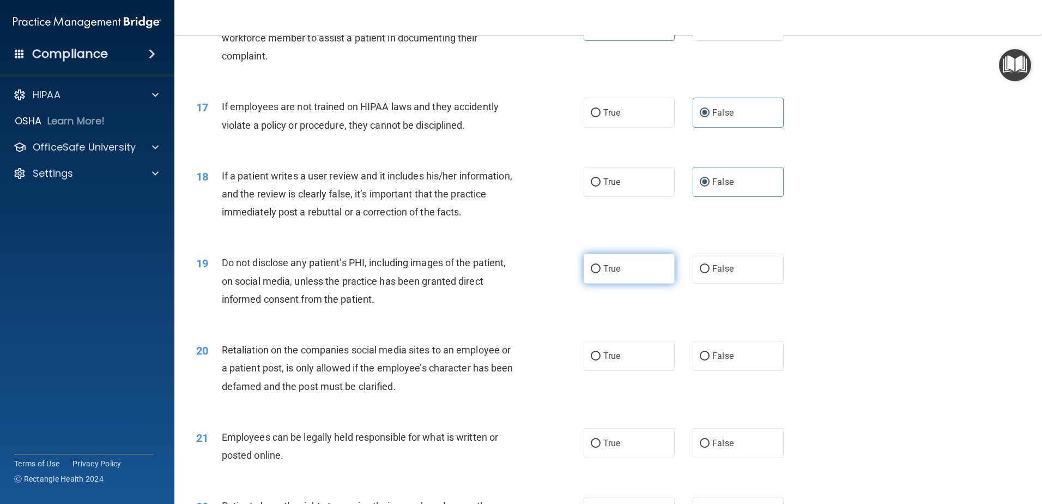
click at [637, 284] on label "True" at bounding box center [629, 269] width 91 height 30
click at [601, 273] on input "True" at bounding box center [596, 269] width 10 height 8
radio input "true"
click at [739, 371] on label "False" at bounding box center [738, 356] width 91 height 30
click at [710, 360] on input "False" at bounding box center [705, 356] width 10 height 8
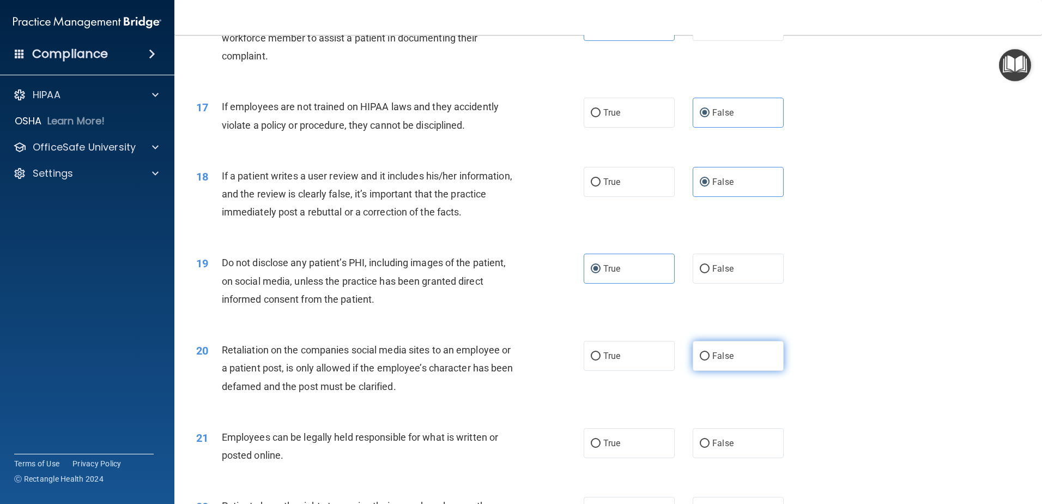
radio input "true"
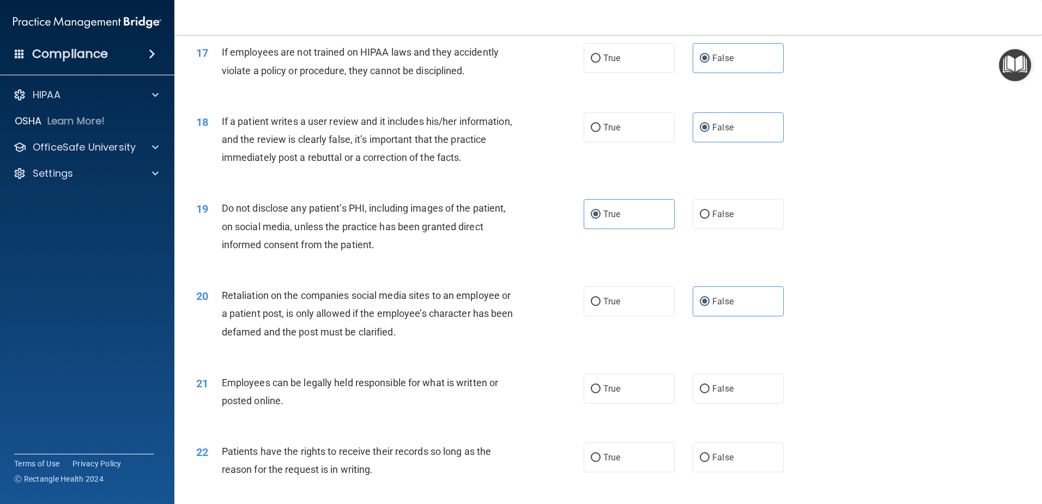
scroll to position [1581, 0]
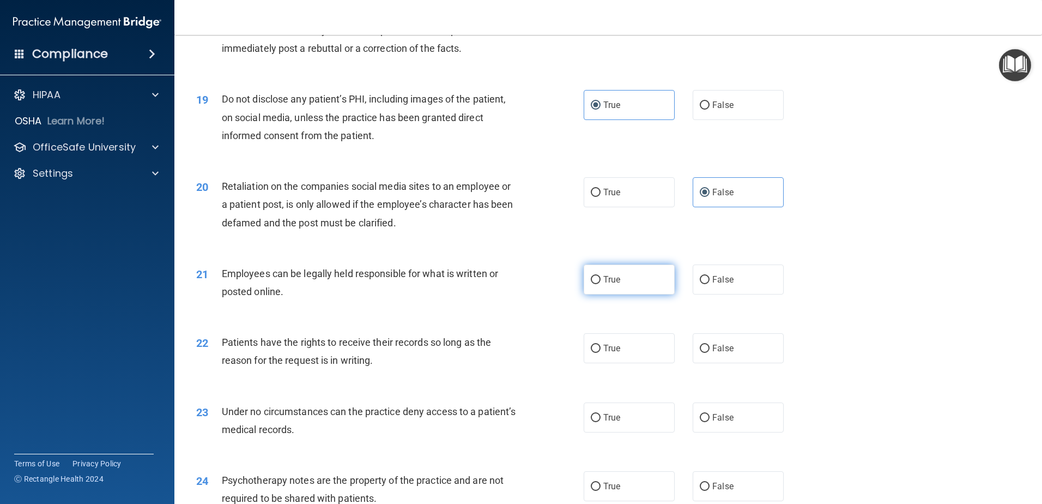
click at [629, 294] on label "True" at bounding box center [629, 279] width 91 height 30
click at [601, 284] on input "True" at bounding box center [596, 280] width 10 height 8
radio input "true"
click at [726, 353] on span "False" at bounding box center [723, 348] width 21 height 10
click at [710, 353] on input "False" at bounding box center [705, 349] width 10 height 8
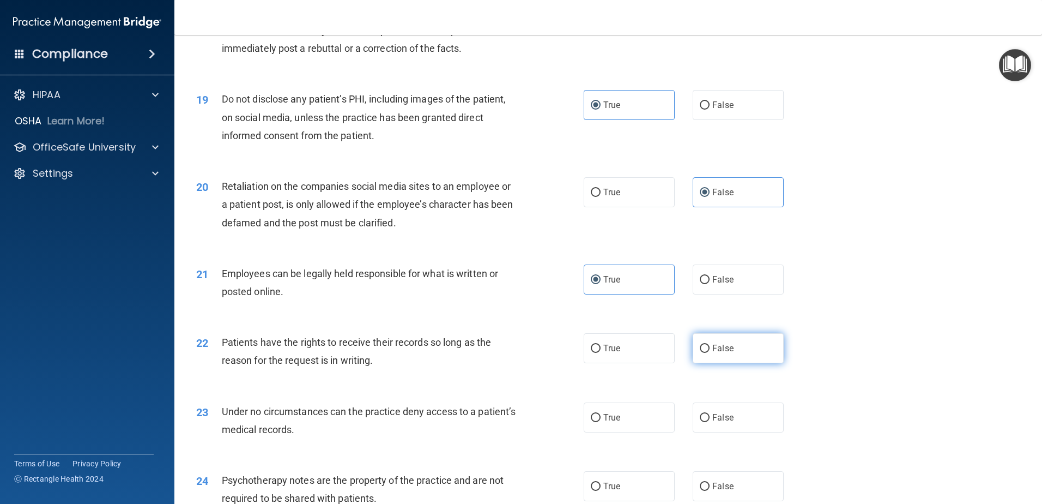
radio input "true"
click at [727, 423] on span "False" at bounding box center [723, 417] width 21 height 10
click at [710, 422] on input "False" at bounding box center [705, 418] width 10 height 8
radio input "true"
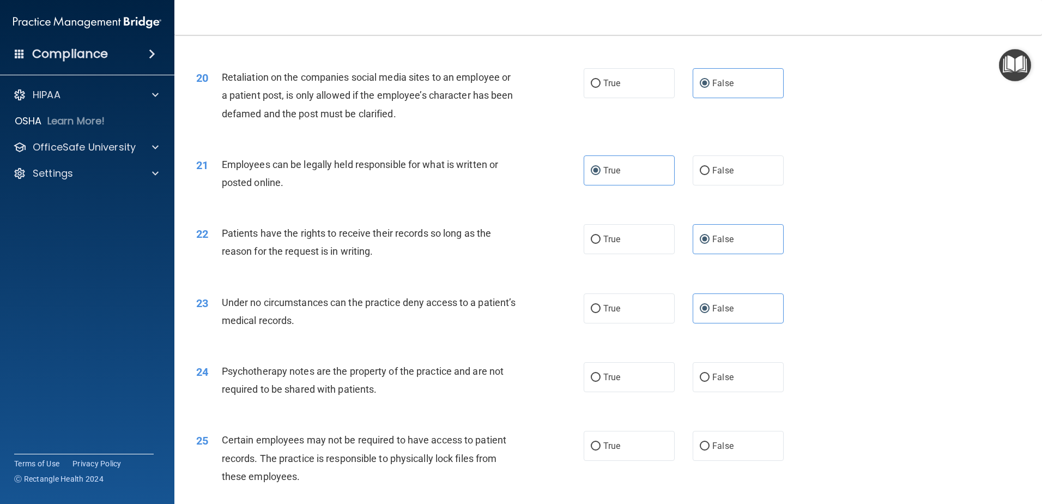
scroll to position [1799, 0]
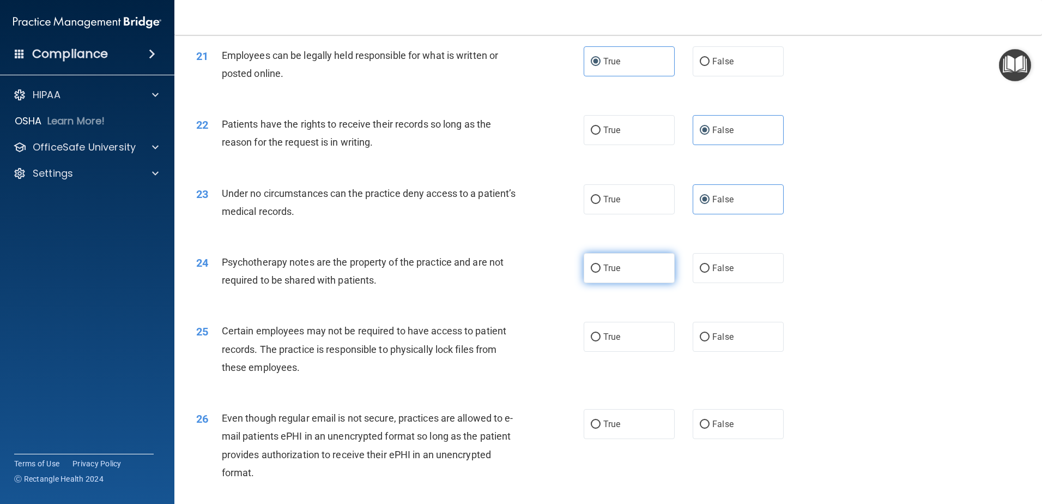
click at [646, 283] on label "True" at bounding box center [629, 268] width 91 height 30
click at [601, 273] on input "True" at bounding box center [596, 268] width 10 height 8
radio input "true"
click at [623, 352] on label "True" at bounding box center [629, 337] width 91 height 30
click at [601, 341] on input "True" at bounding box center [596, 337] width 10 height 8
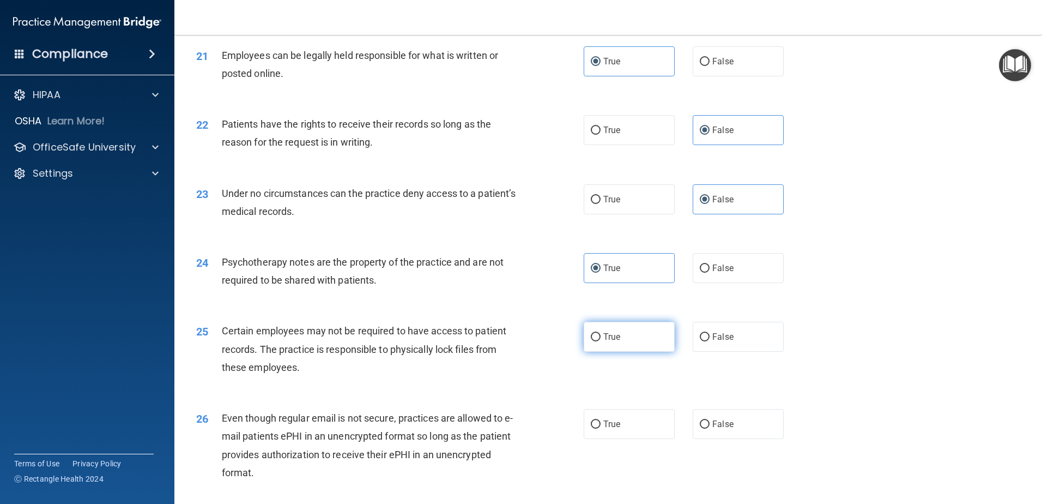
radio input "true"
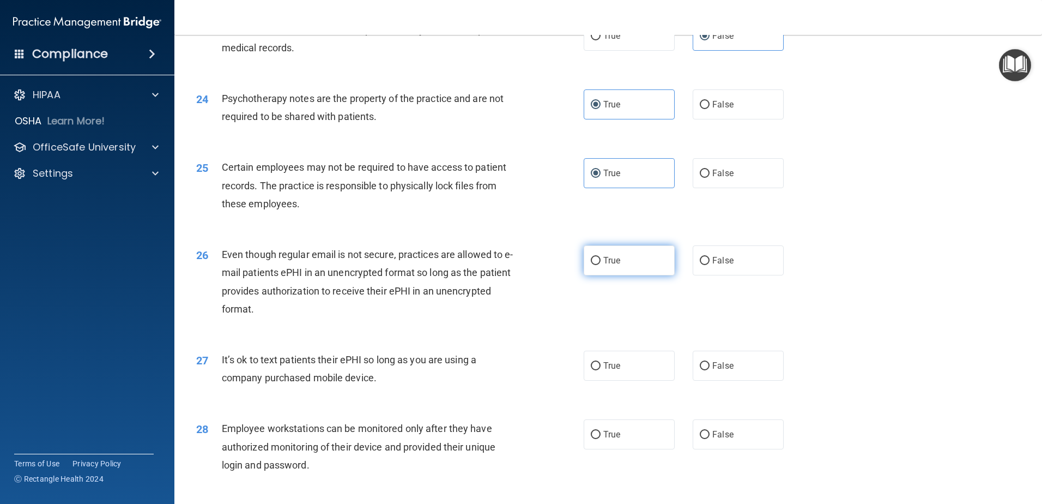
click at [611, 266] on span "True" at bounding box center [612, 260] width 17 height 10
click at [601, 265] on input "True" at bounding box center [596, 261] width 10 height 8
radio input "true"
click at [715, 371] on span "False" at bounding box center [723, 365] width 21 height 10
click at [710, 370] on input "False" at bounding box center [705, 366] width 10 height 8
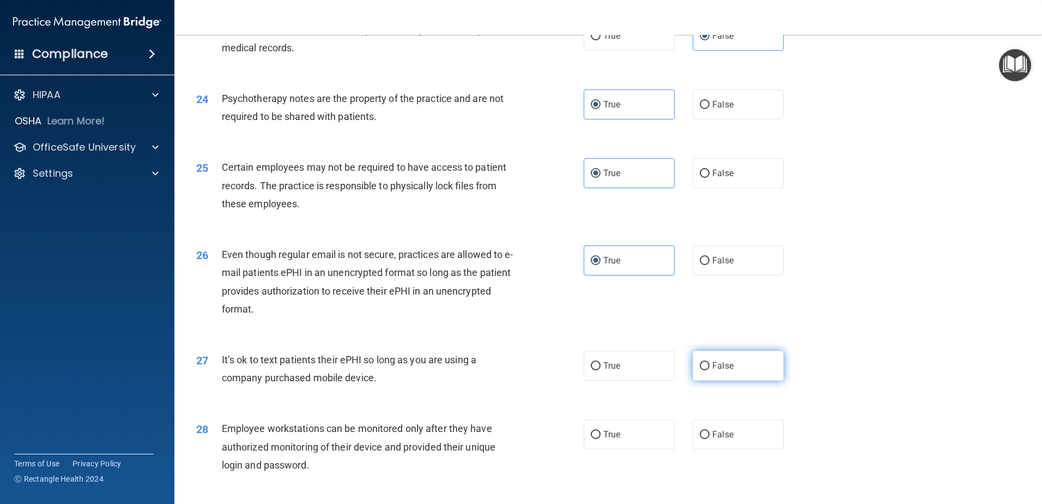
radio input "true"
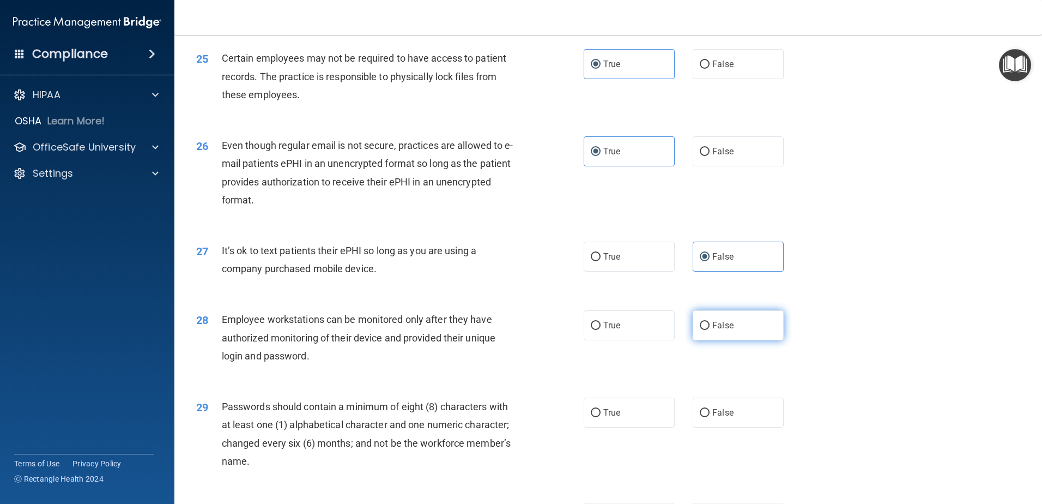
click at [728, 330] on span "False" at bounding box center [723, 325] width 21 height 10
click at [710, 330] on input "False" at bounding box center [705, 326] width 10 height 8
radio input "true"
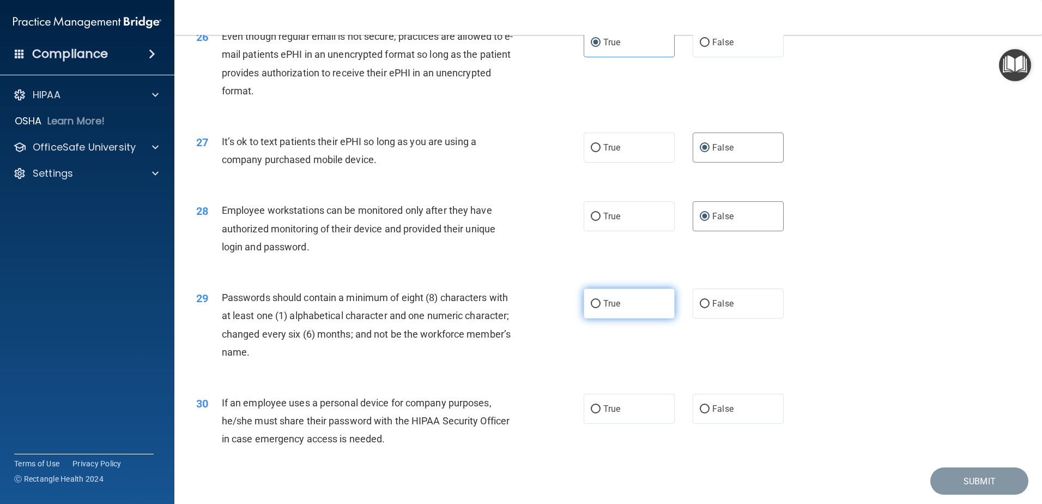
click at [604, 309] on span "True" at bounding box center [612, 303] width 17 height 10
click at [601, 308] on input "True" at bounding box center [596, 304] width 10 height 8
radio input "true"
click at [732, 424] on label "False" at bounding box center [738, 409] width 91 height 30
click at [710, 413] on input "False" at bounding box center [705, 409] width 10 height 8
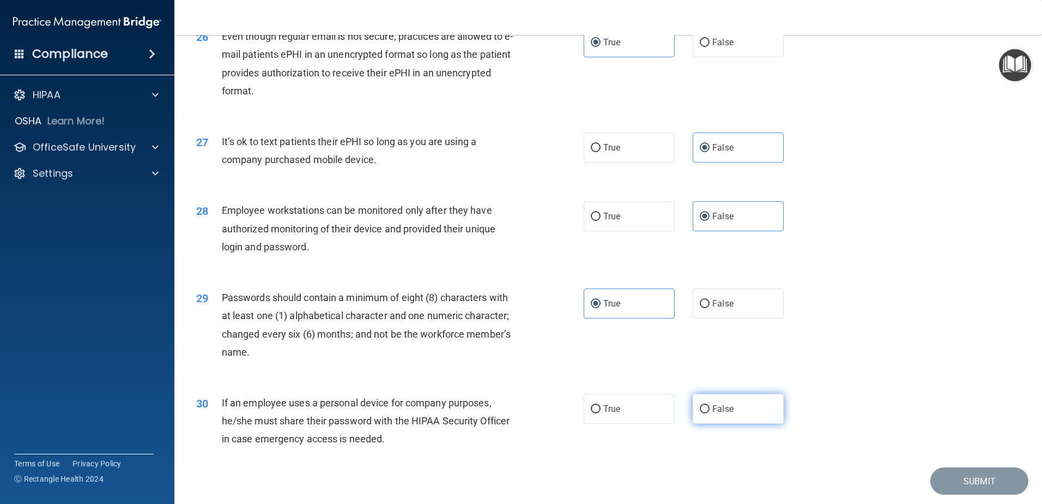
radio input "true"
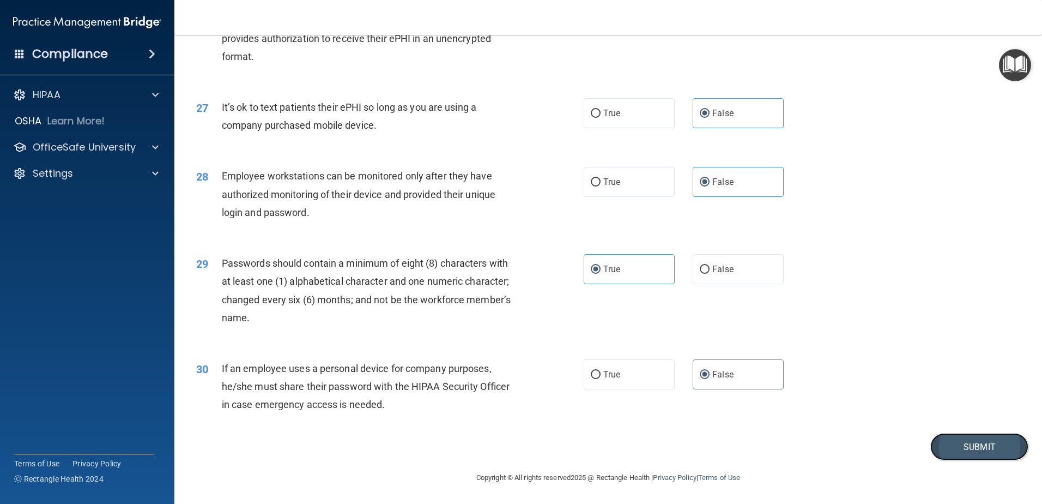
click at [960, 451] on button "Submit" at bounding box center [980, 447] width 98 height 28
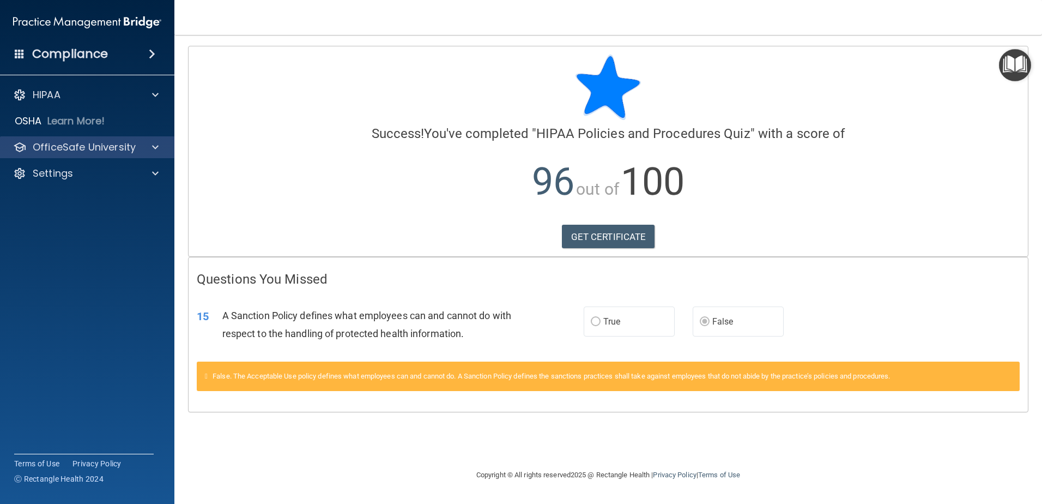
click at [135, 140] on div "OfficeSafe University" at bounding box center [87, 147] width 175 height 22
click at [140, 149] on div at bounding box center [153, 147] width 27 height 13
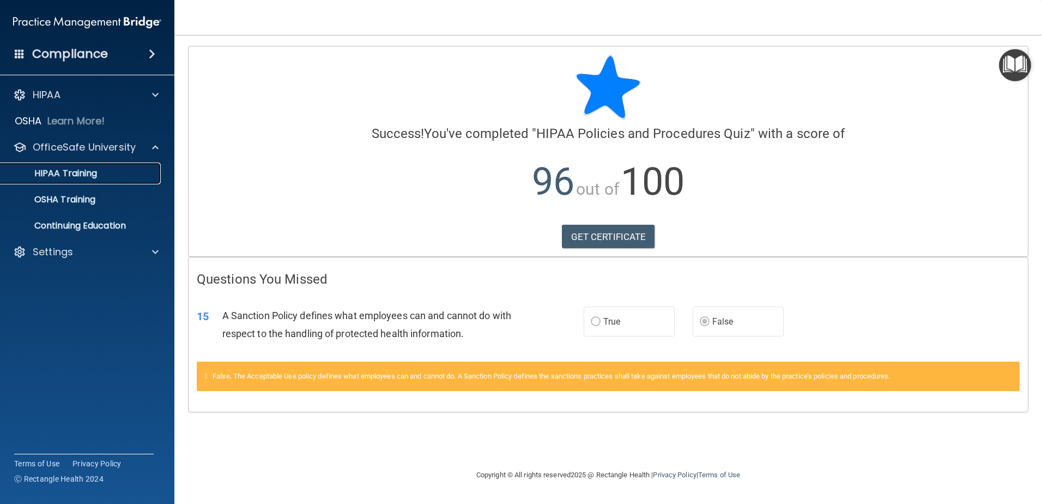
click at [89, 174] on p "HIPAA Training" at bounding box center [52, 173] width 90 height 11
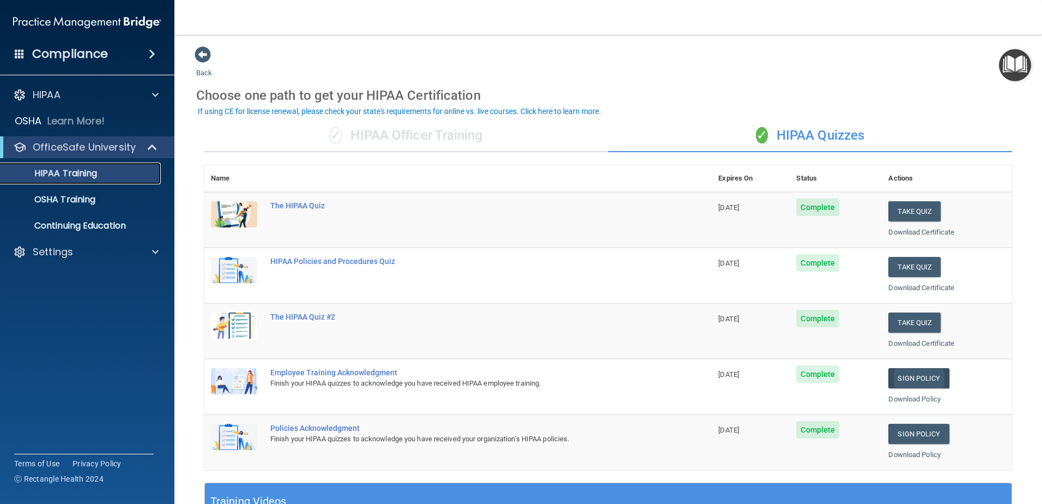
scroll to position [109, 0]
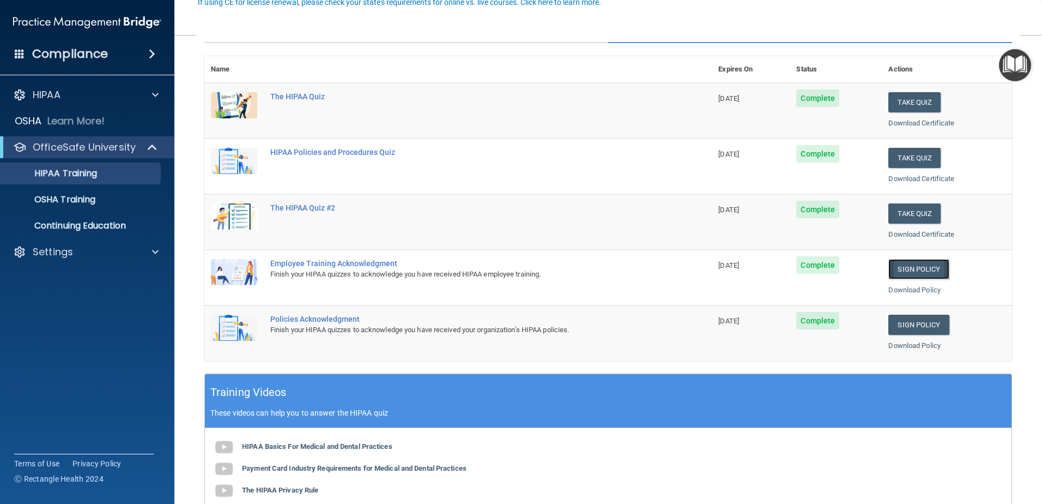
click at [922, 268] on link "Sign Policy" at bounding box center [919, 269] width 61 height 20
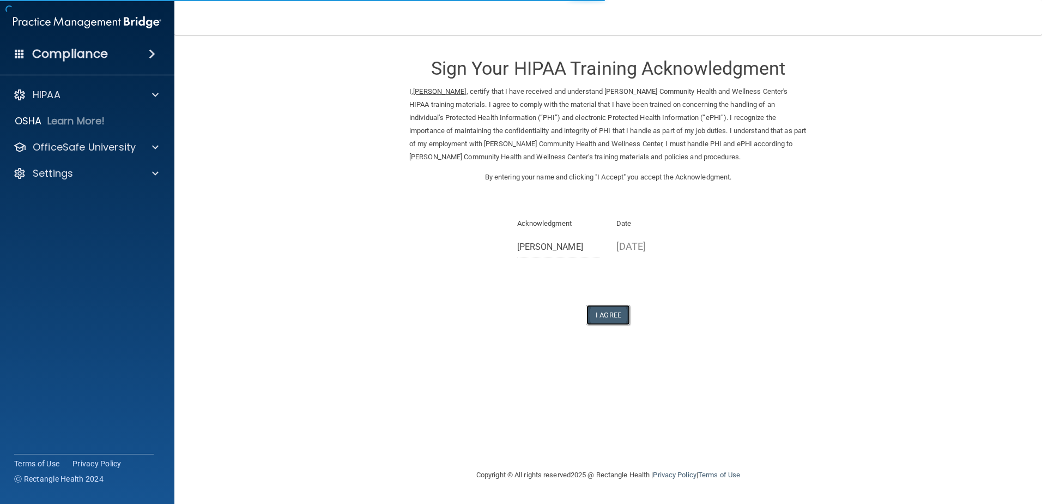
click at [611, 313] on button "I Agree" at bounding box center [609, 315] width 44 height 20
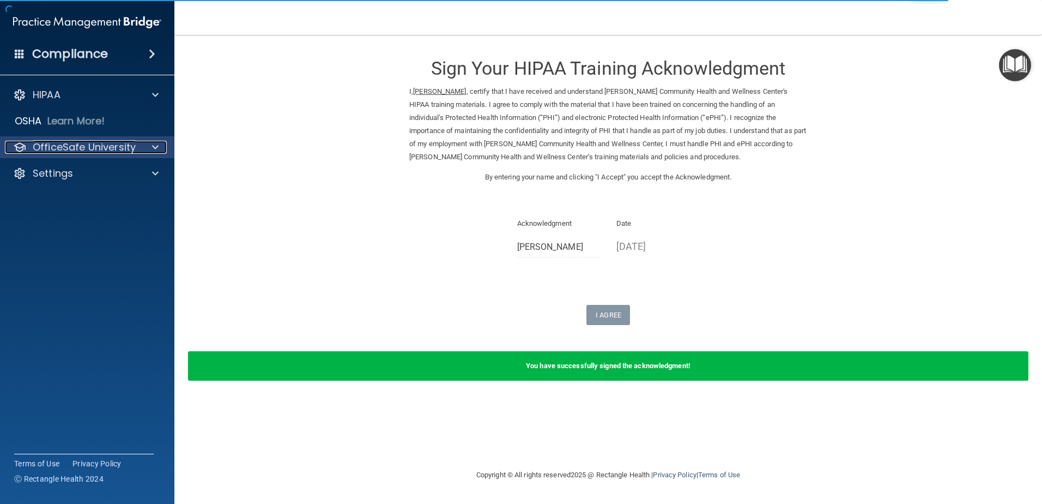
click at [142, 147] on div at bounding box center [153, 147] width 27 height 13
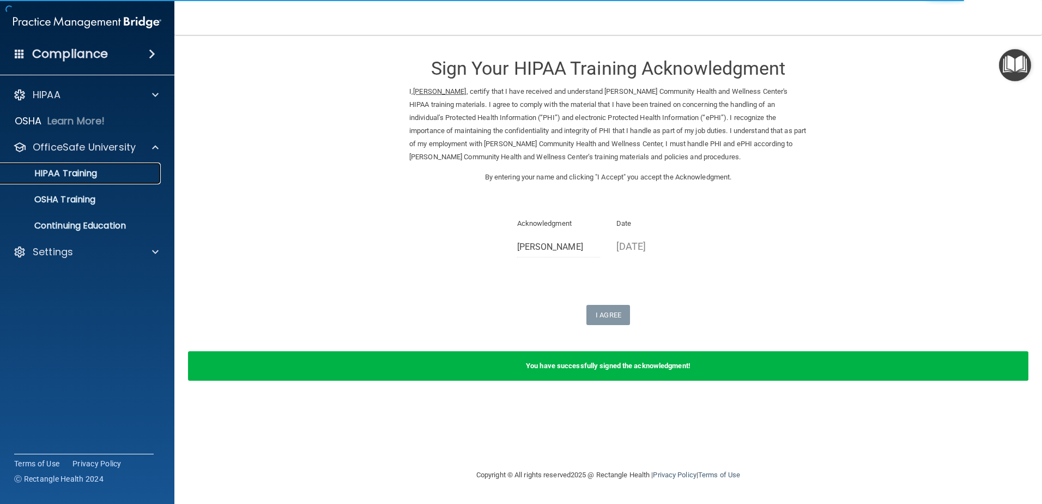
click at [113, 176] on div "HIPAA Training" at bounding box center [81, 173] width 149 height 11
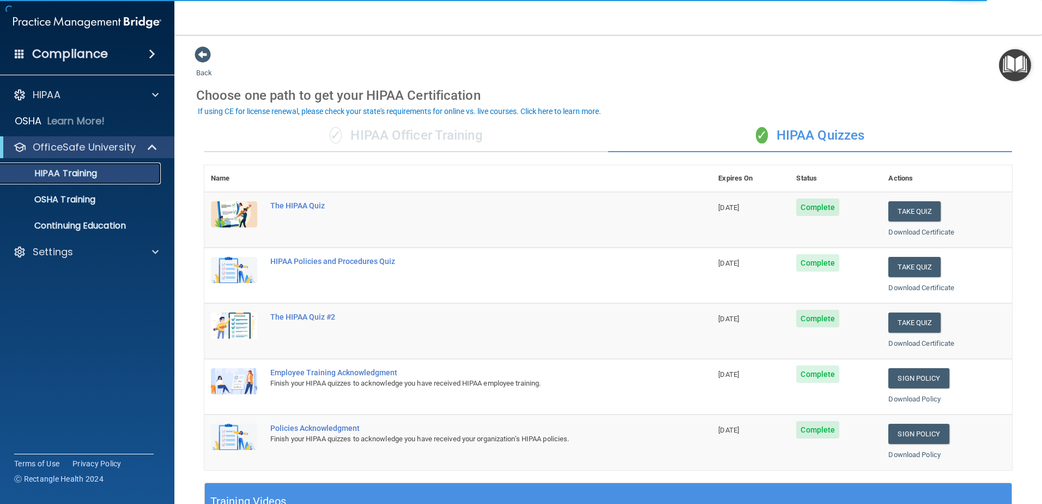
scroll to position [164, 0]
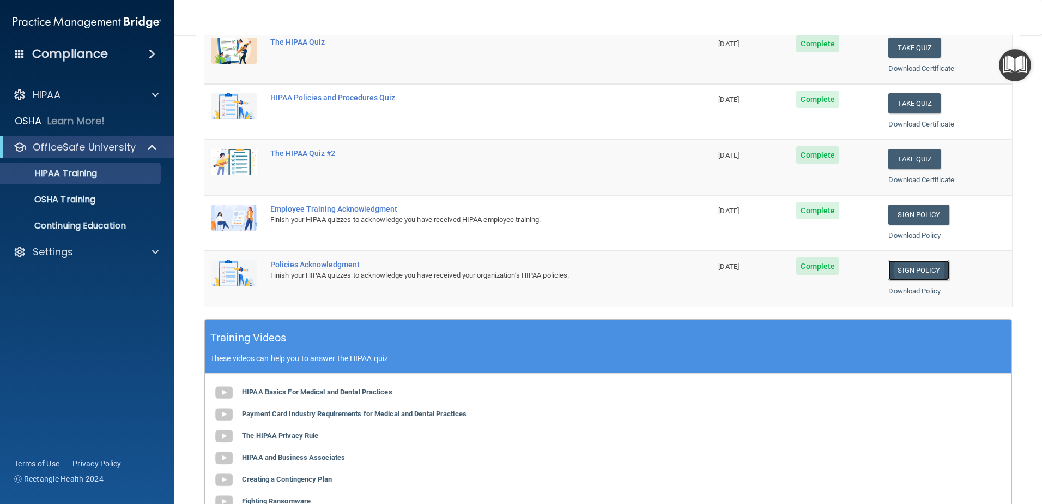
click at [923, 274] on link "Sign Policy" at bounding box center [919, 270] width 61 height 20
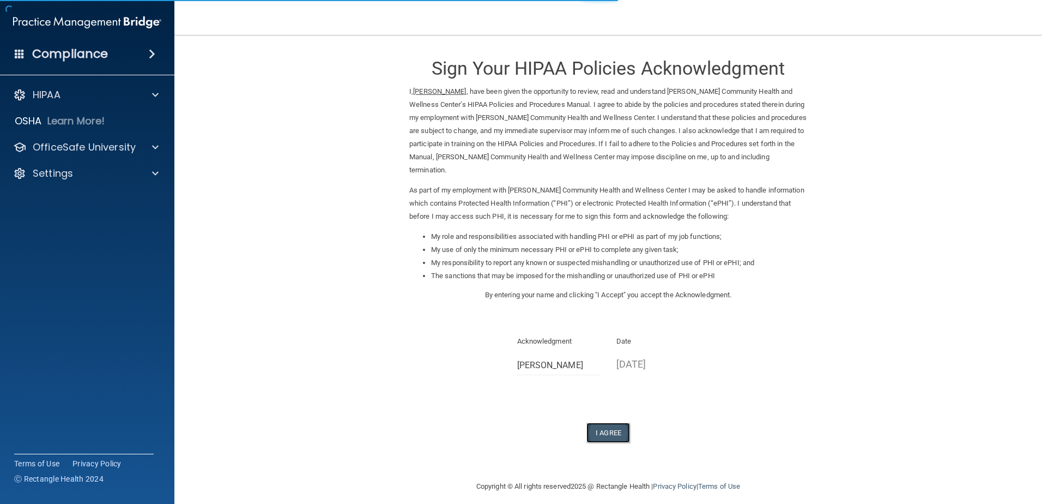
click at [614, 436] on button "I Agree" at bounding box center [609, 433] width 44 height 20
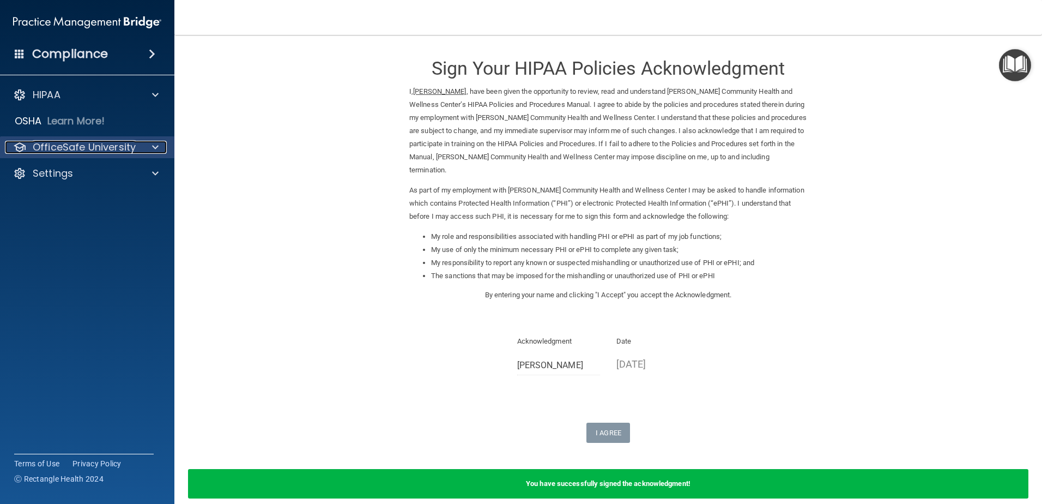
click at [116, 149] on p "OfficeSafe University" at bounding box center [84, 147] width 103 height 13
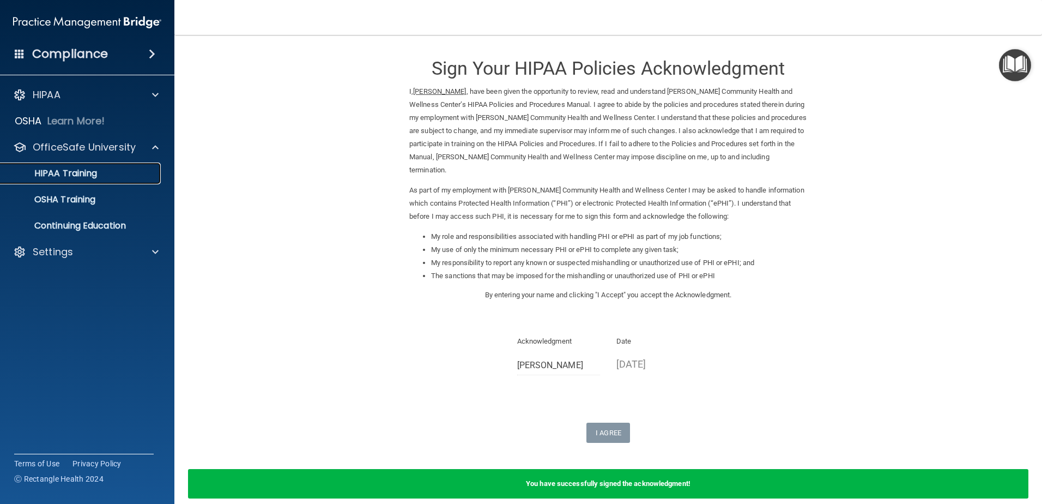
click at [113, 178] on div "HIPAA Training" at bounding box center [81, 173] width 149 height 11
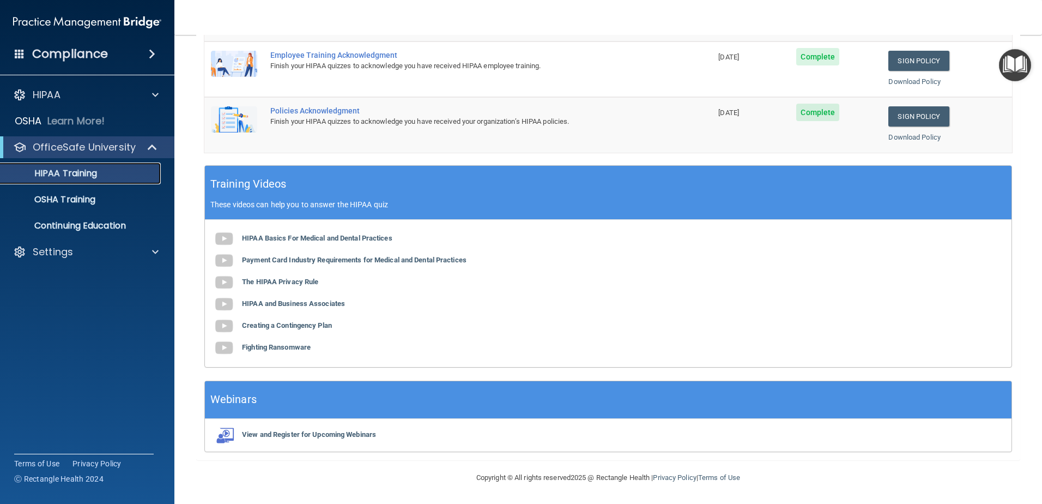
scroll to position [154, 0]
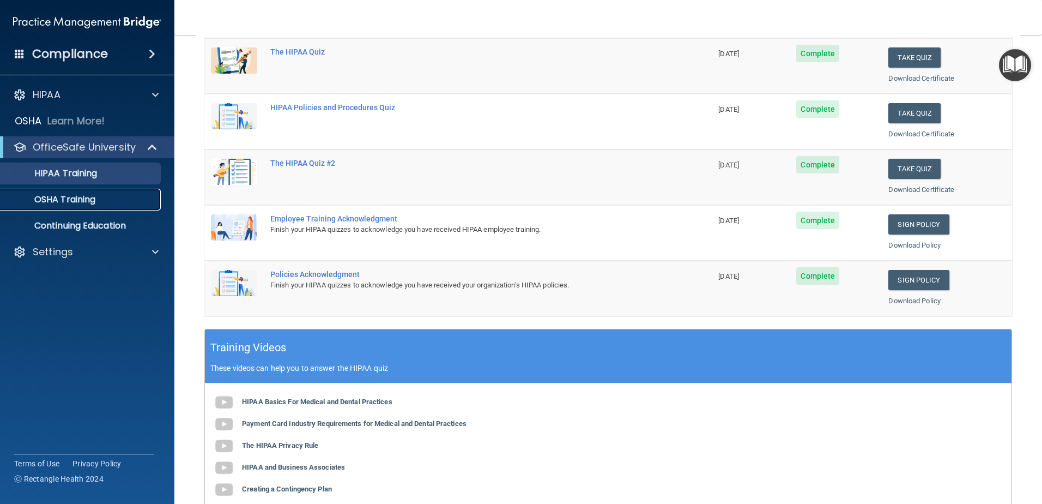
click at [81, 204] on p "OSHA Training" at bounding box center [51, 199] width 88 height 11
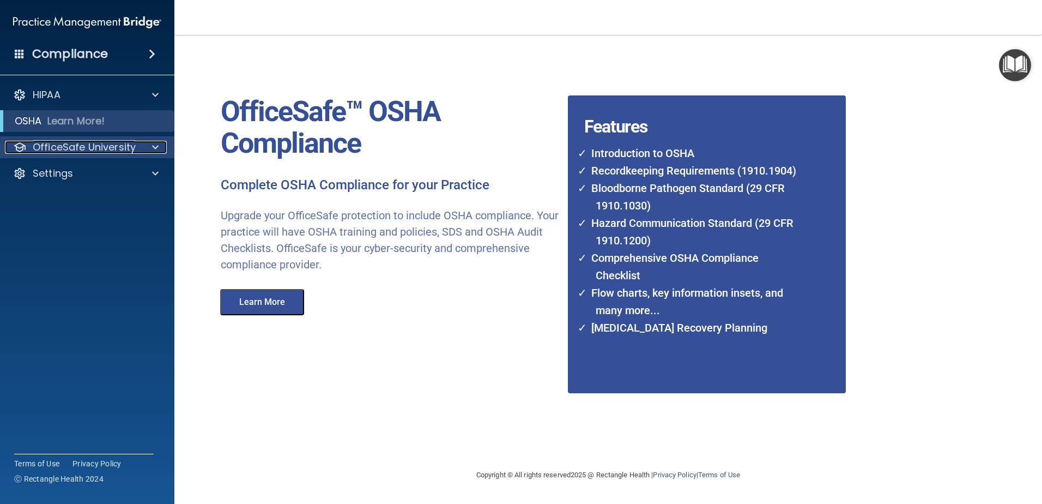
click at [85, 148] on p "OfficeSafe University" at bounding box center [84, 147] width 103 height 13
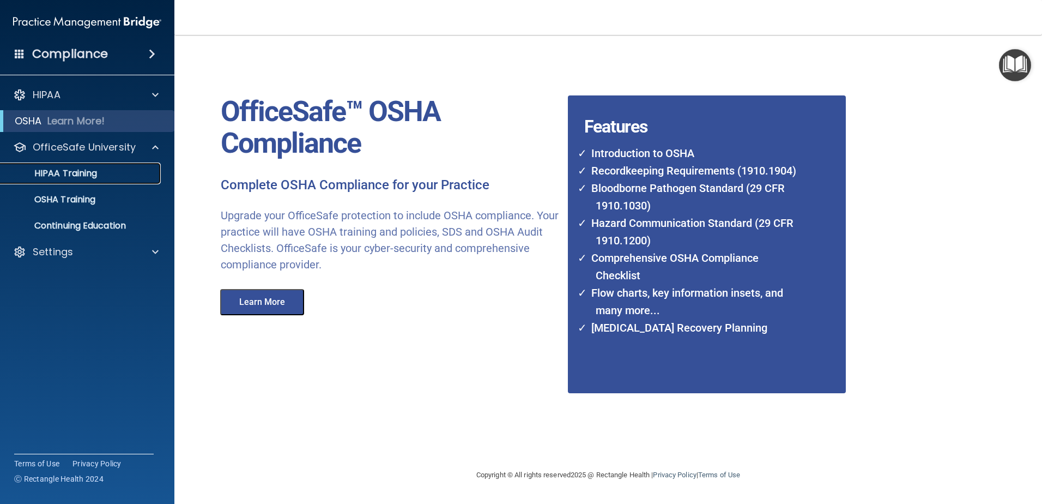
click at [86, 166] on link "HIPAA Training" at bounding box center [75, 173] width 172 height 22
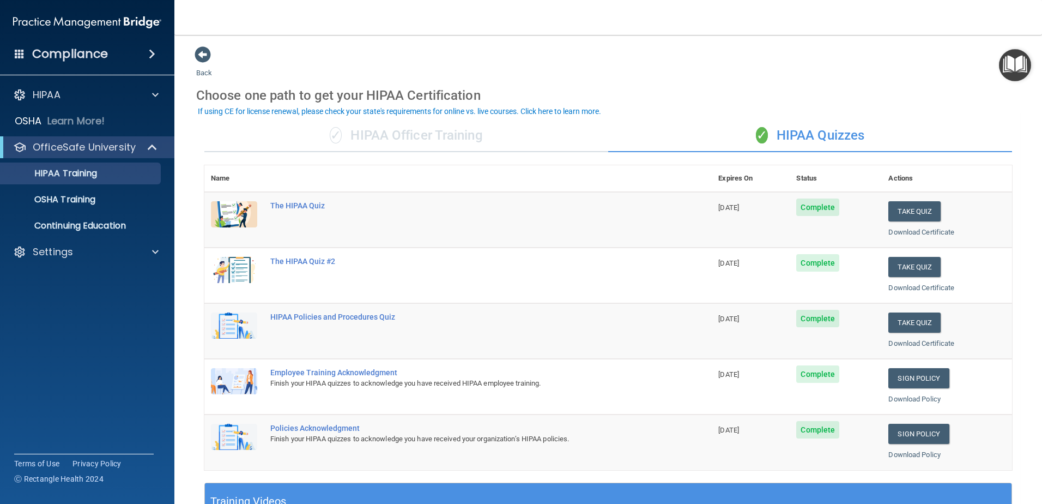
scroll to position [55, 0]
